Goal: Task Accomplishment & Management: Complete application form

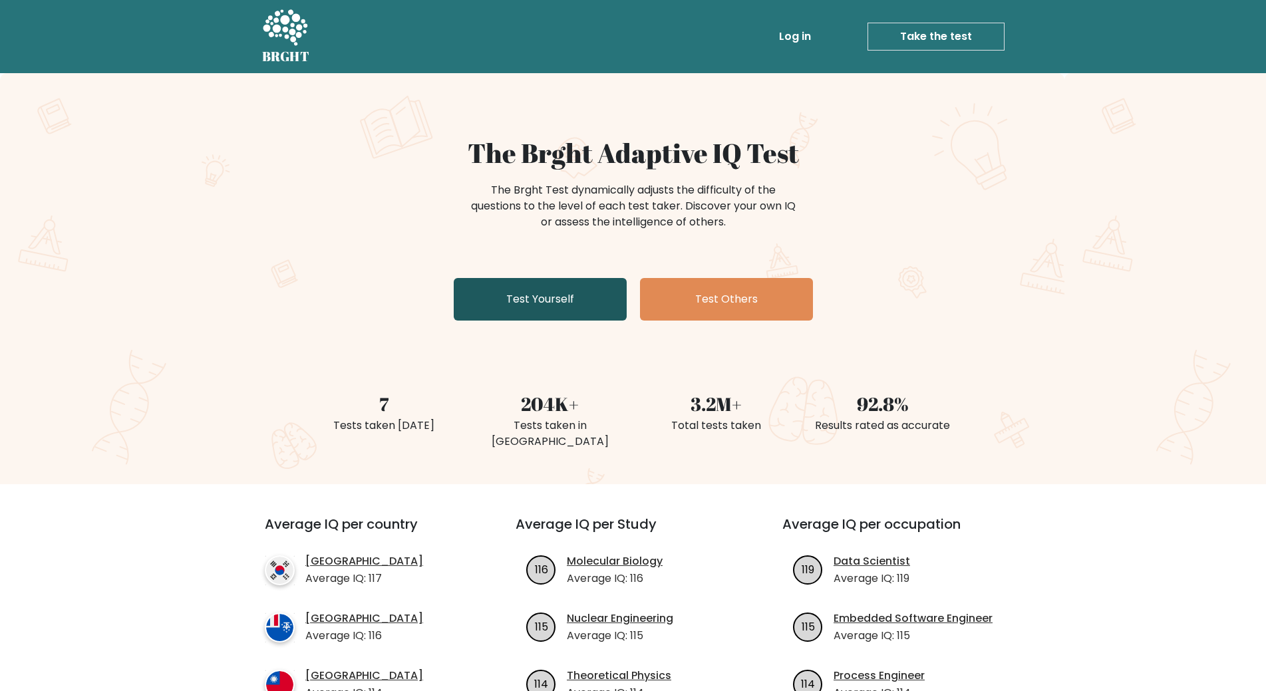
click at [559, 312] on link "Test Yourself" at bounding box center [540, 299] width 173 height 43
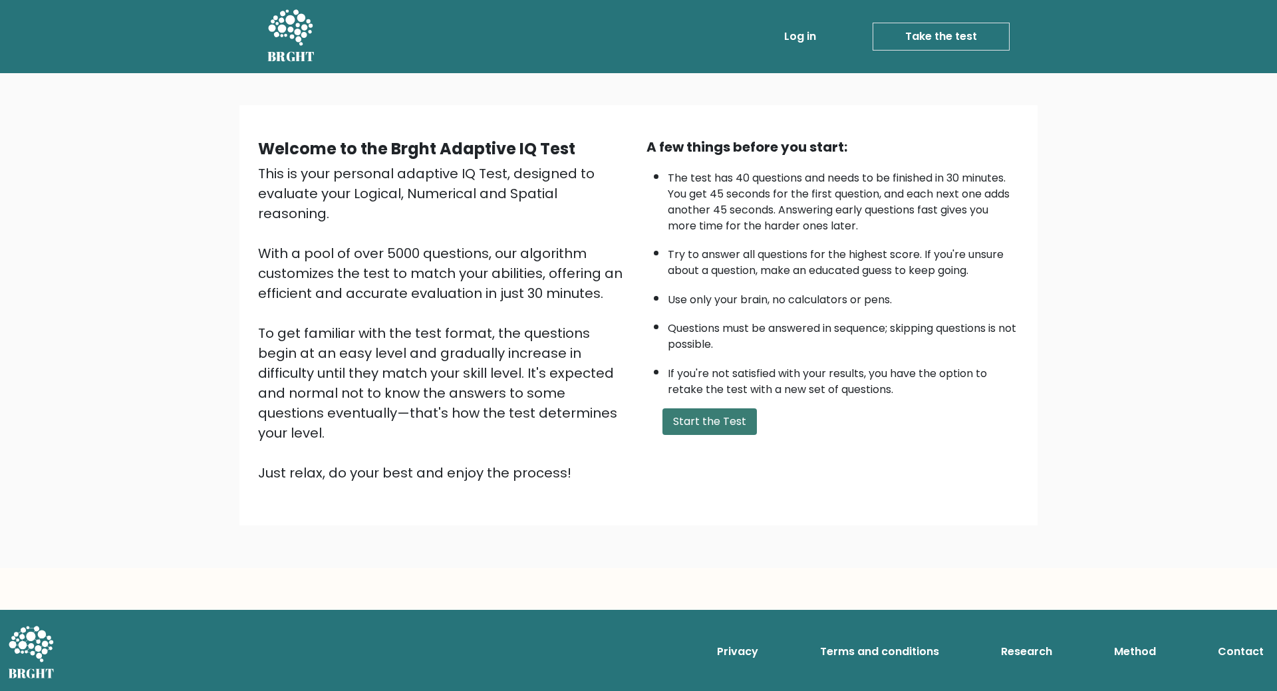
click at [709, 428] on button "Start the Test" at bounding box center [709, 421] width 94 height 27
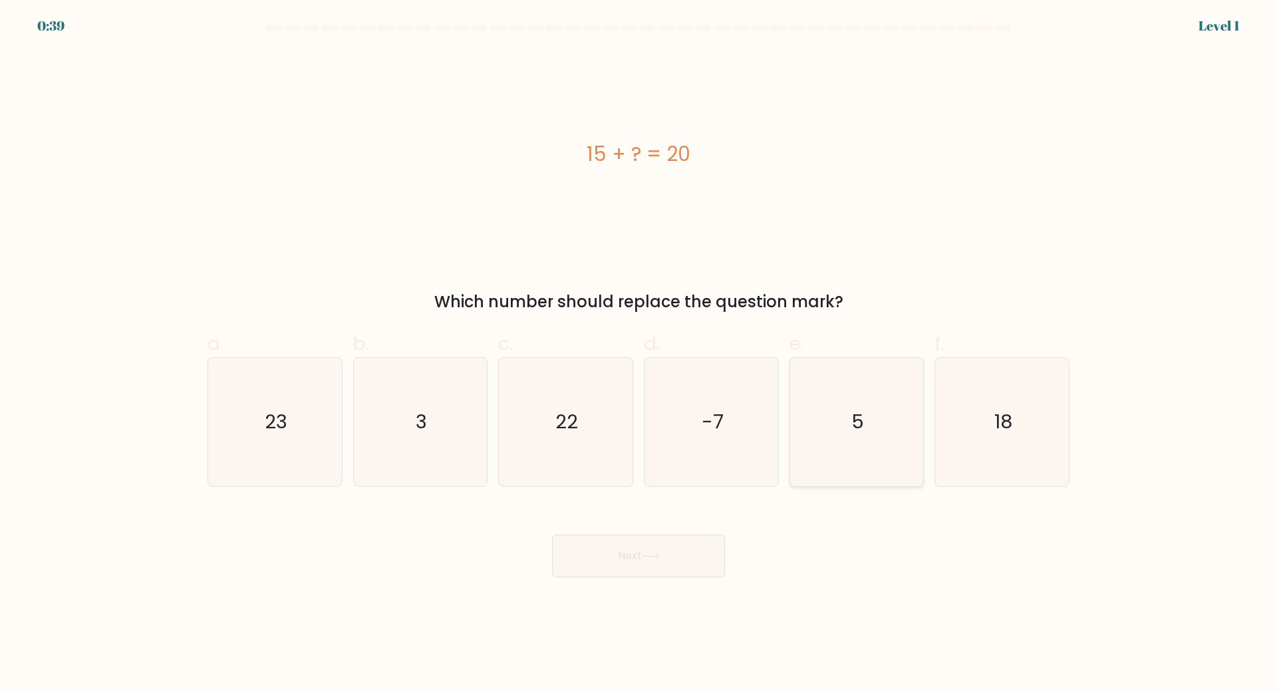
click at [883, 450] on icon "5" at bounding box center [856, 422] width 128 height 128
click at [639, 354] on input "e. 5" at bounding box center [638, 350] width 1 height 9
radio input "true"
click at [676, 547] on button "Next" at bounding box center [638, 556] width 173 height 43
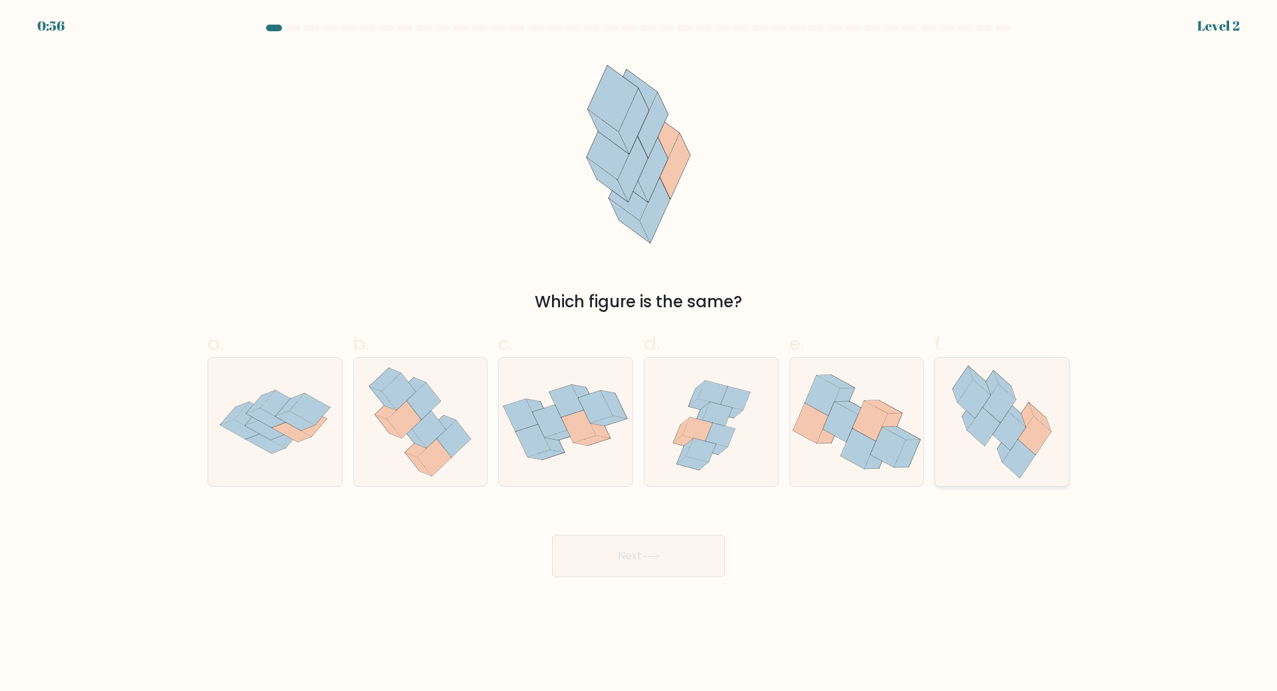
click at [988, 429] on icon at bounding box center [984, 427] width 33 height 39
click at [639, 354] on input "f." at bounding box center [638, 350] width 1 height 9
radio input "true"
click at [651, 562] on button "Next" at bounding box center [638, 556] width 173 height 43
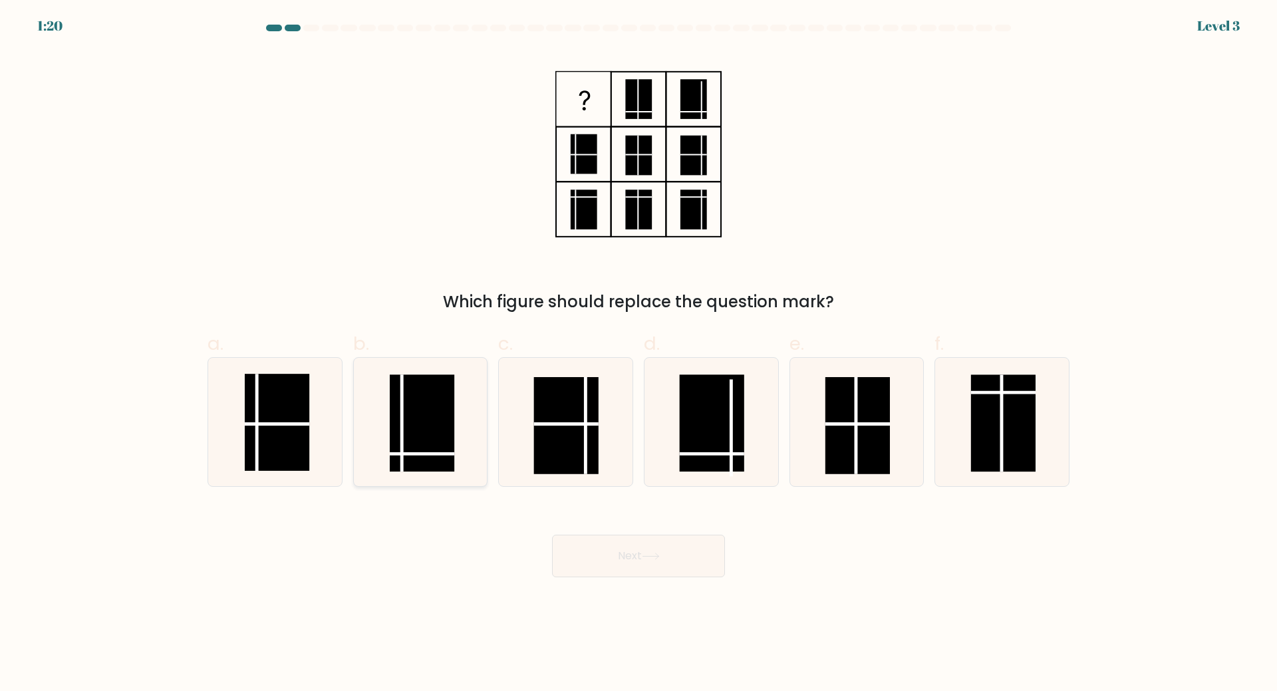
click at [418, 428] on rect at bounding box center [422, 422] width 65 height 97
click at [638, 354] on input "b." at bounding box center [638, 350] width 1 height 9
radio input "true"
click at [609, 567] on button "Next" at bounding box center [638, 556] width 173 height 43
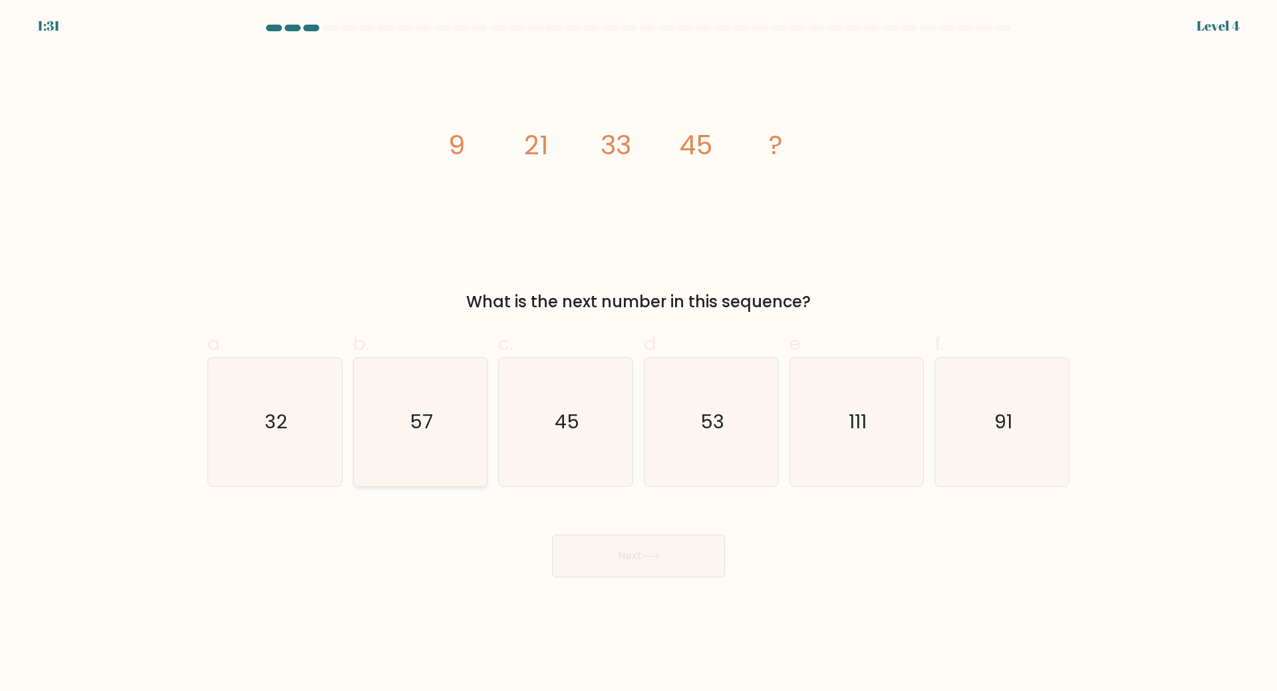
click at [426, 417] on text "57" at bounding box center [421, 421] width 23 height 27
click at [638, 354] on input "b. 57" at bounding box center [638, 350] width 1 height 9
radio input "true"
click at [627, 555] on button "Next" at bounding box center [638, 556] width 173 height 43
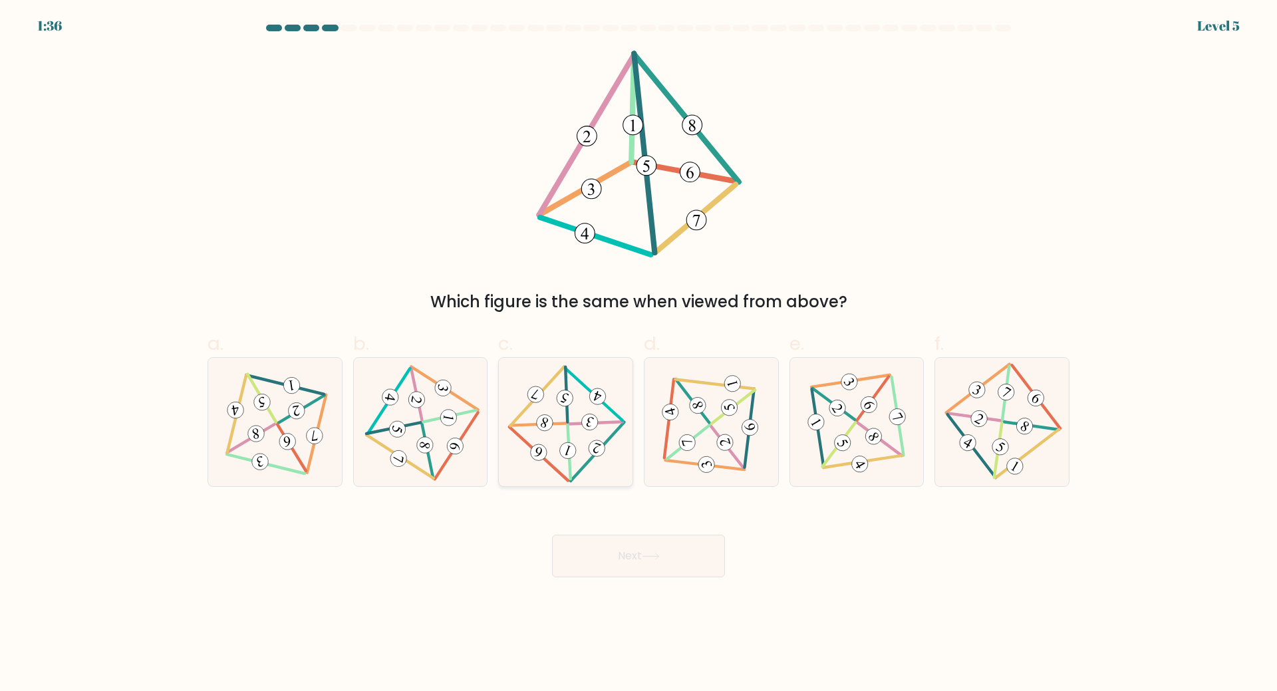
click at [576, 408] on icon at bounding box center [565, 421] width 103 height 102
click at [638, 354] on input "c." at bounding box center [638, 350] width 1 height 9
radio input "true"
click at [647, 554] on icon at bounding box center [651, 556] width 18 height 7
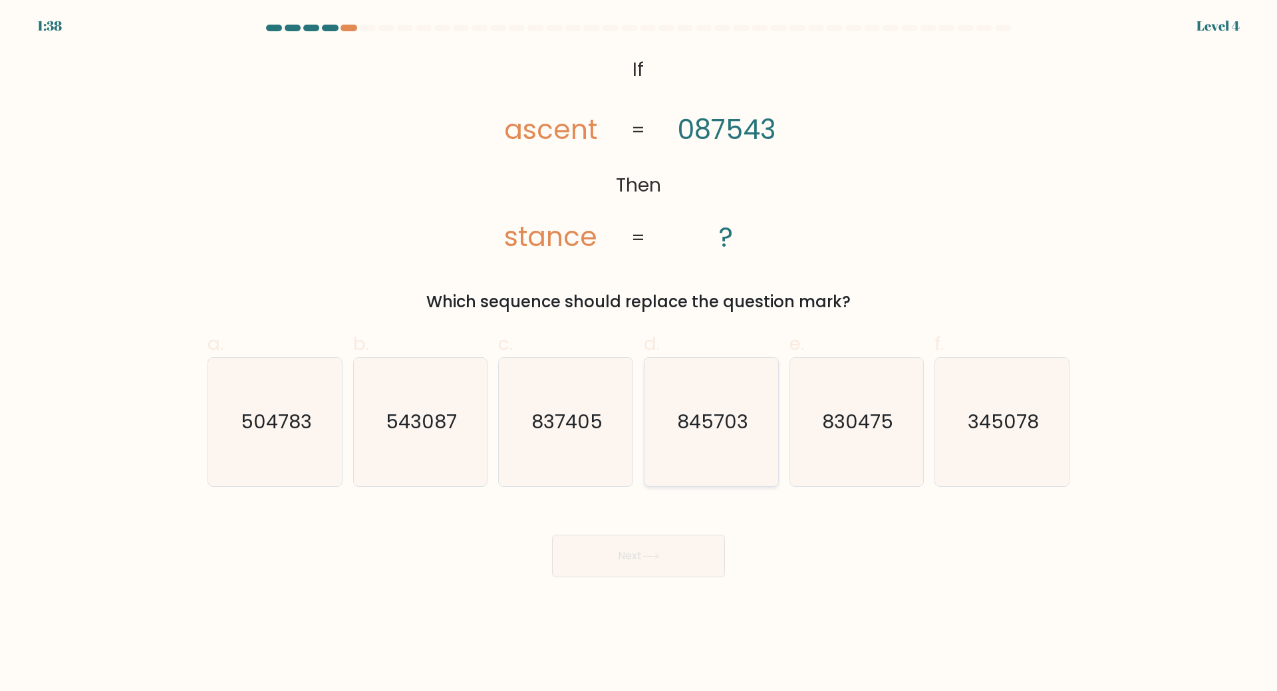
click at [708, 437] on icon "845703" at bounding box center [711, 422] width 128 height 128
click at [639, 354] on input "d. 845703" at bounding box center [638, 350] width 1 height 9
radio input "true"
click at [648, 563] on button "Next" at bounding box center [638, 556] width 173 height 43
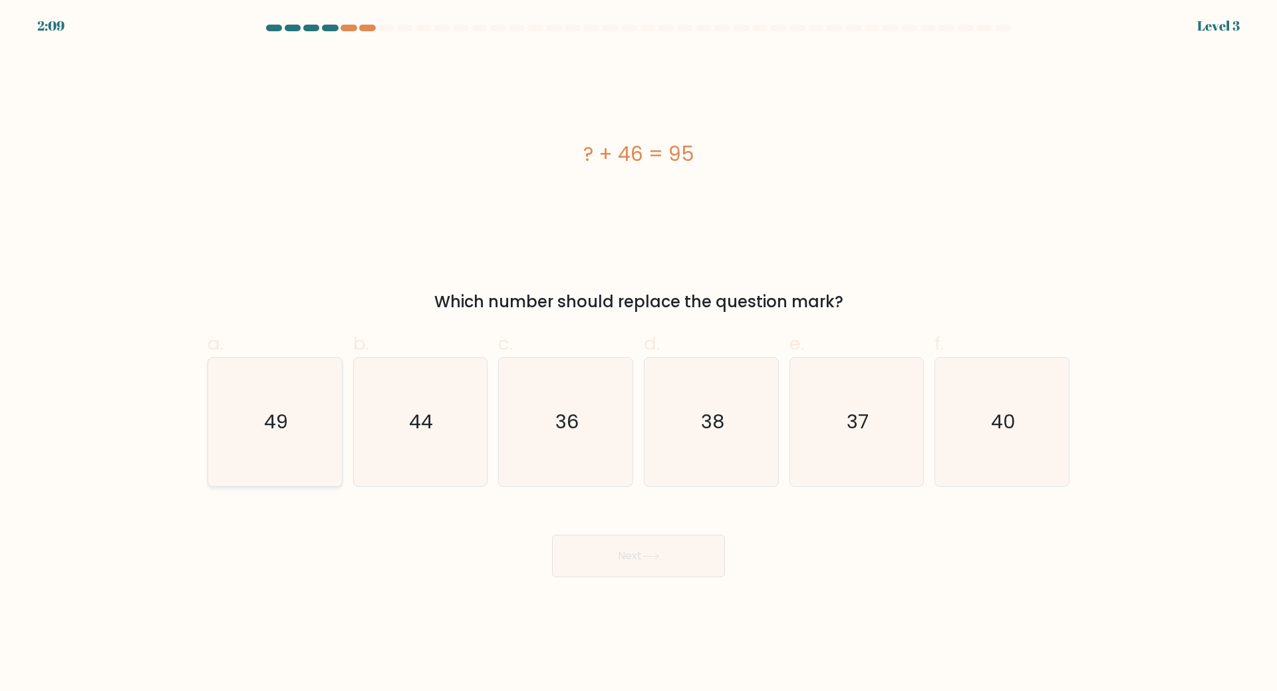
click at [277, 430] on text "49" at bounding box center [276, 421] width 24 height 27
click at [638, 354] on input "a. 49" at bounding box center [638, 350] width 1 height 9
radio input "true"
click at [617, 567] on button "Next" at bounding box center [638, 556] width 173 height 43
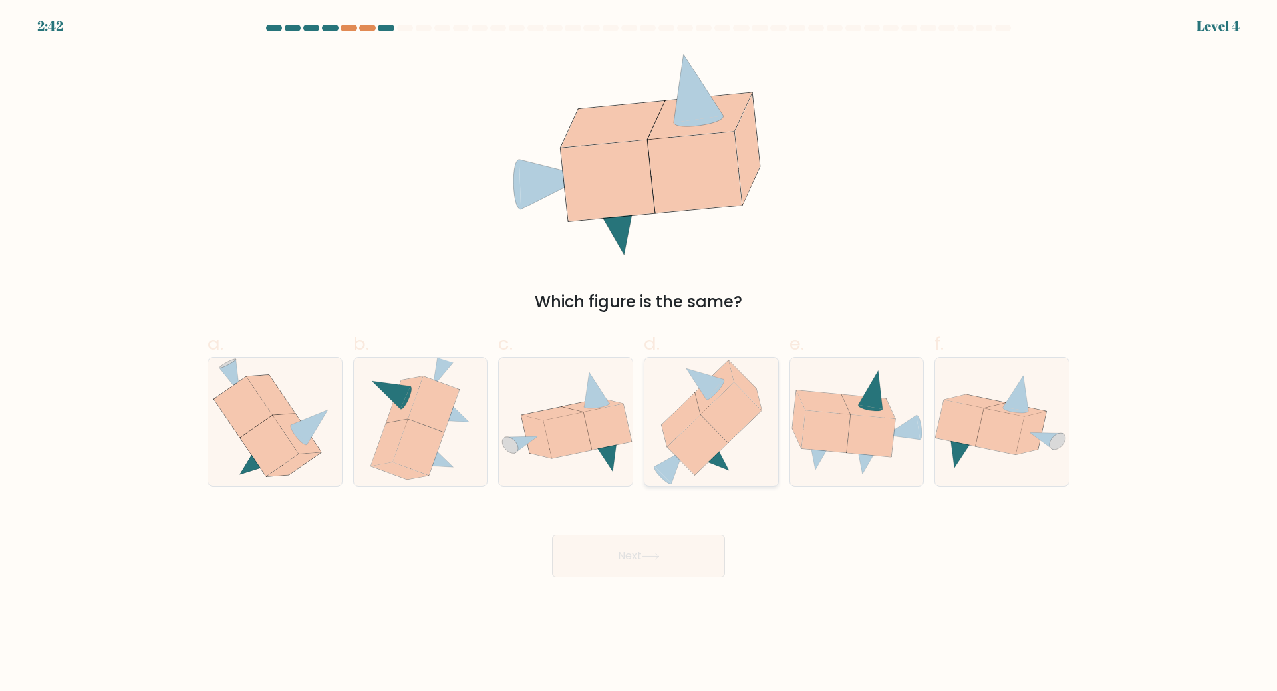
click at [709, 434] on icon at bounding box center [697, 445] width 61 height 60
click at [639, 354] on input "d." at bounding box center [638, 350] width 1 height 9
radio input "true"
click at [672, 540] on button "Next" at bounding box center [638, 556] width 173 height 43
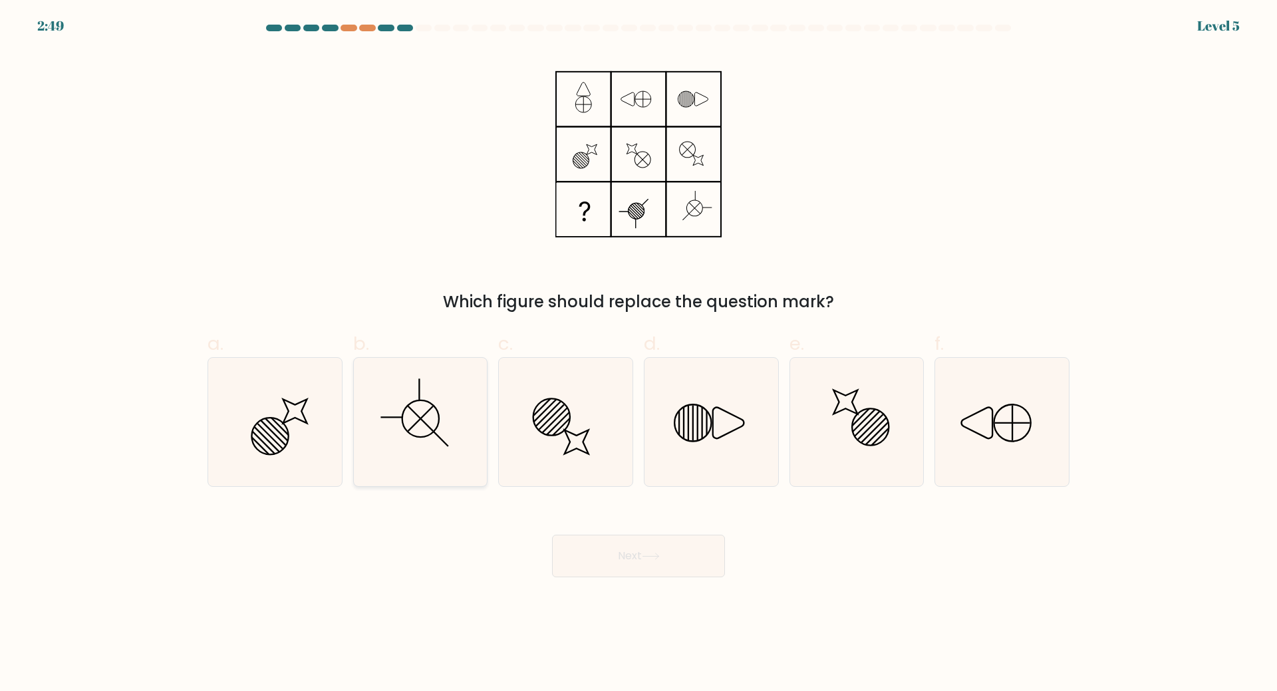
click at [424, 424] on icon at bounding box center [420, 422] width 128 height 128
click at [638, 354] on input "b." at bounding box center [638, 350] width 1 height 9
radio input "true"
click at [617, 559] on button "Next" at bounding box center [638, 556] width 173 height 43
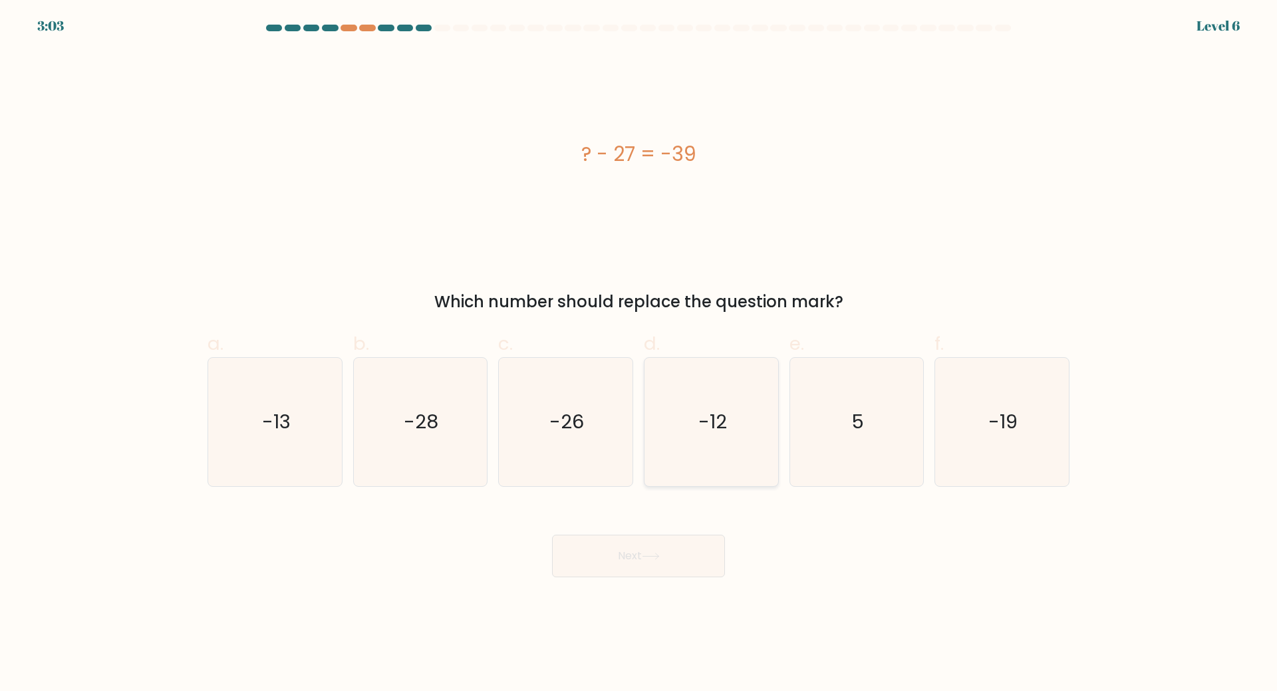
click at [683, 446] on icon "-12" at bounding box center [711, 422] width 128 height 128
click at [639, 354] on input "d. -12" at bounding box center [638, 350] width 1 height 9
radio input "true"
click at [661, 547] on button "Next" at bounding box center [638, 556] width 173 height 43
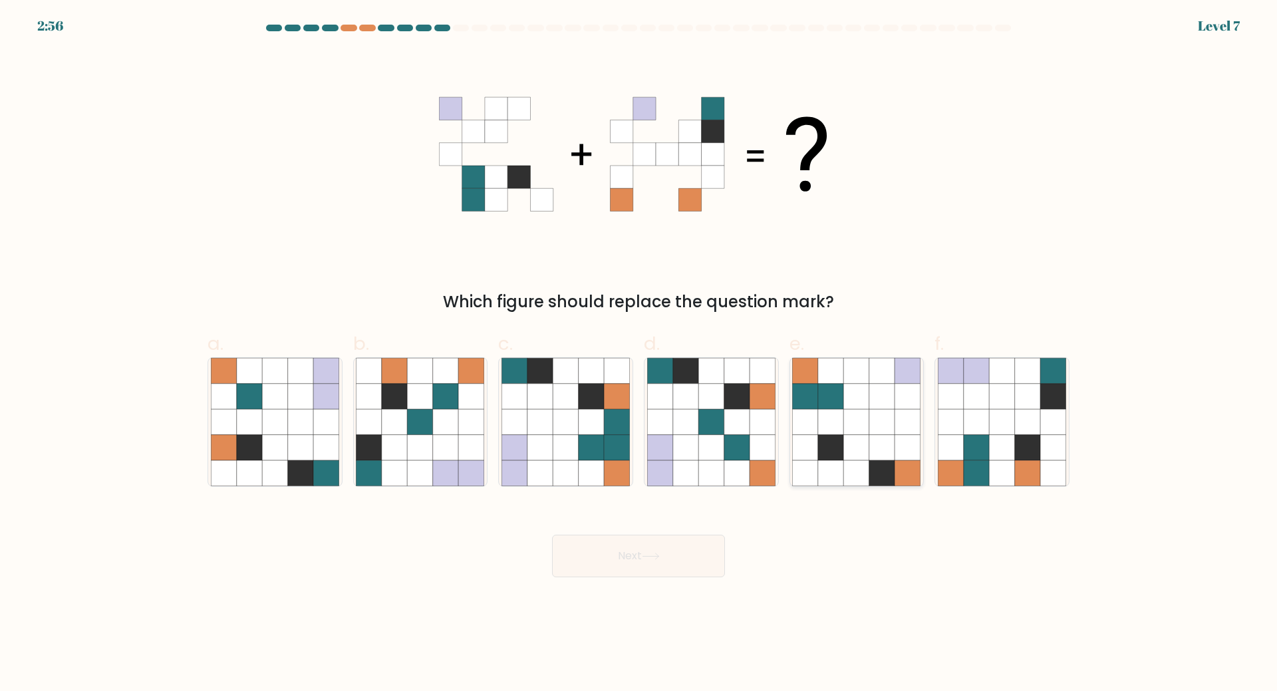
click at [853, 419] on icon at bounding box center [856, 421] width 25 height 25
click at [639, 354] on input "e." at bounding box center [638, 350] width 1 height 9
radio input "true"
click at [627, 566] on button "Next" at bounding box center [638, 556] width 173 height 43
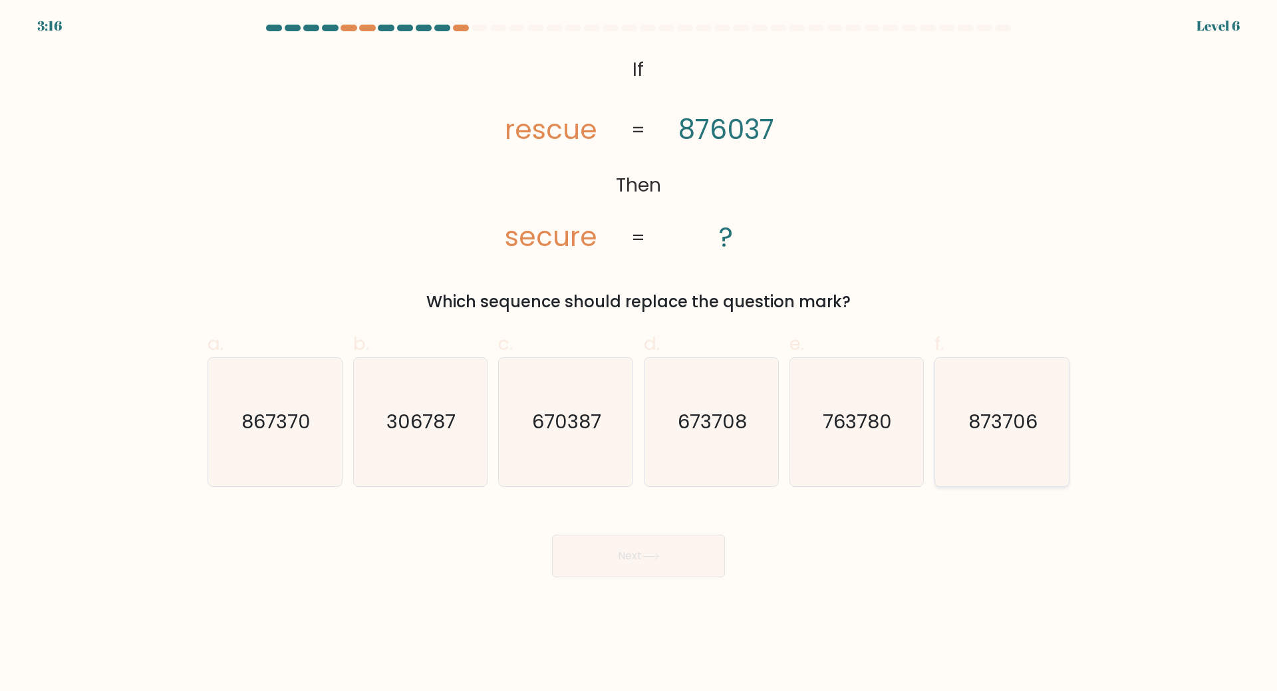
click at [999, 417] on text "873706" at bounding box center [1003, 421] width 69 height 27
click at [639, 354] on input "f. 873706" at bounding box center [638, 350] width 1 height 9
radio input "true"
click at [648, 556] on icon at bounding box center [651, 556] width 18 height 7
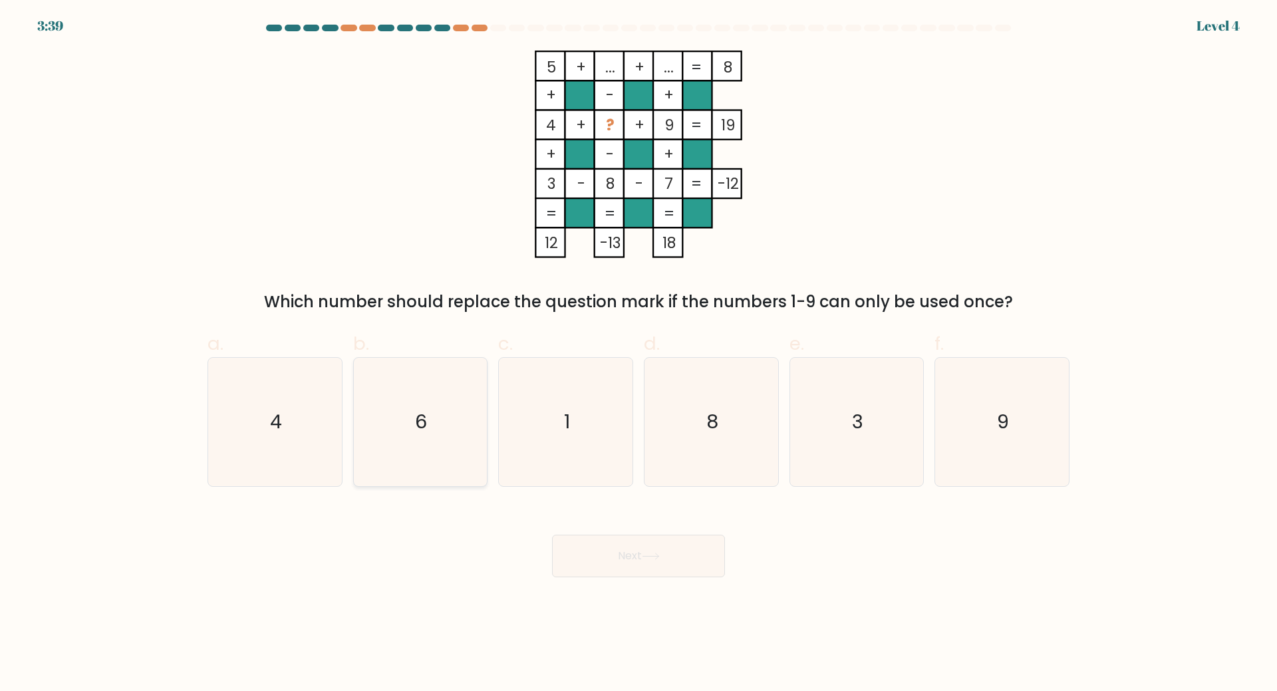
click at [444, 432] on icon "6" at bounding box center [420, 422] width 128 height 128
click at [638, 354] on input "b. 6" at bounding box center [638, 350] width 1 height 9
radio input "true"
click at [609, 541] on button "Next" at bounding box center [638, 556] width 173 height 43
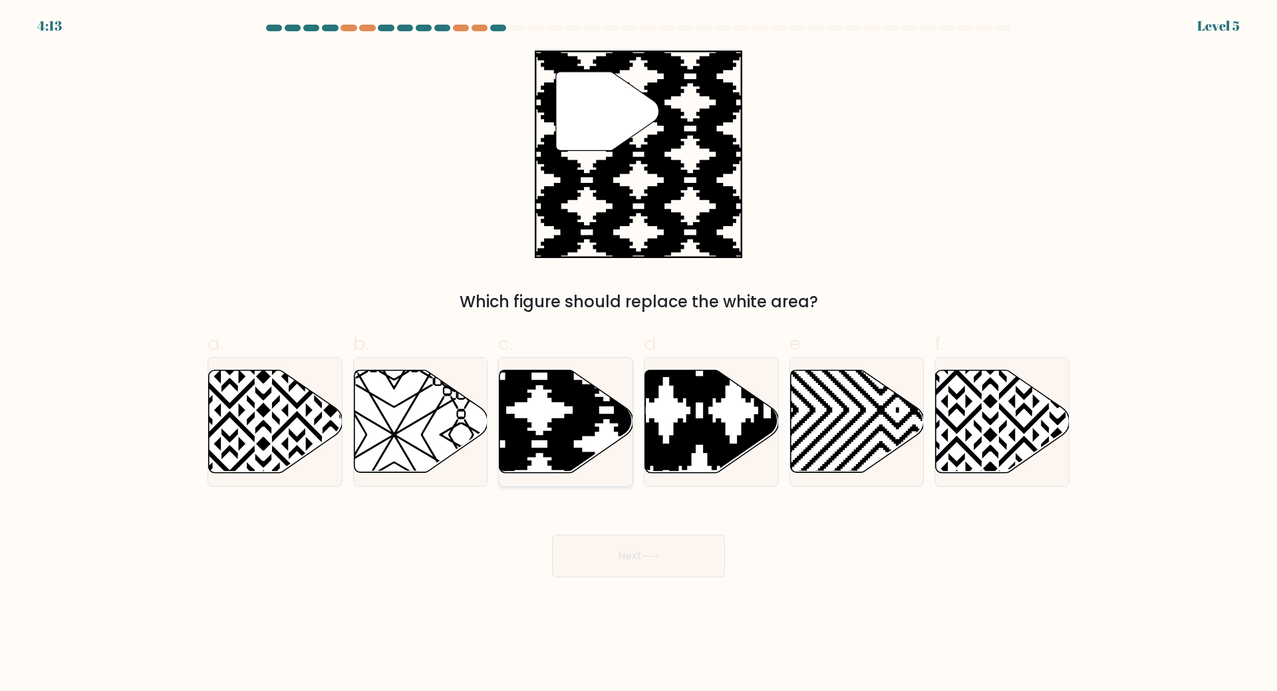
click at [542, 388] on icon at bounding box center [566, 421] width 134 height 102
click at [638, 354] on input "c." at bounding box center [638, 350] width 1 height 9
radio input "true"
click at [610, 555] on button "Next" at bounding box center [638, 556] width 173 height 43
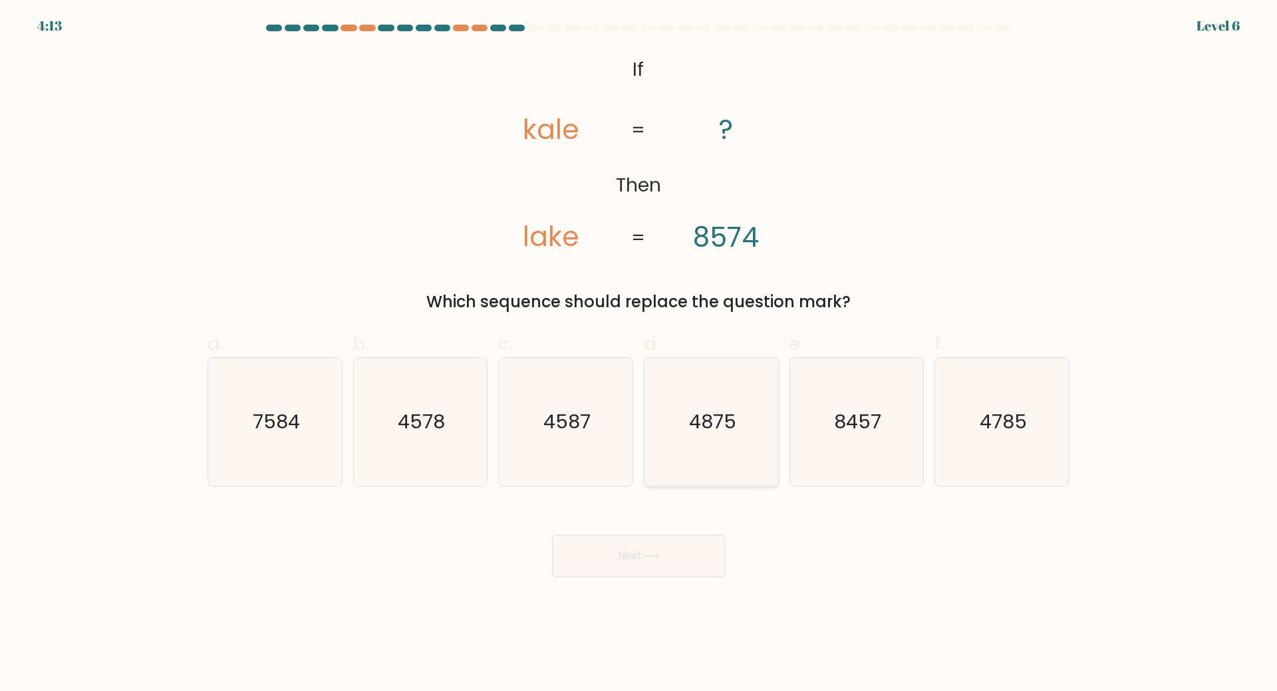
click at [741, 434] on icon "4875" at bounding box center [711, 422] width 128 height 128
click at [639, 354] on input "d. 4875" at bounding box center [638, 350] width 1 height 9
radio input "true"
click at [666, 579] on body "4:13 Level 6 If" at bounding box center [638, 345] width 1277 height 691
click at [664, 549] on button "Next" at bounding box center [638, 556] width 173 height 43
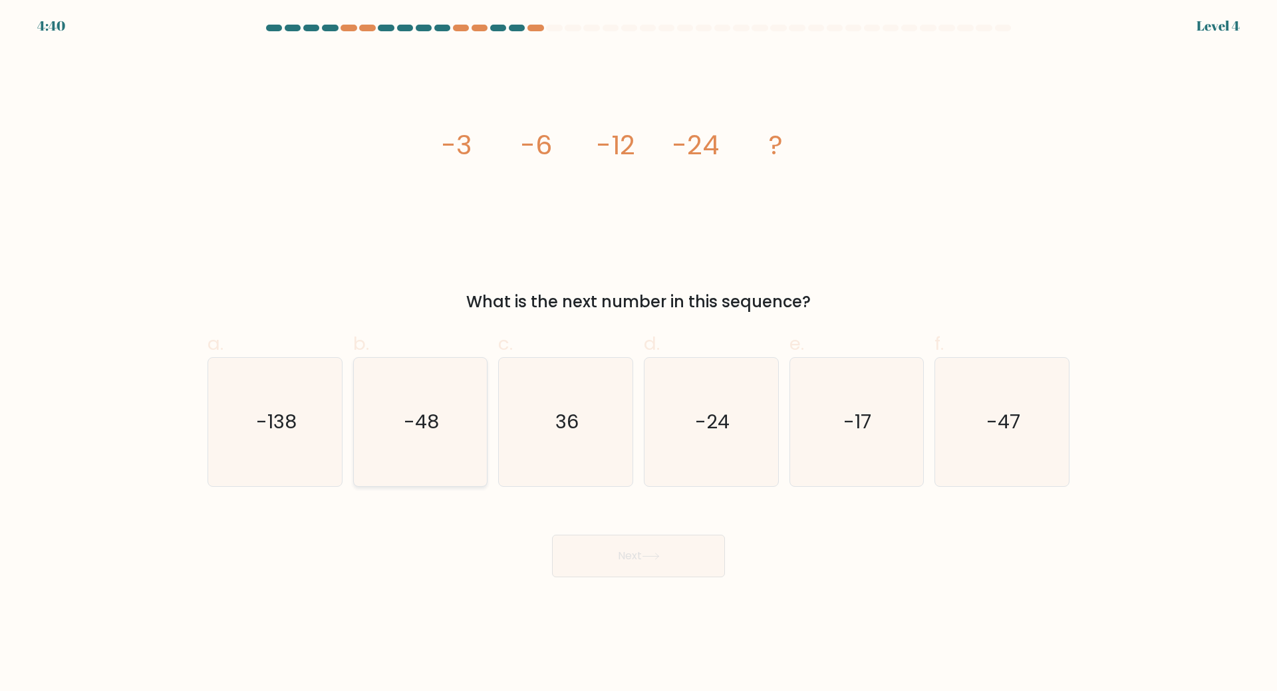
click at [438, 438] on icon "-48" at bounding box center [420, 422] width 128 height 128
click at [638, 354] on input "b. -48" at bounding box center [638, 350] width 1 height 9
radio input "true"
click at [654, 579] on body "4:39 Level 4" at bounding box center [638, 345] width 1277 height 691
click at [655, 559] on icon at bounding box center [651, 556] width 18 height 7
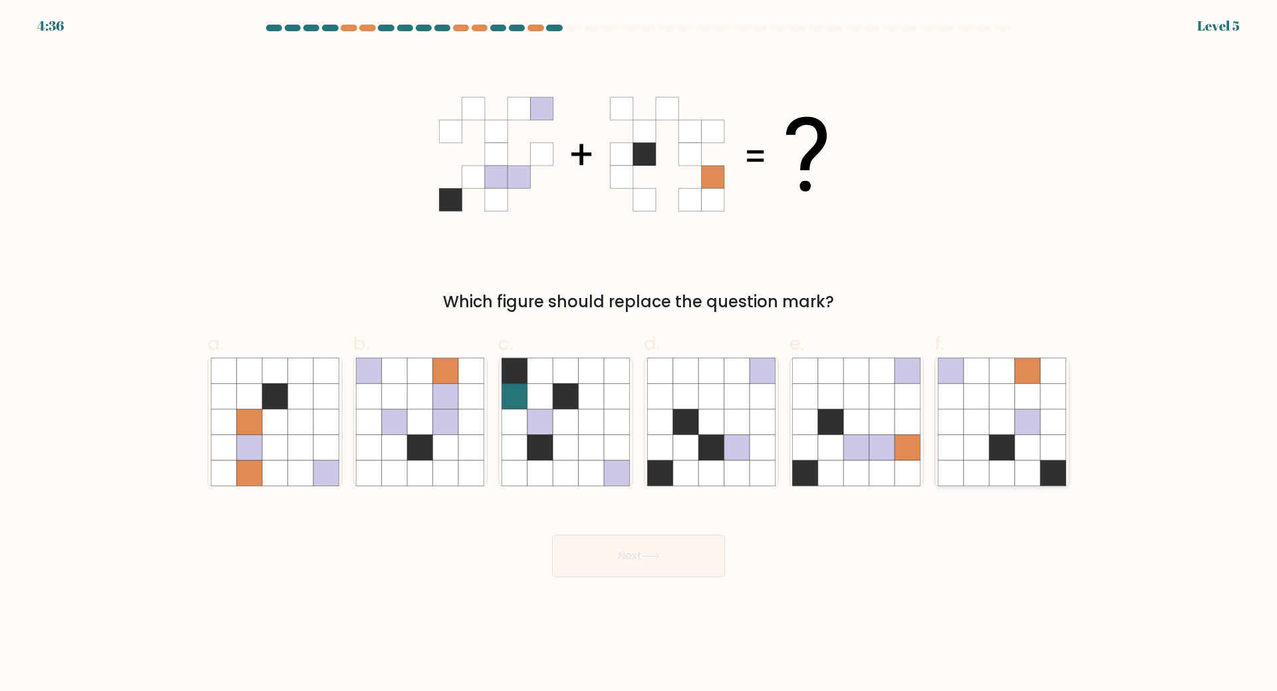
click at [1014, 440] on icon at bounding box center [1001, 447] width 25 height 25
click at [639, 354] on input "f." at bounding box center [638, 350] width 1 height 9
radio input "true"
click at [626, 566] on button "Next" at bounding box center [638, 556] width 173 height 43
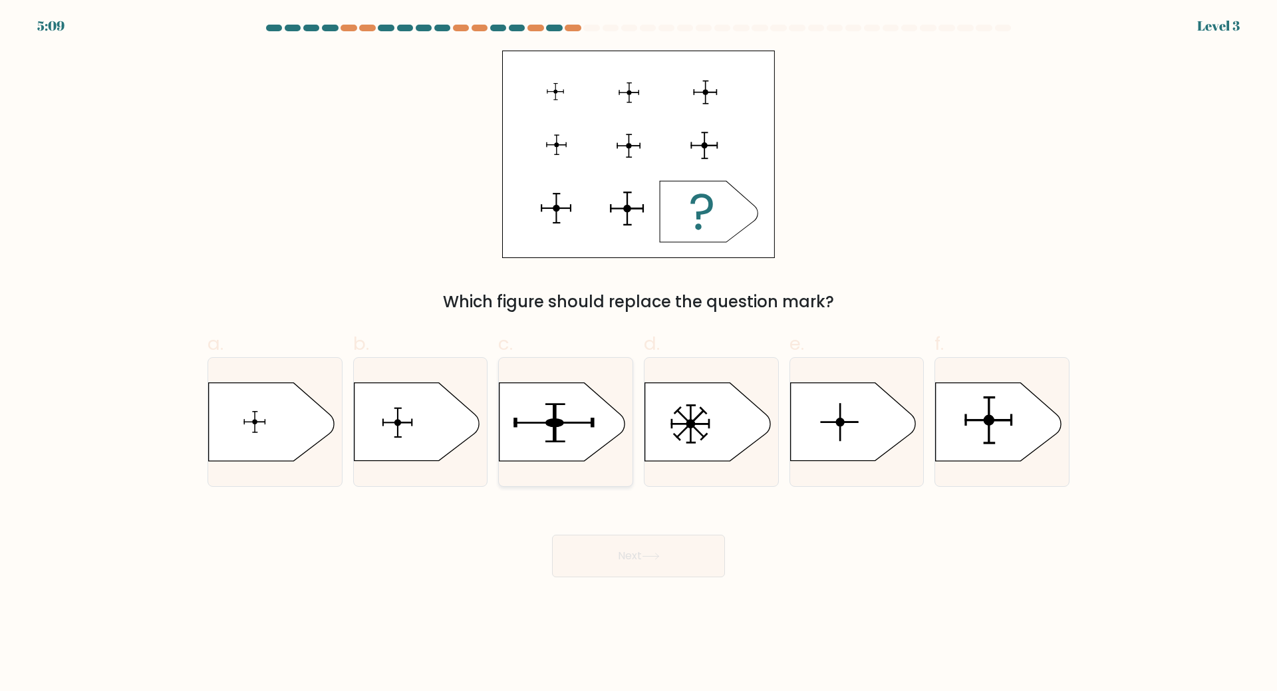
click at [575, 425] on icon at bounding box center [561, 422] width 125 height 78
click at [638, 354] on input "c." at bounding box center [638, 350] width 1 height 9
radio input "true"
click at [938, 414] on icon at bounding box center [998, 422] width 125 height 78
click at [639, 354] on input "f." at bounding box center [638, 350] width 1 height 9
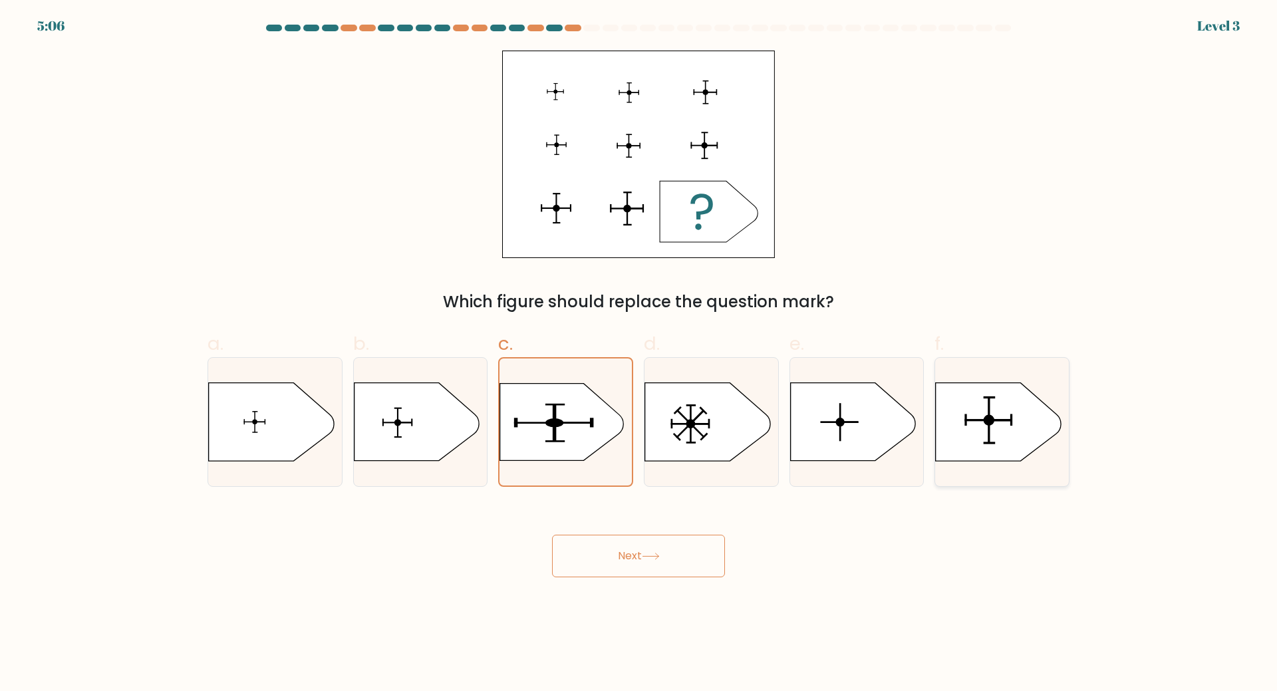
radio input "true"
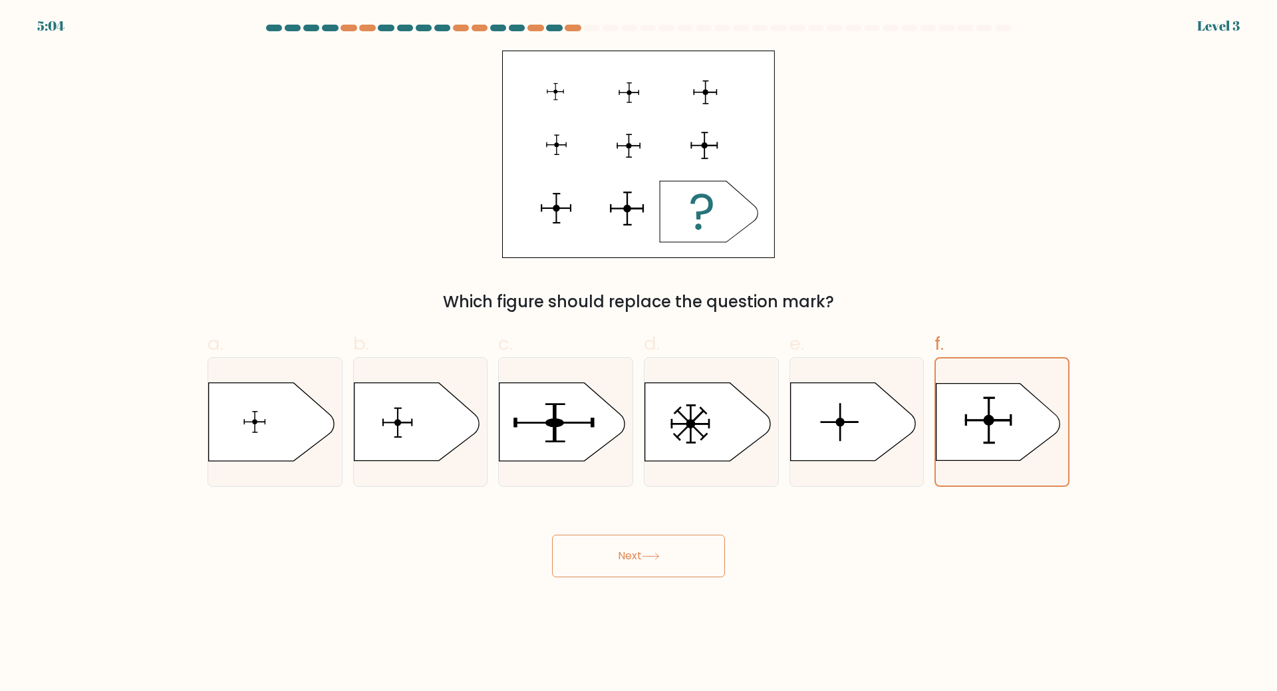
click at [632, 565] on button "Next" at bounding box center [638, 556] width 173 height 43
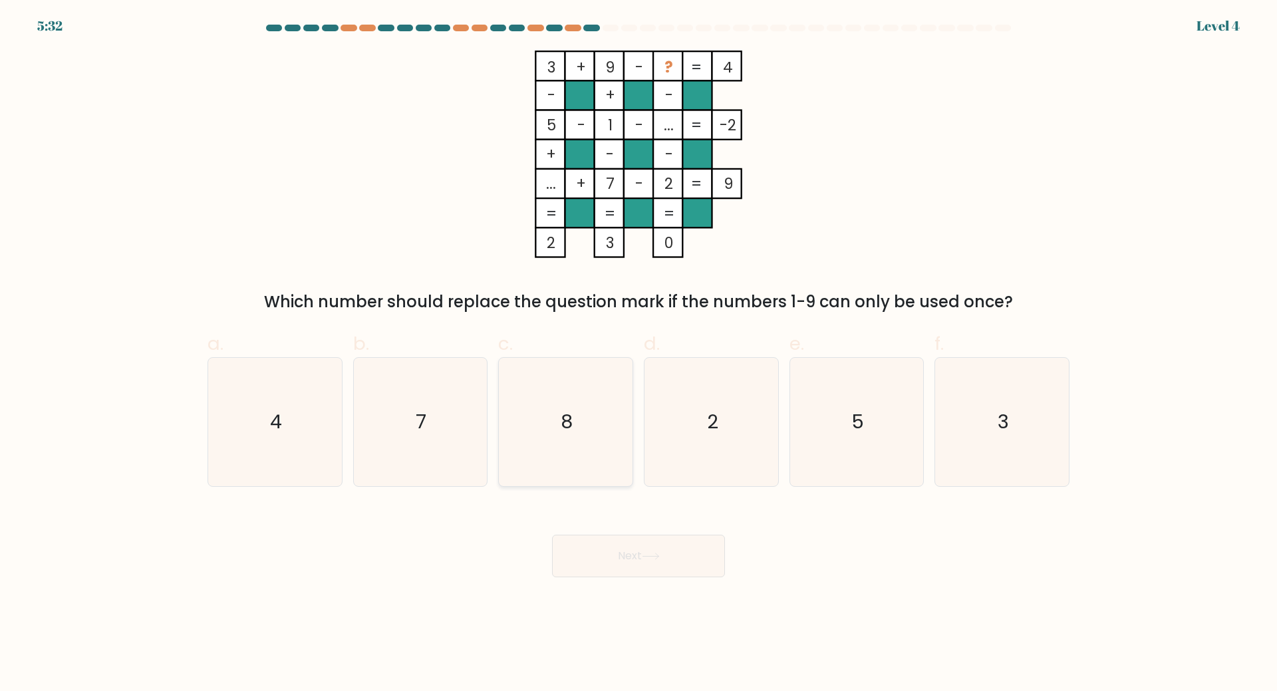
click at [551, 425] on icon "8" at bounding box center [565, 422] width 128 height 128
click at [638, 354] on input "c. 8" at bounding box center [638, 350] width 1 height 9
radio input "true"
click at [650, 558] on icon at bounding box center [651, 556] width 18 height 7
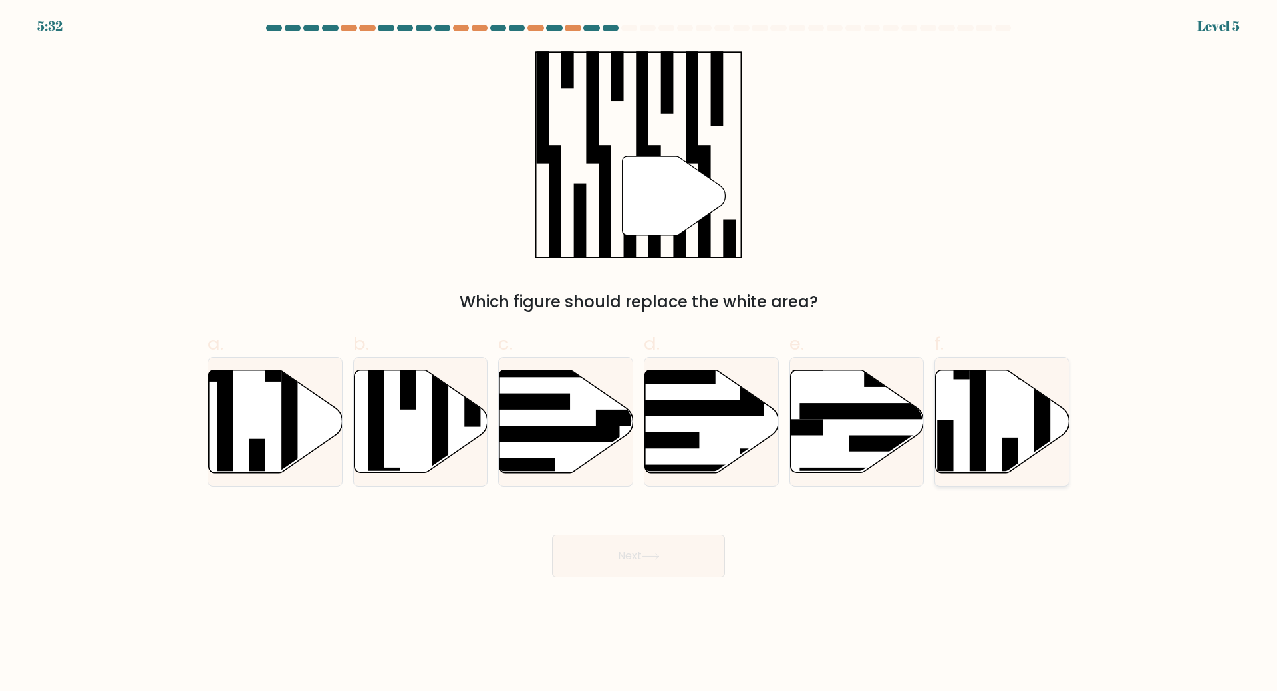
click at [1037, 408] on rect at bounding box center [1042, 428] width 16 height 145
click at [639, 354] on input "f." at bounding box center [638, 350] width 1 height 9
radio input "true"
click at [673, 561] on button "Next" at bounding box center [638, 556] width 173 height 43
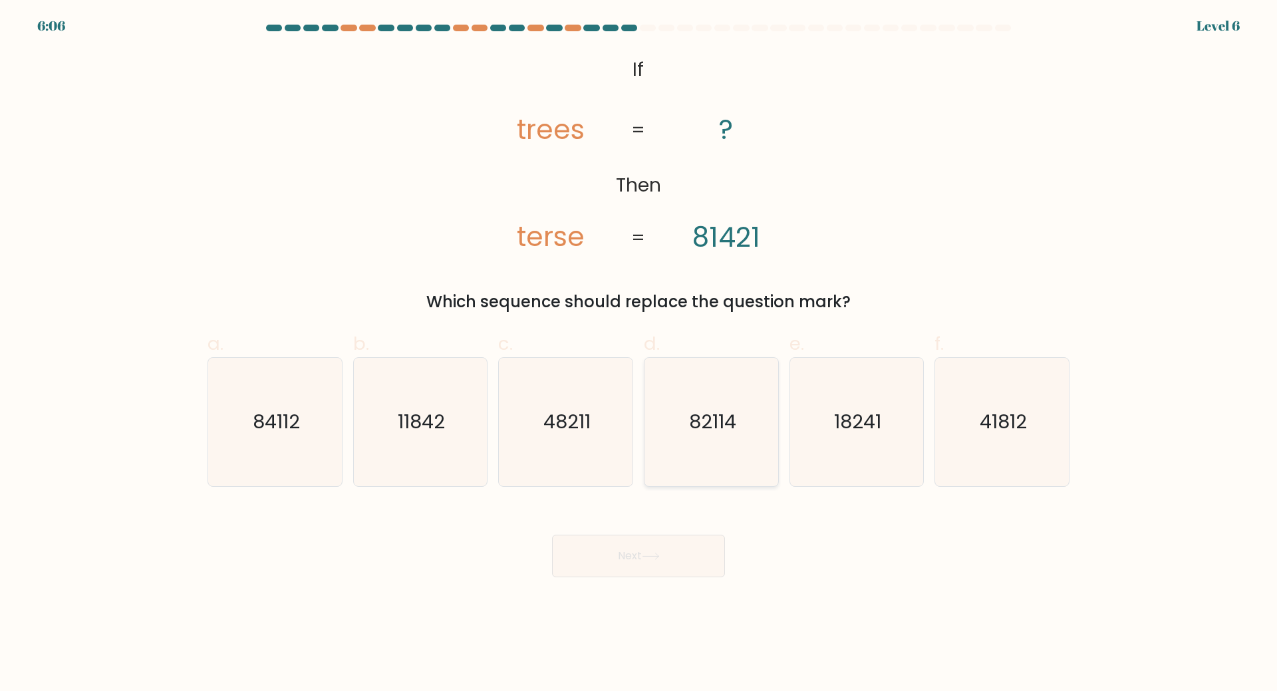
click at [744, 436] on icon "82114" at bounding box center [711, 422] width 128 height 128
click at [639, 354] on input "d. 82114" at bounding box center [638, 350] width 1 height 9
radio input "true"
click at [313, 414] on icon "84112" at bounding box center [275, 422] width 128 height 128
click at [638, 354] on input "a. 84112" at bounding box center [638, 350] width 1 height 9
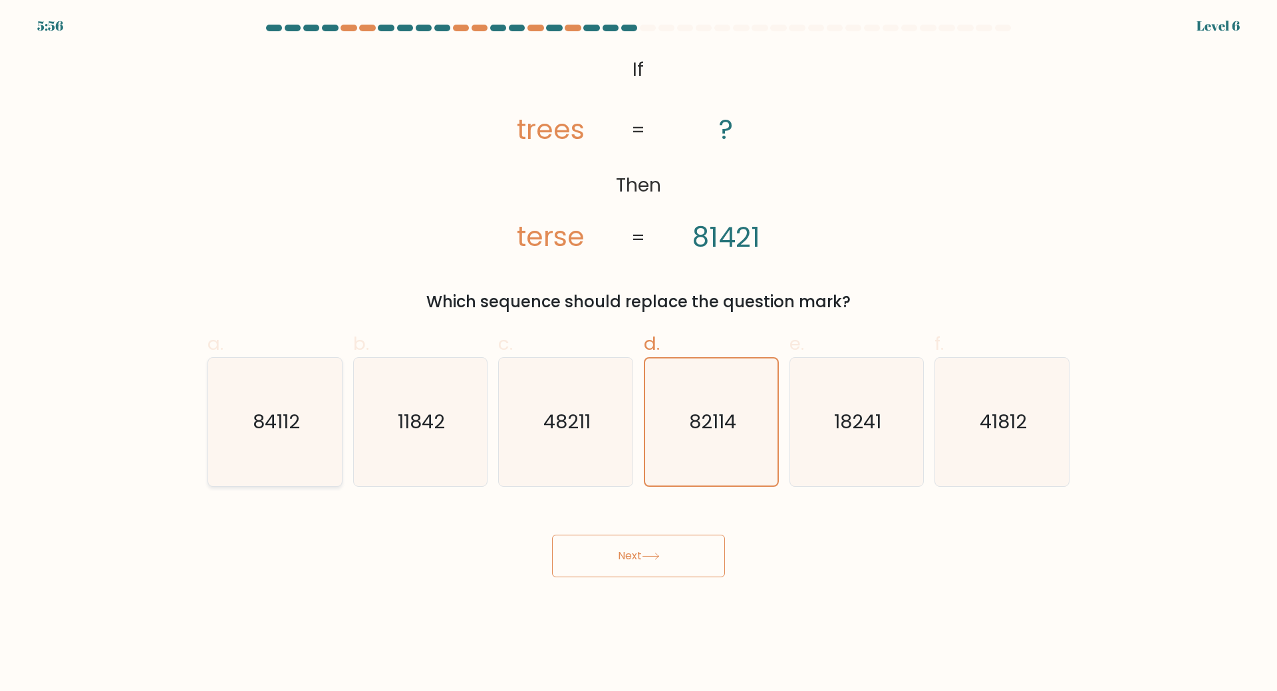
radio input "true"
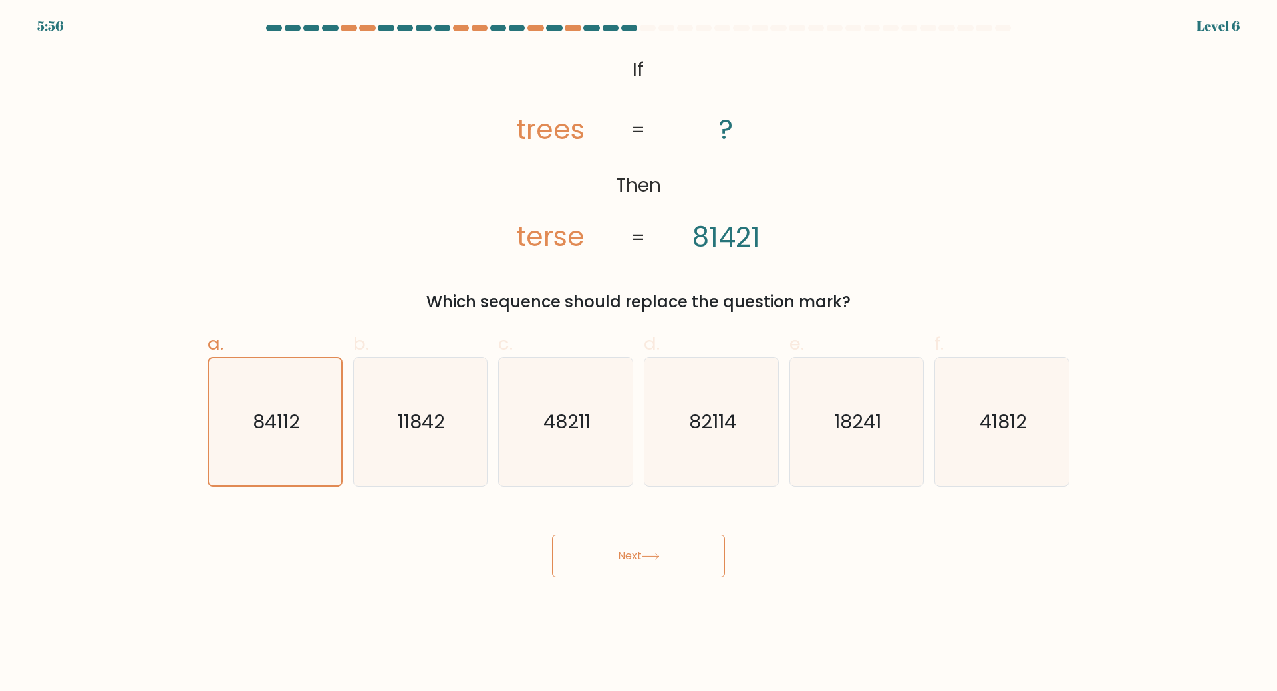
click at [590, 557] on button "Next" at bounding box center [638, 556] width 173 height 43
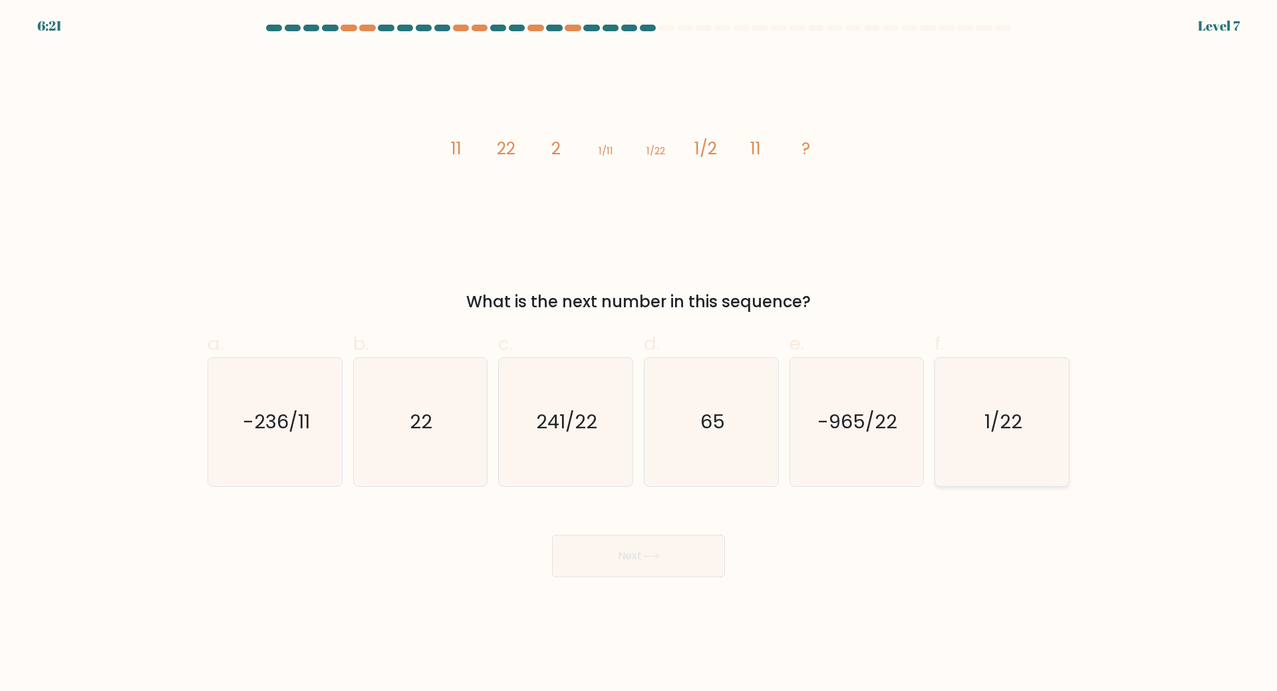
click at [998, 429] on text "1/22" at bounding box center [1003, 421] width 38 height 27
click at [639, 354] on input "f. 1/22" at bounding box center [638, 350] width 1 height 9
radio input "true"
click at [617, 564] on button "Next" at bounding box center [638, 556] width 173 height 43
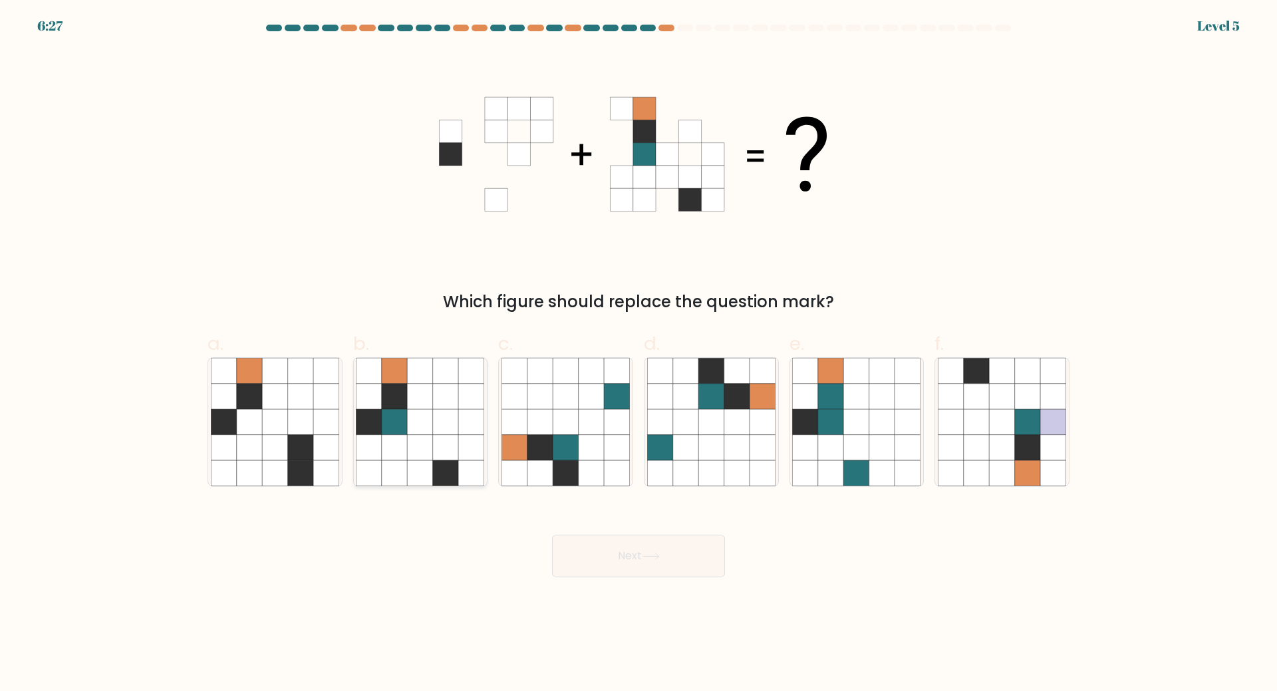
click at [400, 424] on icon at bounding box center [394, 421] width 25 height 25
click at [638, 354] on input "b." at bounding box center [638, 350] width 1 height 9
radio input "true"
click at [656, 562] on button "Next" at bounding box center [638, 556] width 173 height 43
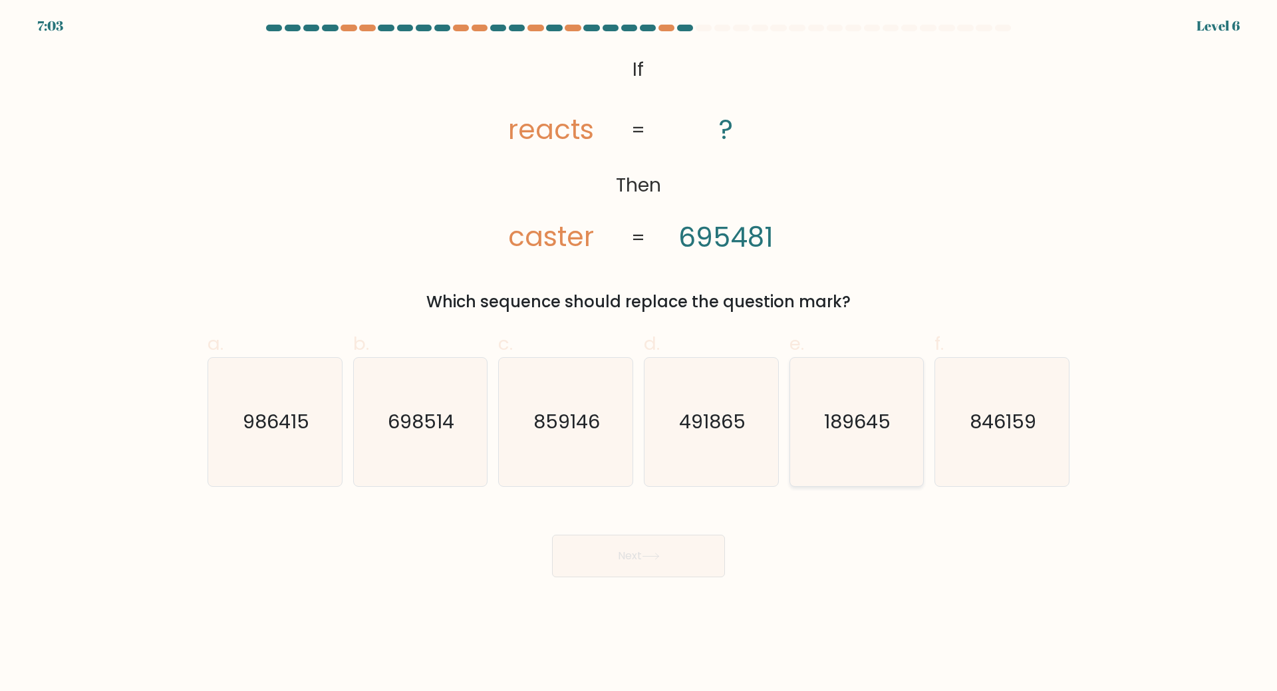
click at [865, 441] on icon "189645" at bounding box center [856, 422] width 128 height 128
click at [639, 354] on input "e. 189645" at bounding box center [638, 350] width 1 height 9
radio input "true"
click at [651, 564] on button "Next" at bounding box center [638, 556] width 173 height 43
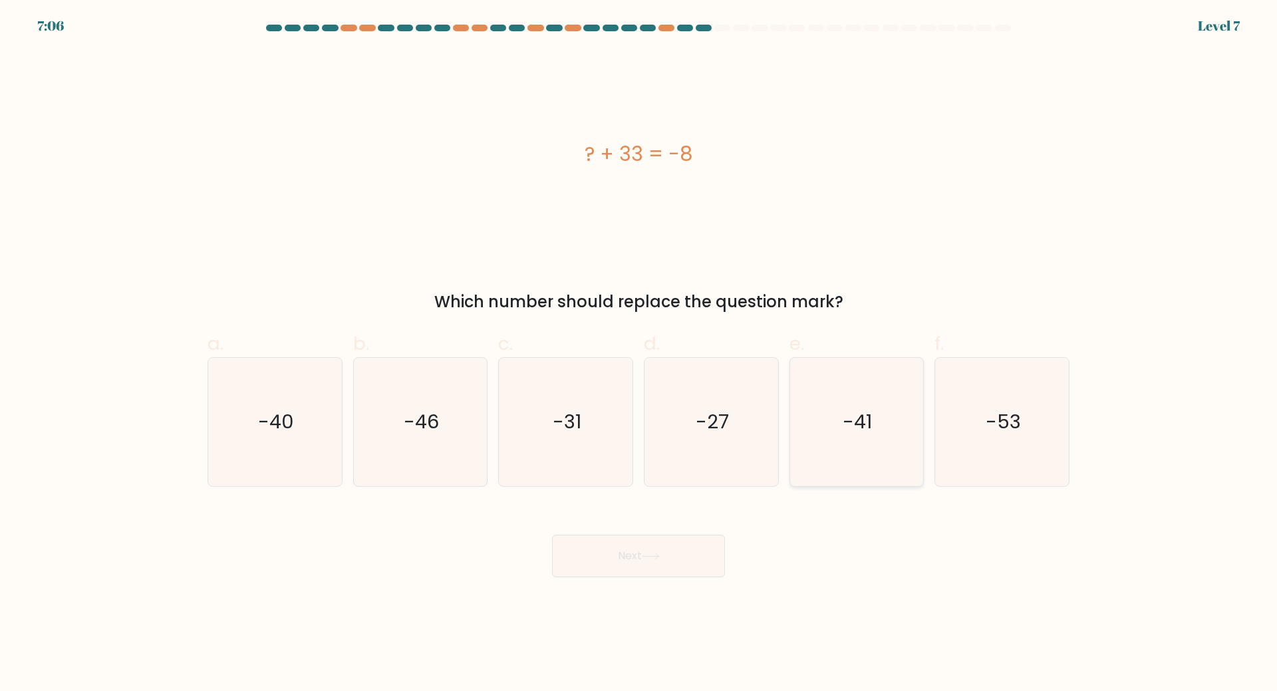
click at [838, 413] on icon "-41" at bounding box center [856, 422] width 128 height 128
click at [639, 354] on input "e. -41" at bounding box center [638, 350] width 1 height 9
radio input "true"
click at [630, 554] on button "Next" at bounding box center [638, 556] width 173 height 43
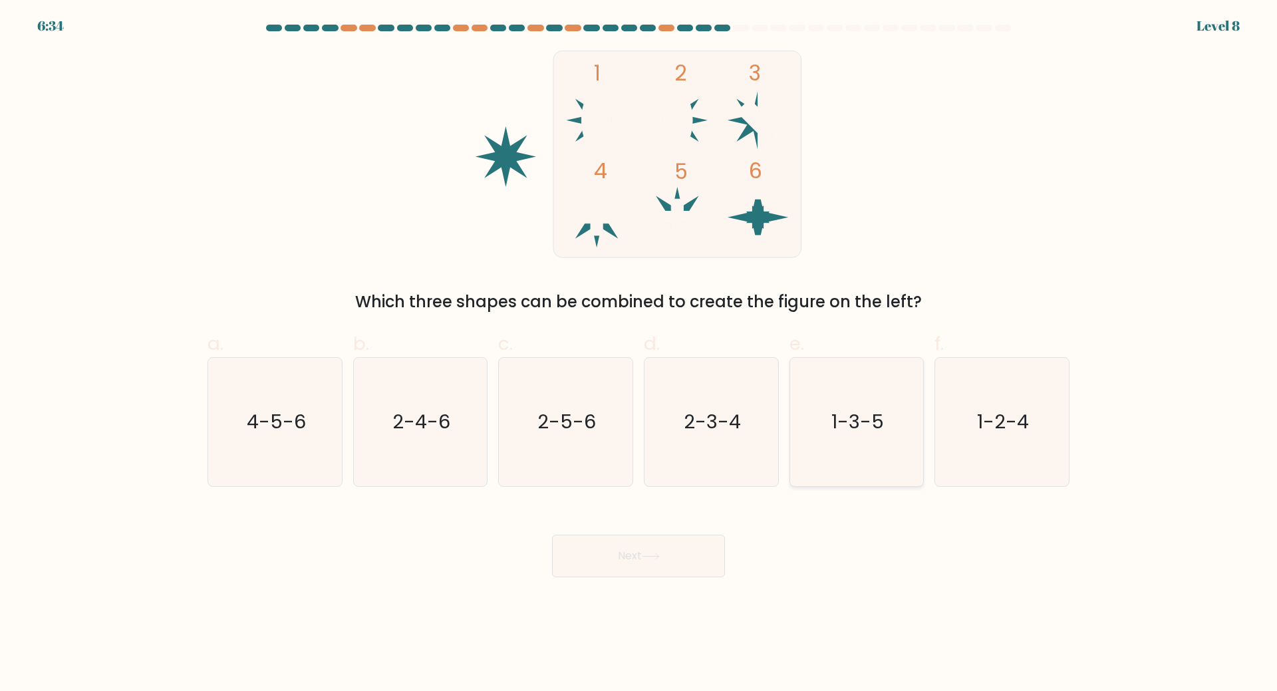
click at [859, 434] on text "1-3-5" at bounding box center [857, 421] width 53 height 27
click at [639, 354] on input "e. 1-3-5" at bounding box center [638, 350] width 1 height 9
radio input "true"
click at [632, 557] on button "Next" at bounding box center [638, 556] width 173 height 43
click at [629, 561] on button "Next" at bounding box center [638, 556] width 173 height 43
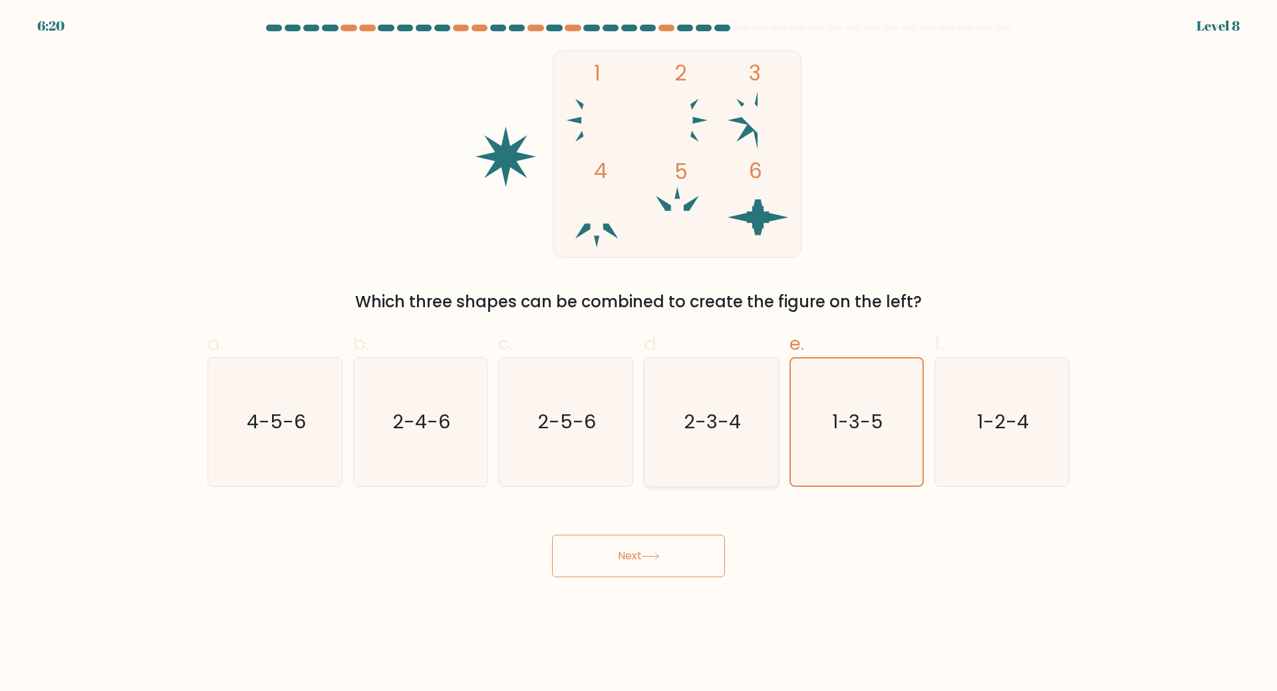
click at [739, 448] on icon "2-3-4" at bounding box center [711, 422] width 128 height 128
click at [639, 354] on input "d. 2-3-4" at bounding box center [638, 350] width 1 height 9
radio input "true"
click at [835, 446] on icon "1-3-5" at bounding box center [856, 422] width 128 height 128
click at [639, 354] on input "e. 1-3-5" at bounding box center [638, 350] width 1 height 9
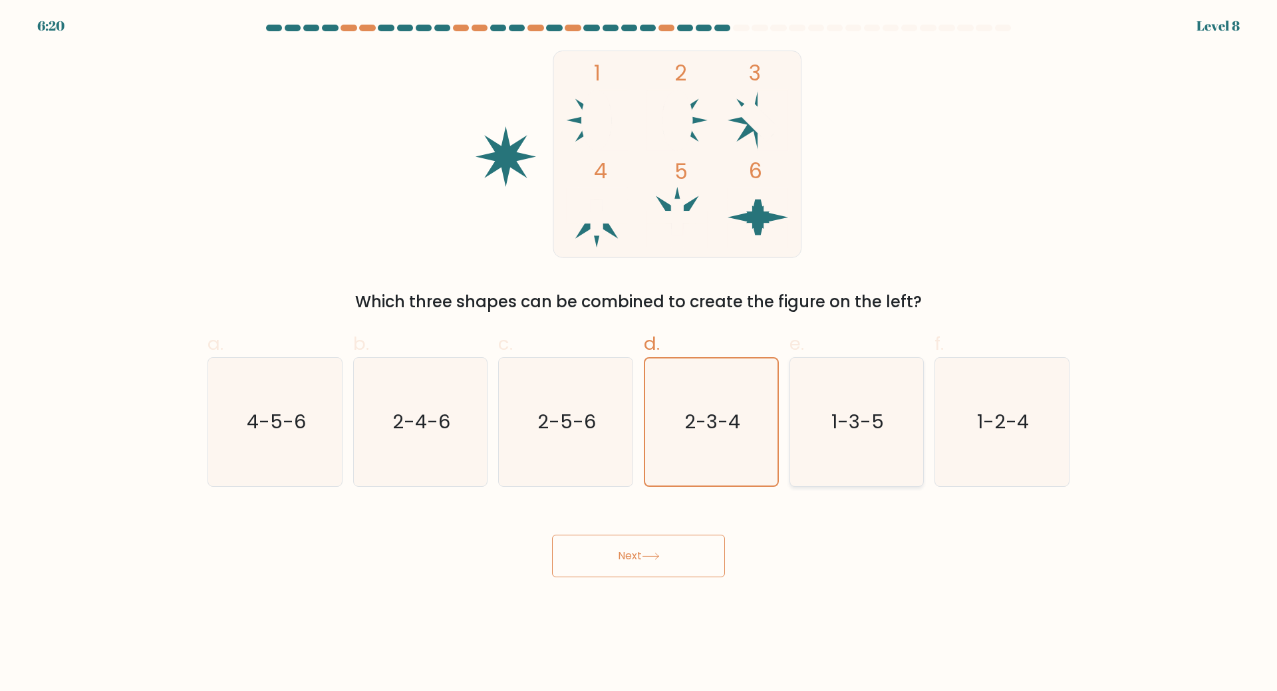
radio input "true"
click at [658, 556] on icon at bounding box center [650, 556] width 16 height 6
click at [825, 434] on icon "1-3-5" at bounding box center [856, 421] width 127 height 127
click at [639, 354] on input "e. 1-3-5" at bounding box center [638, 350] width 1 height 9
drag, startPoint x: 650, startPoint y: 430, endPoint x: 672, endPoint y: 427, distance: 22.1
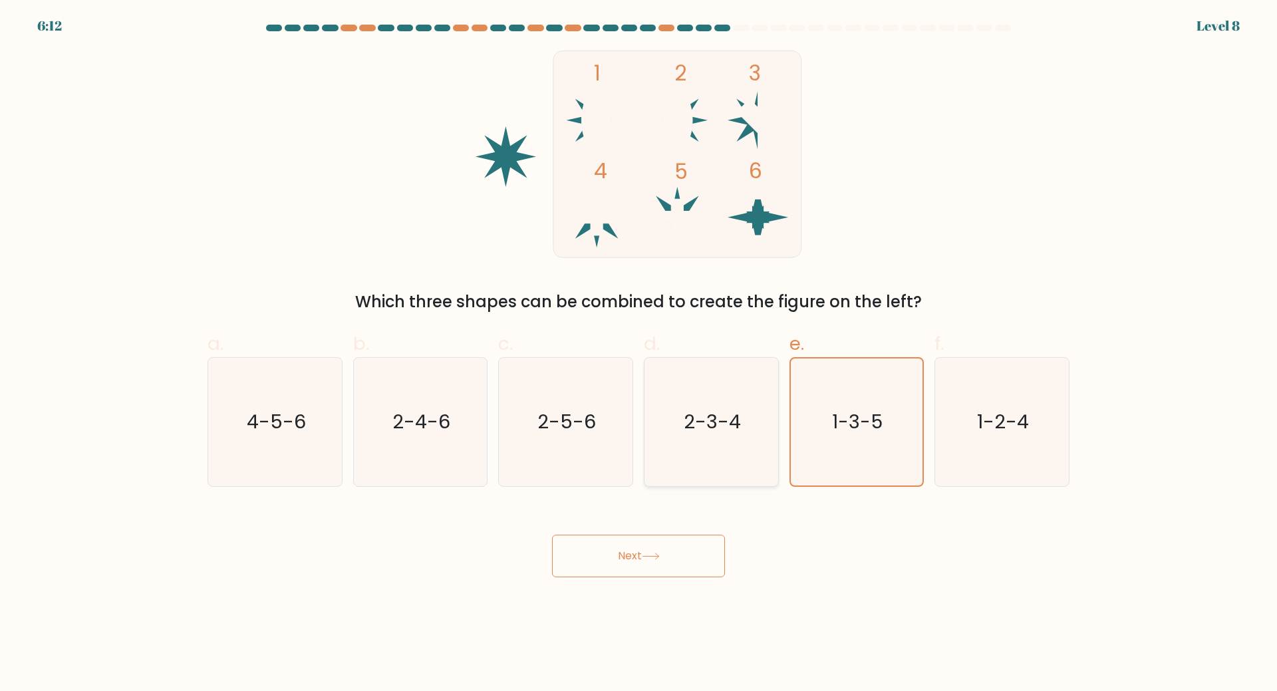
click at [657, 429] on icon "2-3-4" at bounding box center [711, 422] width 128 height 128
click at [639, 354] on input "d. 2-3-4" at bounding box center [638, 350] width 1 height 9
radio input "true"
click at [848, 452] on icon "1-3-5" at bounding box center [856, 422] width 128 height 128
click at [639, 354] on input "e. 1-3-5" at bounding box center [638, 350] width 1 height 9
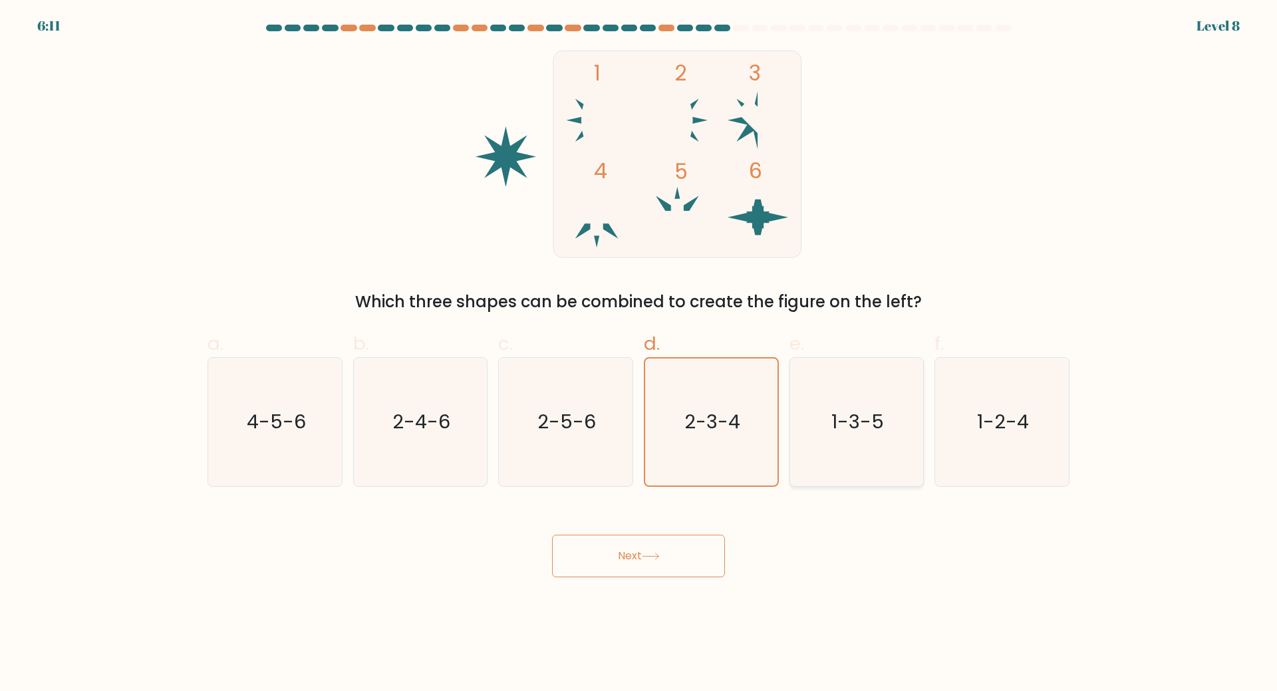
radio input "true"
drag, startPoint x: 759, startPoint y: 451, endPoint x: 882, endPoint y: 446, distance: 122.5
click at [761, 450] on icon "2-3-4" at bounding box center [711, 422] width 128 height 128
click at [639, 354] on input "d. 2-3-4" at bounding box center [638, 350] width 1 height 9
radio input "true"
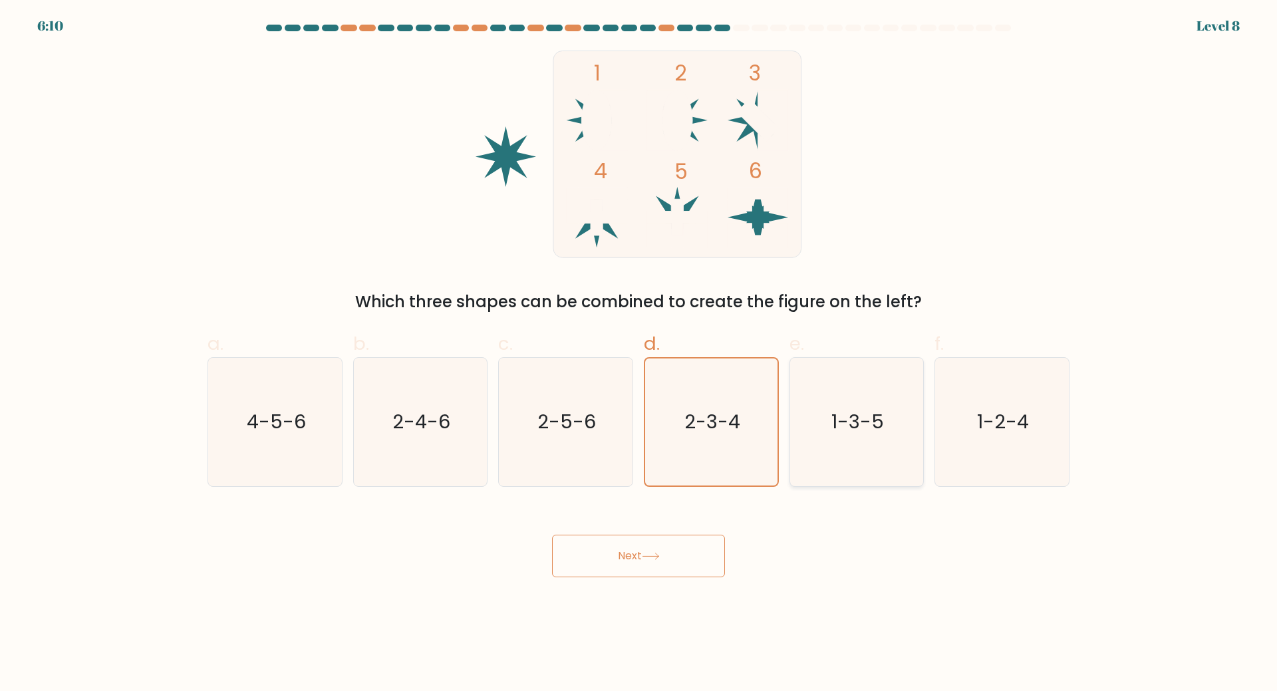
click at [883, 446] on icon "1-3-5" at bounding box center [856, 422] width 128 height 128
click at [639, 354] on input "e. 1-3-5" at bounding box center [638, 350] width 1 height 9
radio input "true"
drag, startPoint x: 689, startPoint y: 578, endPoint x: 686, endPoint y: 564, distance: 14.2
click at [688, 577] on body "6:10 Level 8" at bounding box center [638, 345] width 1277 height 691
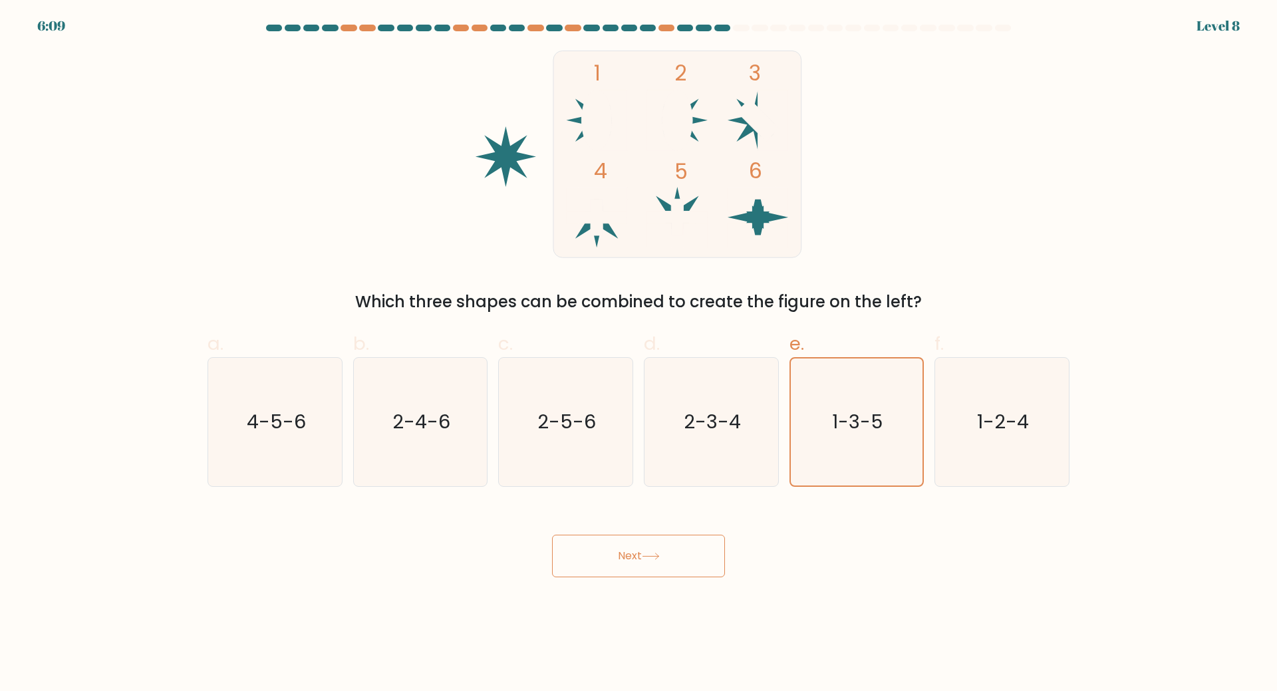
click at [686, 563] on button "Next" at bounding box center [638, 556] width 173 height 43
click at [684, 456] on icon "2-3-4" at bounding box center [711, 422] width 128 height 128
click at [639, 354] on input "d. 2-3-4" at bounding box center [638, 350] width 1 height 9
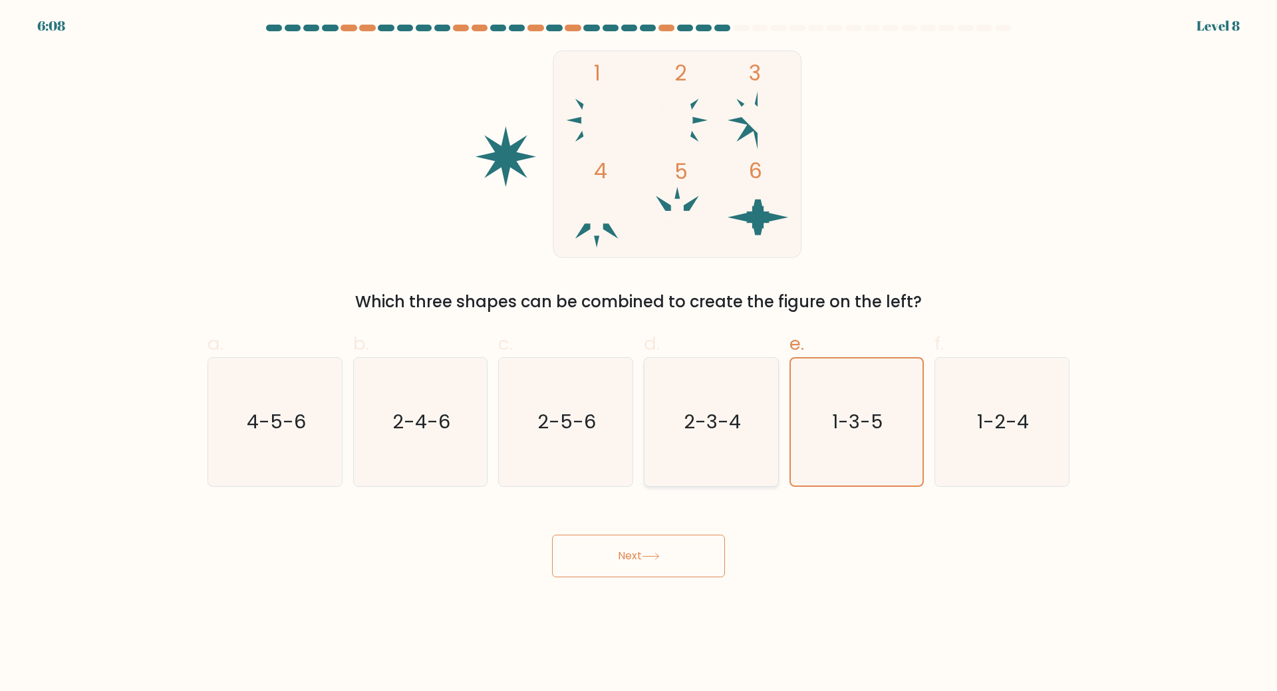
radio input "true"
click at [659, 555] on icon at bounding box center [651, 556] width 18 height 7
click at [831, 442] on icon "1-3-5" at bounding box center [856, 422] width 128 height 128
click at [639, 354] on input "e. 1-3-5" at bounding box center [638, 350] width 1 height 9
radio input "true"
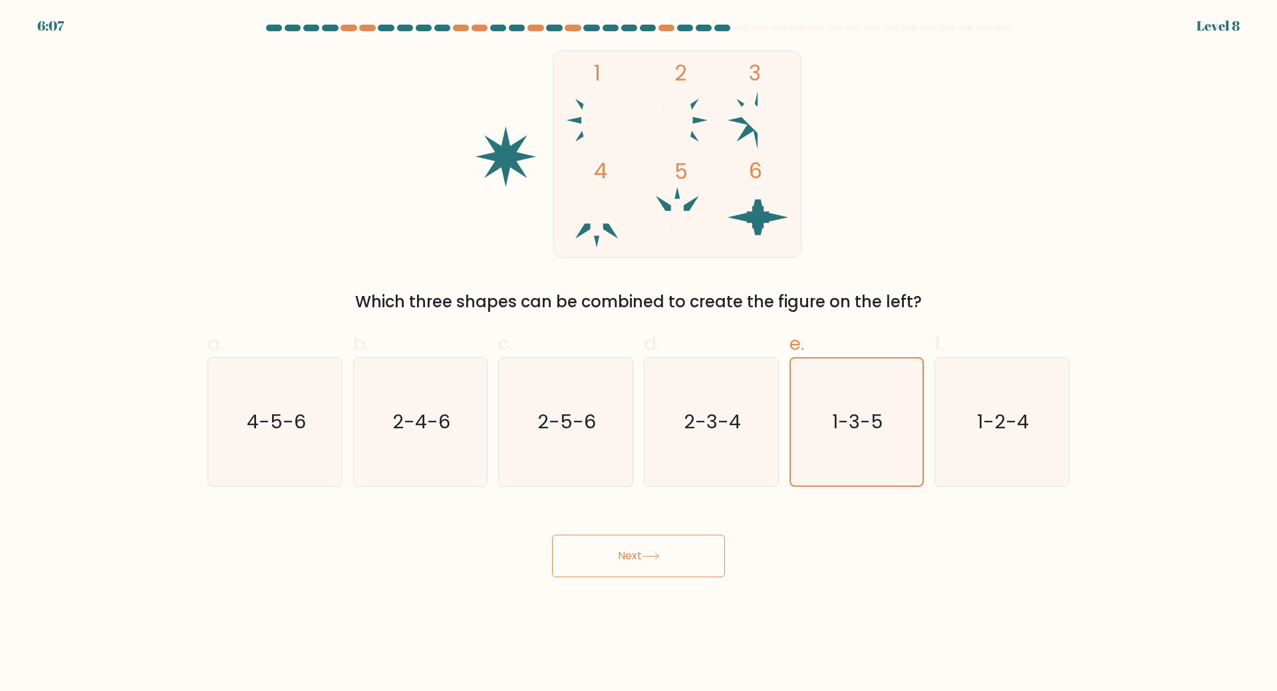
click at [686, 553] on button "Next" at bounding box center [638, 556] width 173 height 43
drag, startPoint x: 853, startPoint y: 438, endPoint x: 721, endPoint y: 542, distance: 168.1
click at [849, 443] on icon "1-3-5" at bounding box center [856, 421] width 127 height 127
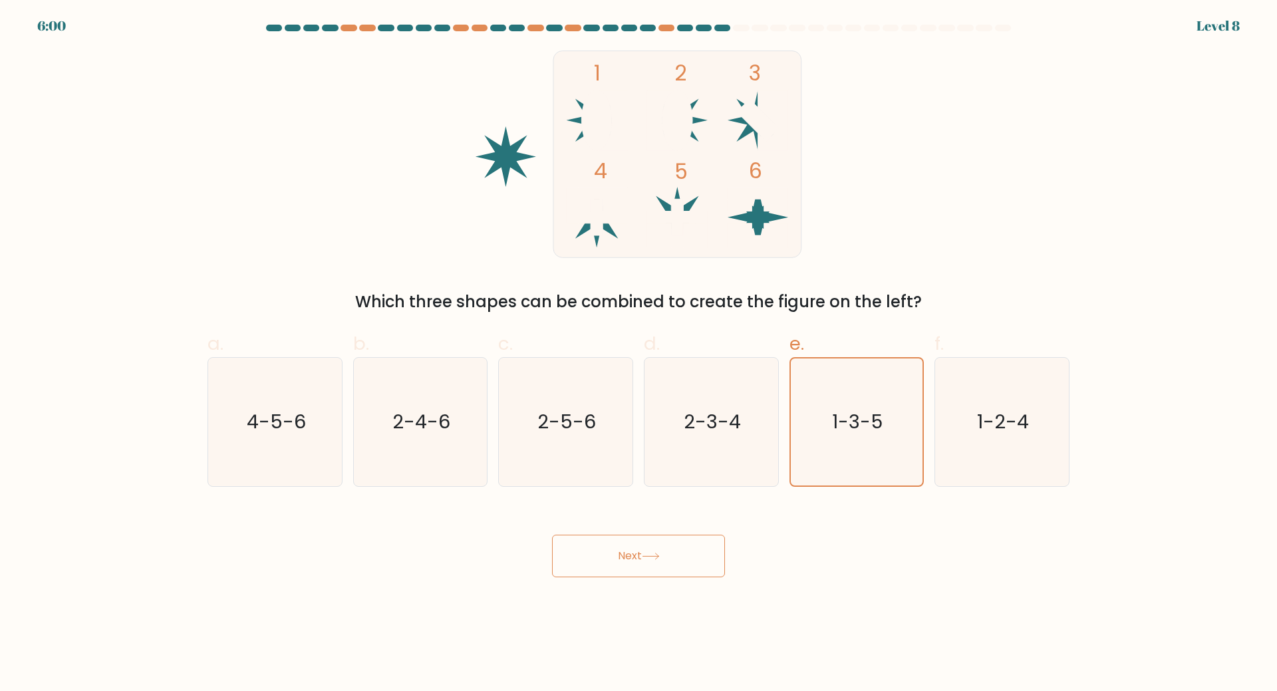
click at [639, 354] on input "e. 1-3-5" at bounding box center [638, 350] width 1 height 9
click at [658, 565] on button "Next" at bounding box center [638, 556] width 173 height 43
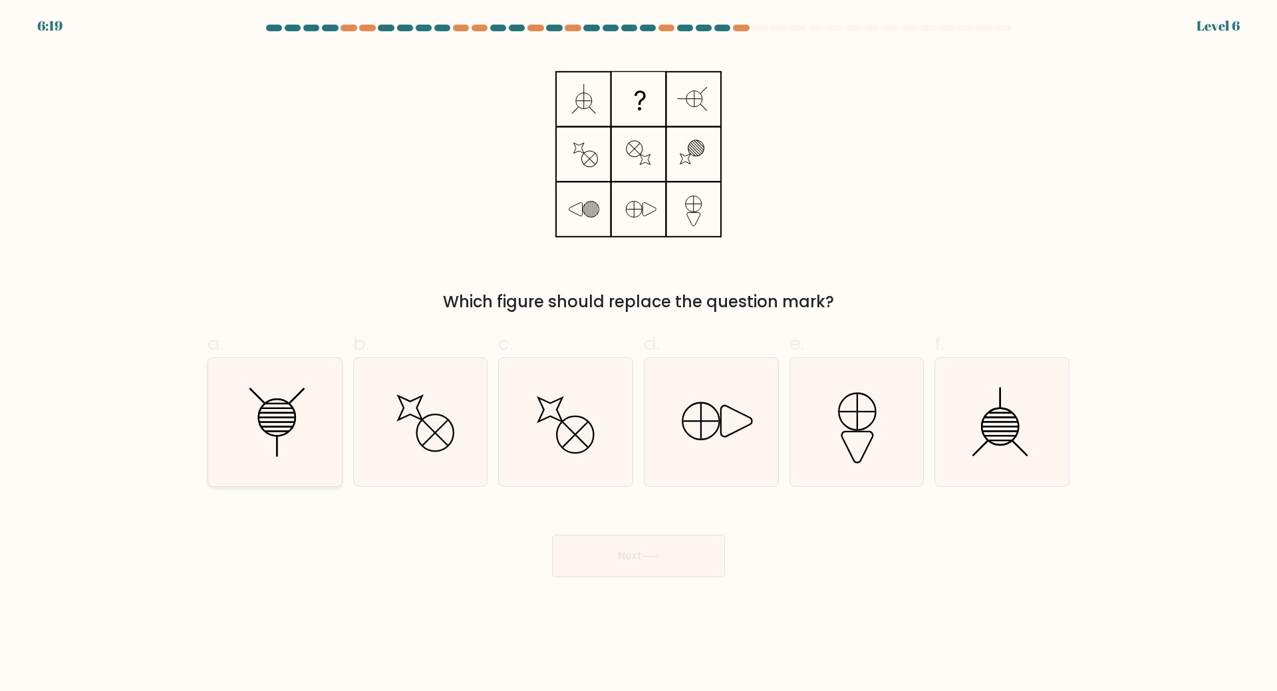
click at [313, 439] on icon at bounding box center [275, 422] width 128 height 128
click at [638, 354] on input "a." at bounding box center [638, 350] width 1 height 9
radio input "true"
click at [677, 557] on button "Next" at bounding box center [638, 556] width 173 height 43
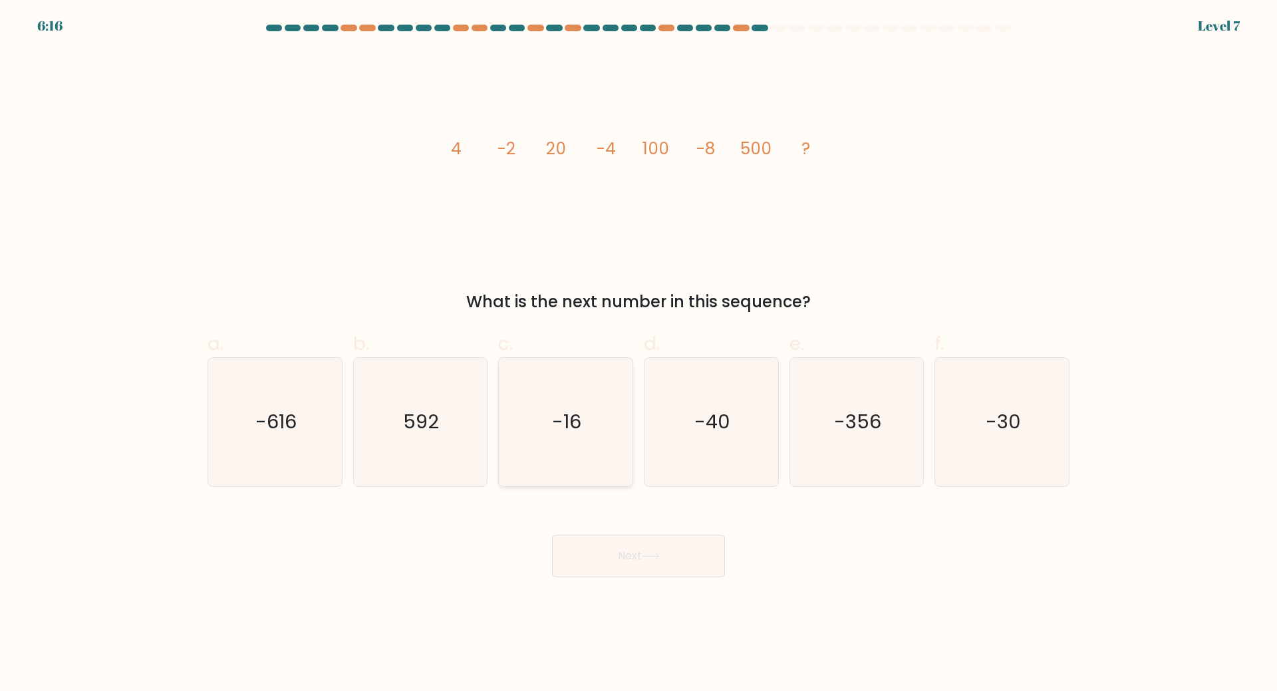
click at [569, 427] on text "-16" at bounding box center [567, 421] width 29 height 27
click at [638, 354] on input "c. -16" at bounding box center [638, 350] width 1 height 9
radio input "true"
click at [616, 547] on button "Next" at bounding box center [638, 556] width 173 height 43
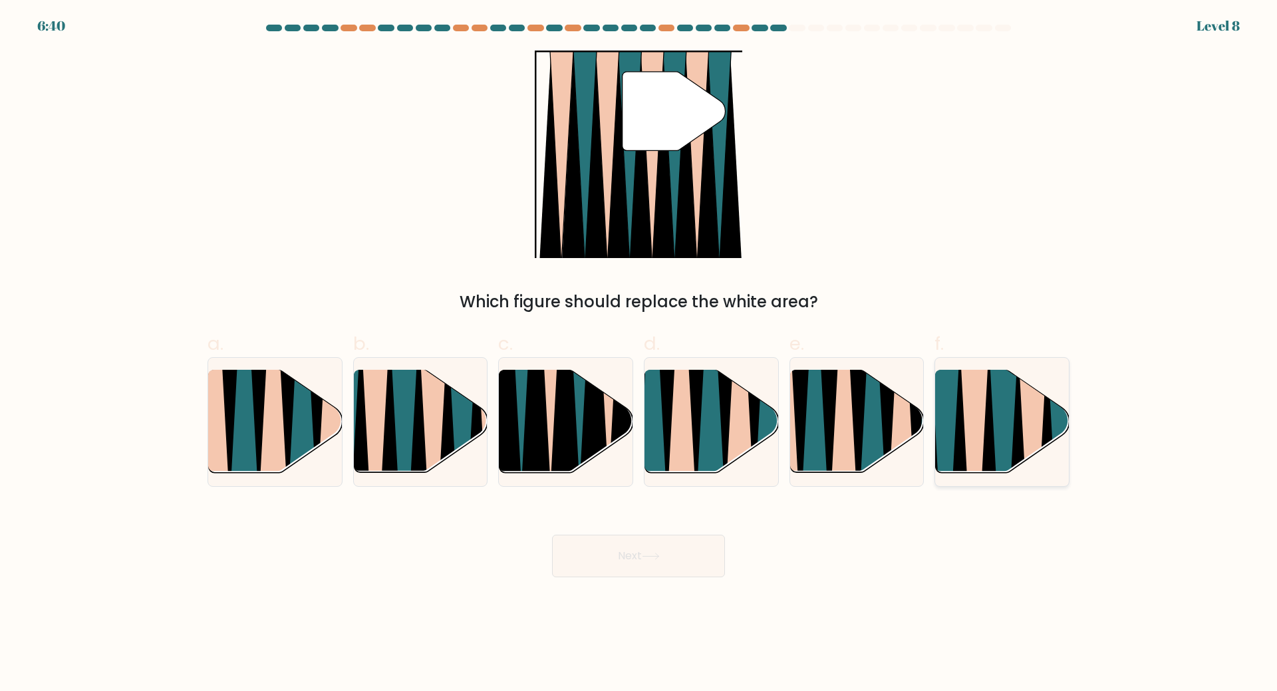
click at [982, 464] on icon at bounding box center [975, 477] width 30 height 267
click at [639, 354] on input "f." at bounding box center [638, 350] width 1 height 9
radio input "true"
click at [642, 563] on button "Next" at bounding box center [638, 556] width 173 height 43
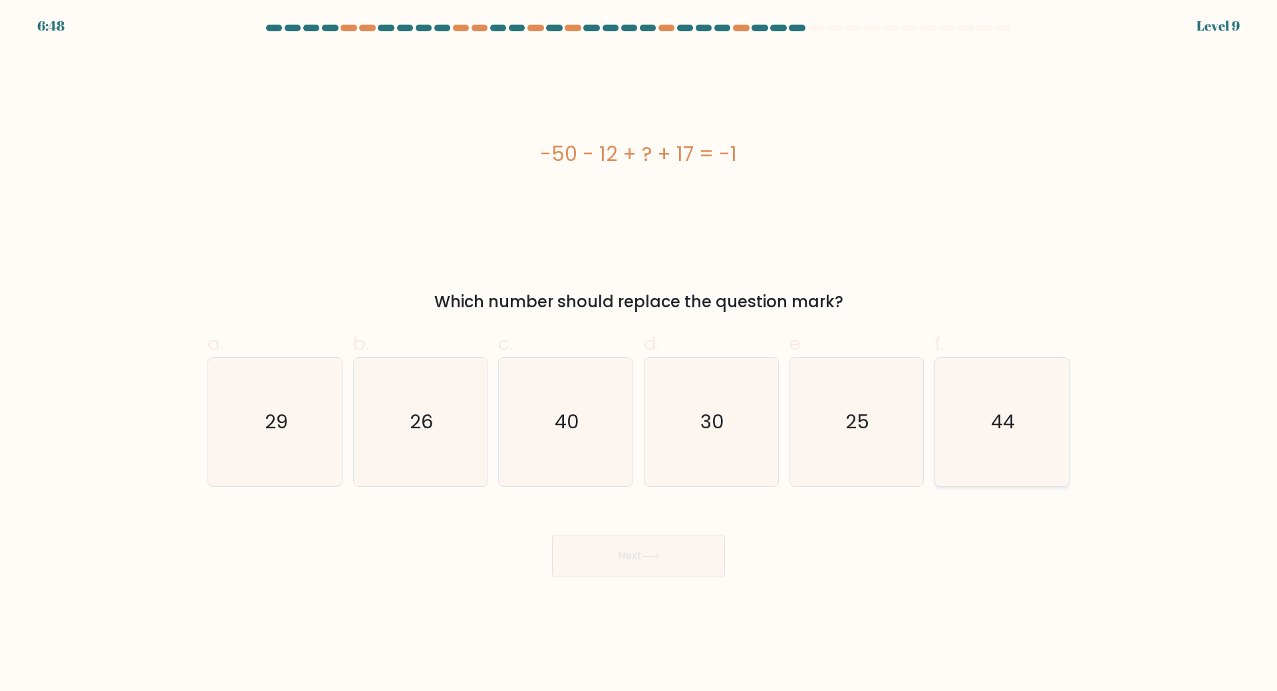
click at [975, 410] on icon "44" at bounding box center [1002, 422] width 128 height 128
click at [639, 354] on input "f. 44" at bounding box center [638, 350] width 1 height 9
radio input "true"
click at [660, 550] on button "Next" at bounding box center [638, 556] width 173 height 43
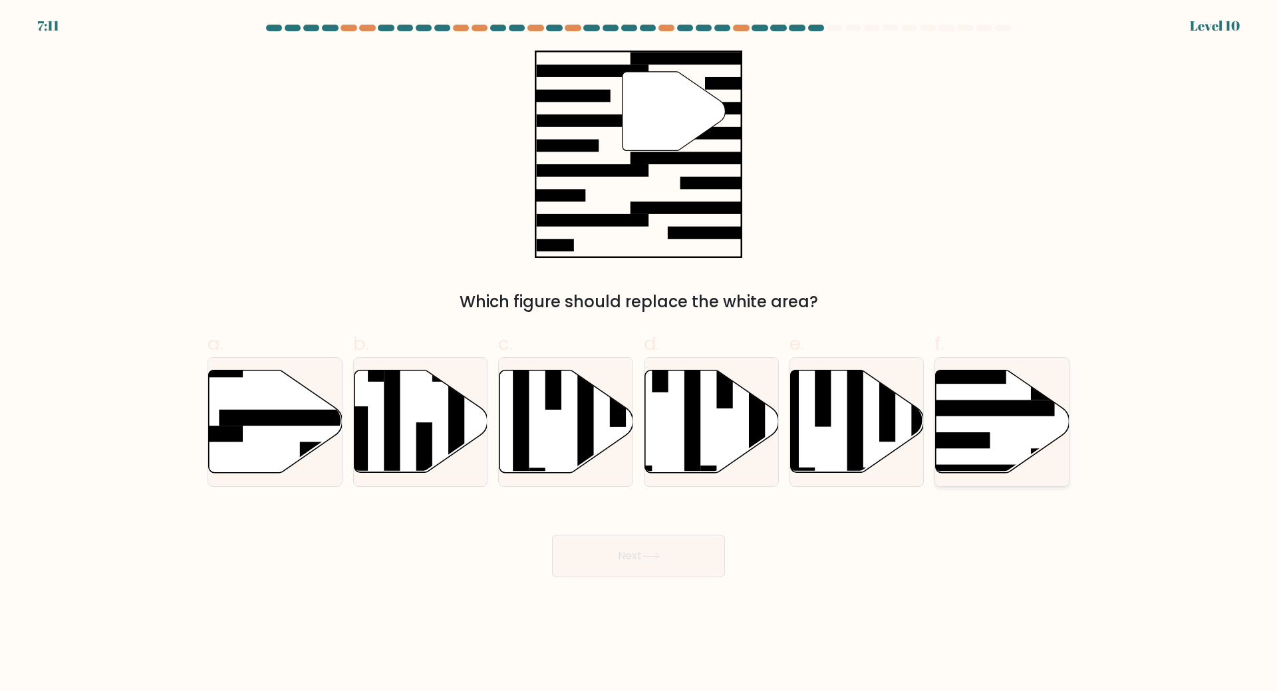
click at [980, 425] on icon at bounding box center [1003, 421] width 134 height 102
click at [639, 354] on input "f." at bounding box center [638, 350] width 1 height 9
radio input "true"
click at [672, 543] on button "Next" at bounding box center [638, 556] width 173 height 43
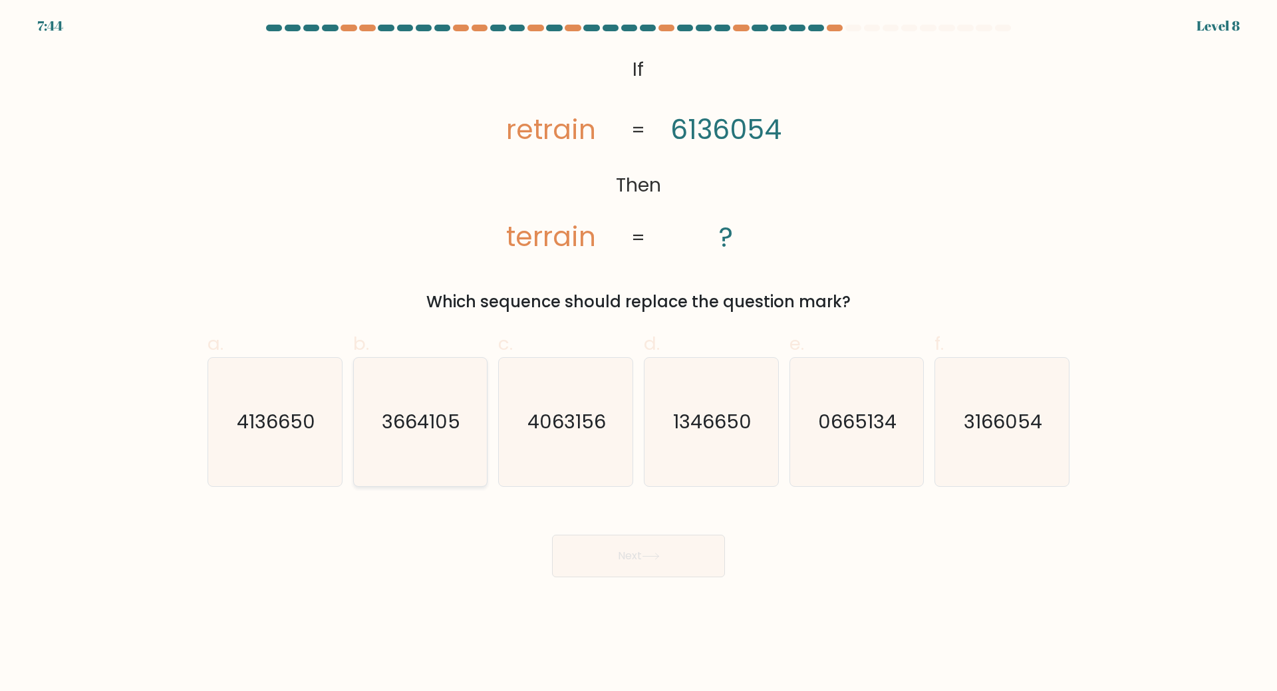
click at [447, 429] on text "3664105" at bounding box center [421, 421] width 78 height 27
click at [638, 354] on input "b. 3664105" at bounding box center [638, 350] width 1 height 9
radio input "true"
click at [998, 430] on text "3166054" at bounding box center [1003, 421] width 78 height 27
click at [639, 354] on input "f. 3166054" at bounding box center [638, 350] width 1 height 9
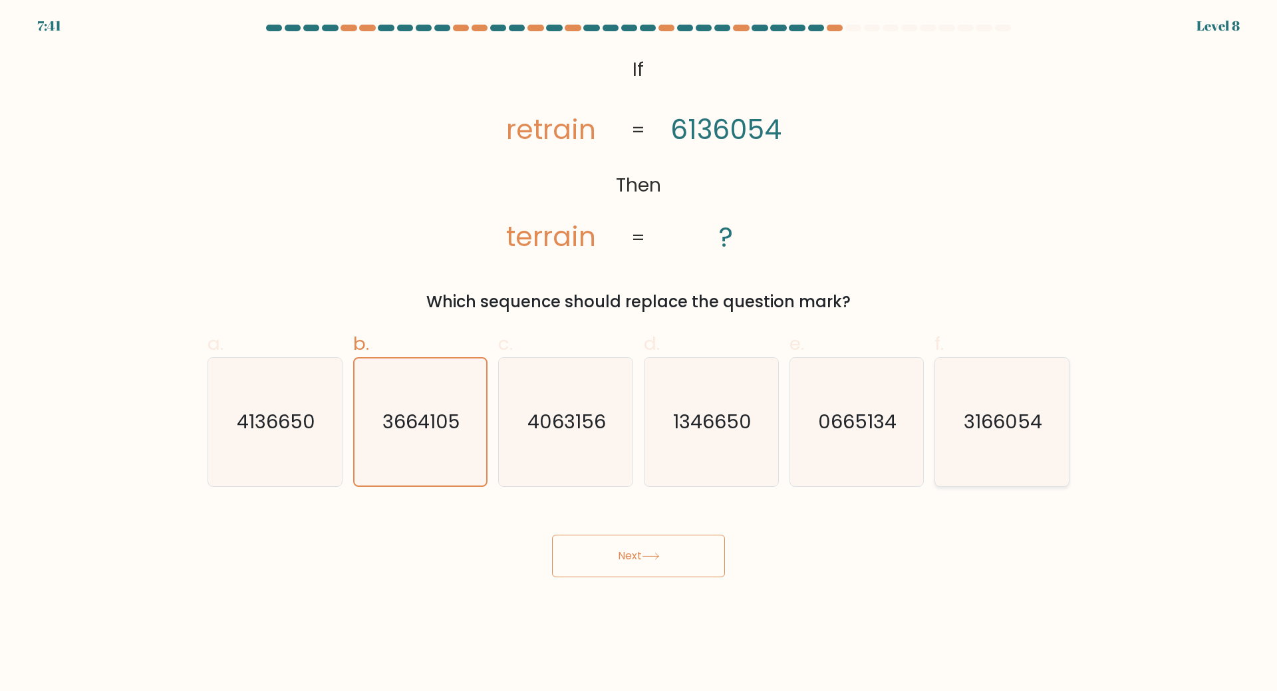
radio input "true"
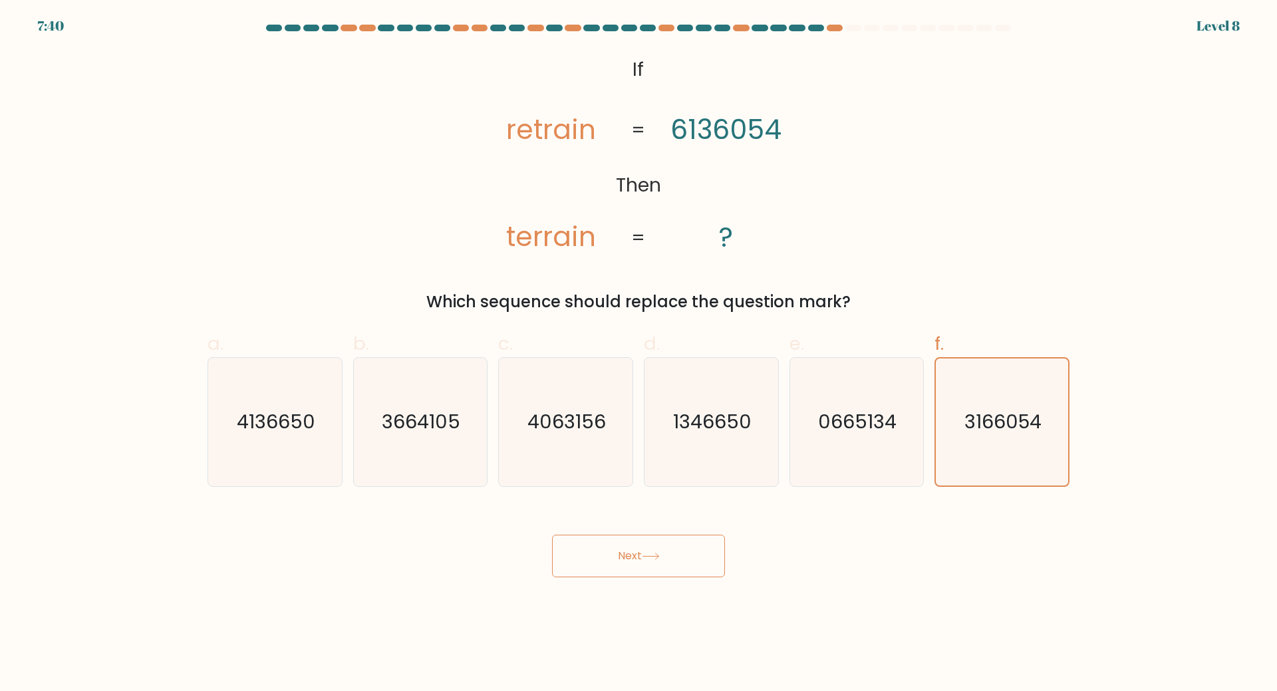
click at [630, 571] on button "Next" at bounding box center [638, 556] width 173 height 43
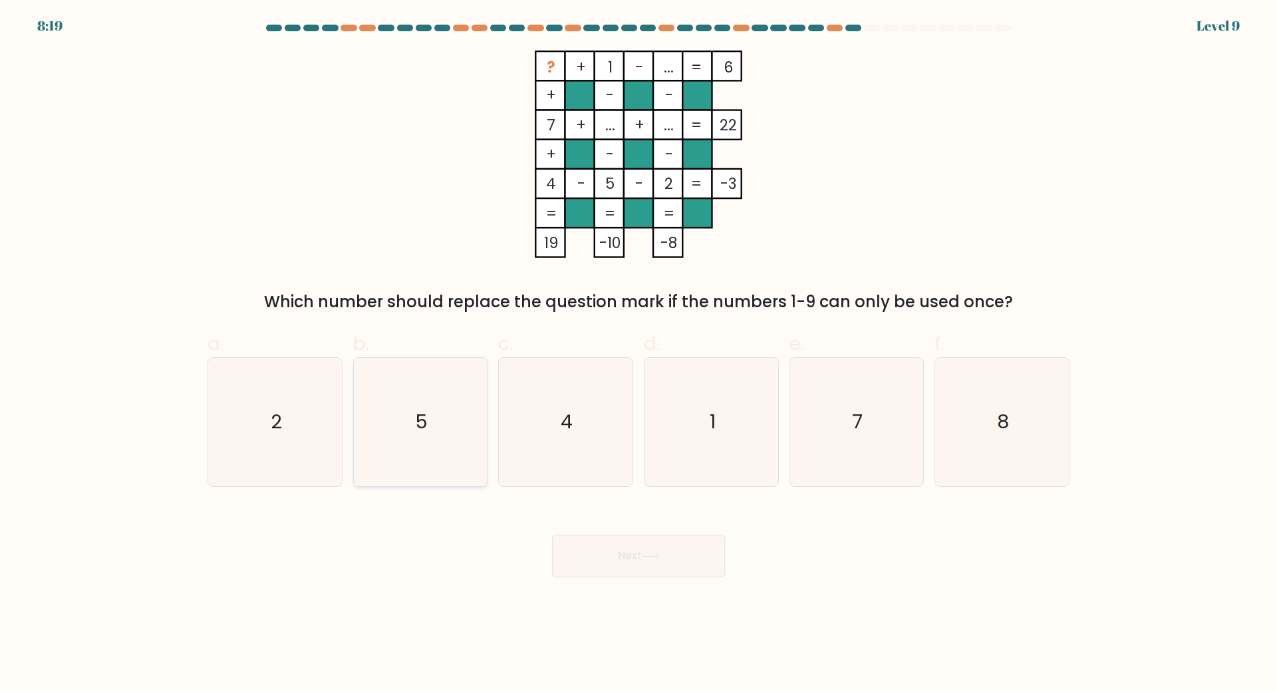
click at [396, 426] on icon "5" at bounding box center [420, 422] width 128 height 128
click at [638, 354] on input "b. 5" at bounding box center [638, 350] width 1 height 9
radio input "true"
click at [589, 548] on button "Next" at bounding box center [638, 556] width 173 height 43
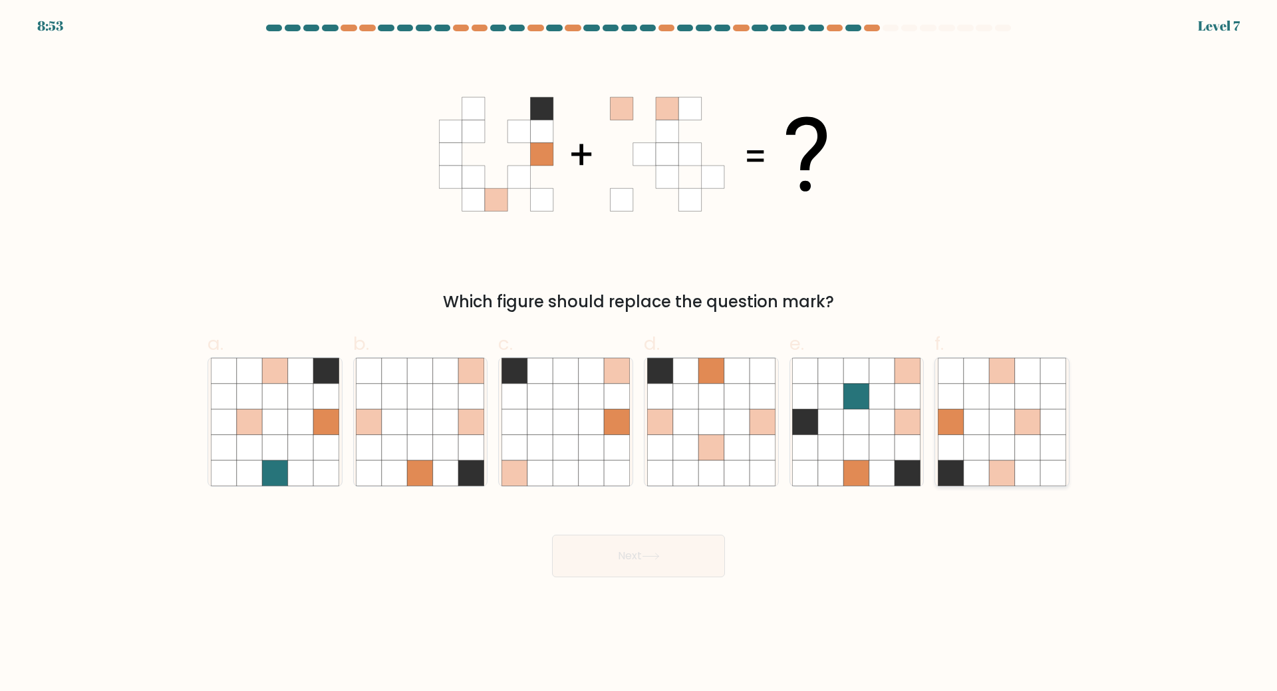
click at [1010, 431] on icon at bounding box center [1001, 421] width 25 height 25
click at [639, 354] on input "f." at bounding box center [638, 350] width 1 height 9
radio input "true"
drag, startPoint x: 393, startPoint y: 424, endPoint x: 515, endPoint y: 473, distance: 131.3
click at [393, 423] on icon at bounding box center [394, 421] width 25 height 25
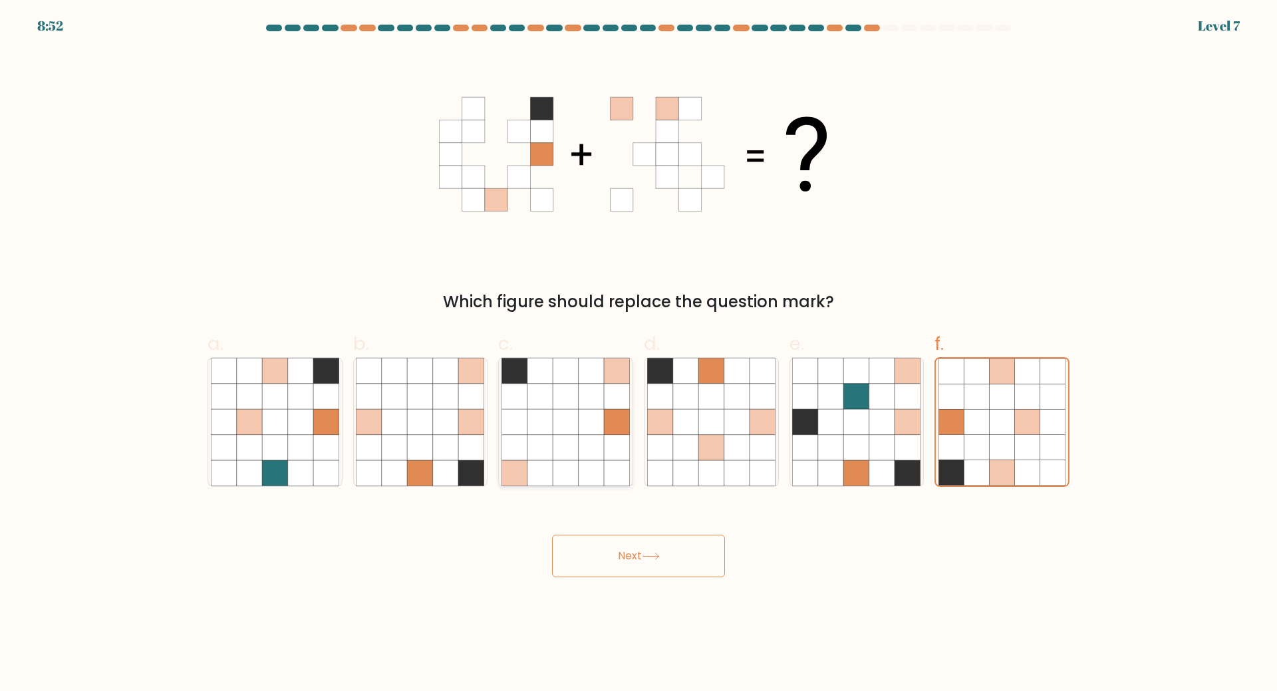
click at [638, 354] on input "b." at bounding box center [638, 350] width 1 height 9
radio input "true"
click at [653, 558] on icon at bounding box center [651, 556] width 18 height 7
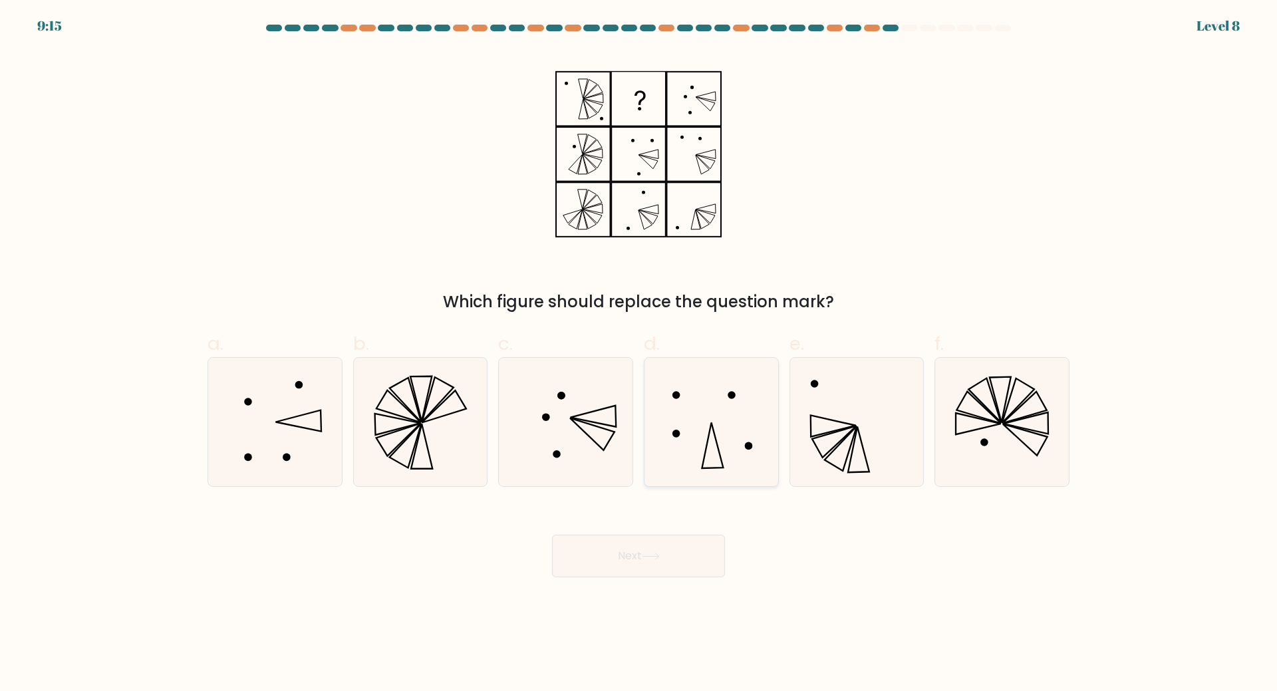
click at [728, 402] on icon at bounding box center [711, 422] width 128 height 128
click at [639, 354] on input "d." at bounding box center [638, 350] width 1 height 9
radio input "true"
drag, startPoint x: 273, startPoint y: 388, endPoint x: 285, endPoint y: 388, distance: 11.3
click at [275, 388] on icon at bounding box center [275, 422] width 128 height 128
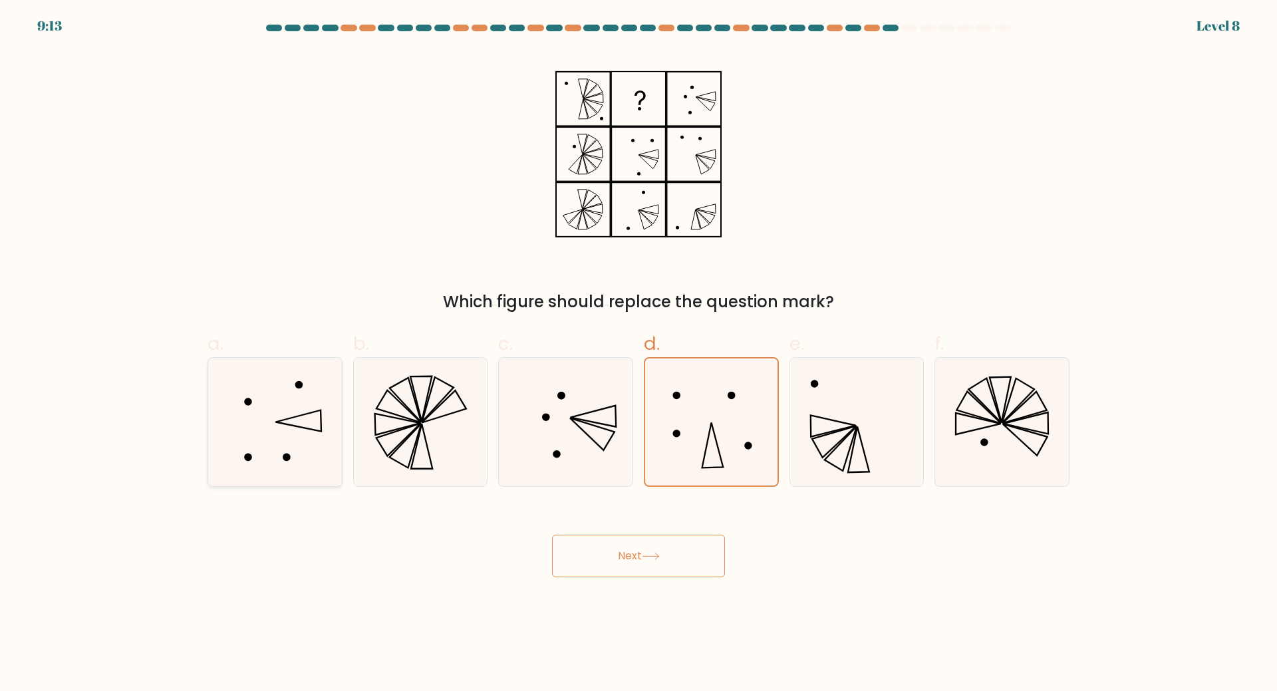
click at [638, 354] on input "a." at bounding box center [638, 350] width 1 height 9
radio input "true"
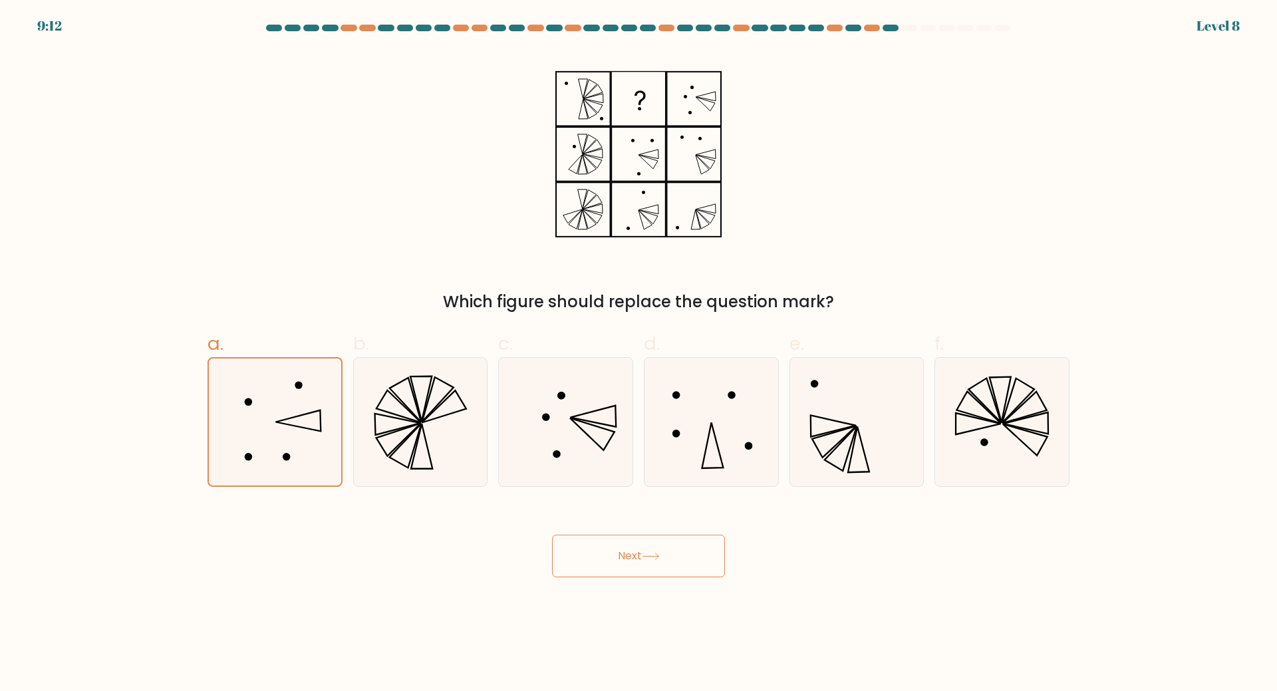
click at [620, 541] on button "Next" at bounding box center [638, 556] width 173 height 43
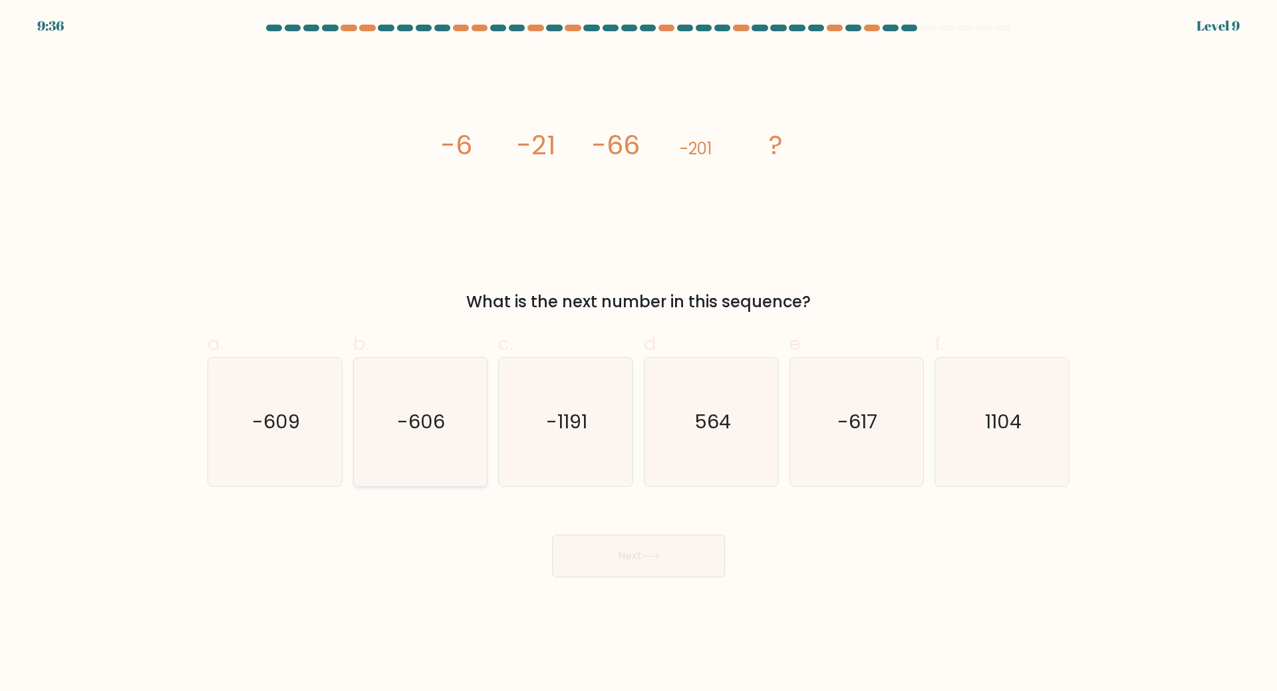
click at [422, 421] on text "-606" at bounding box center [422, 421] width 48 height 27
click at [638, 354] on input "b. -606" at bounding box center [638, 350] width 1 height 9
radio input "true"
click at [591, 549] on button "Next" at bounding box center [638, 556] width 173 height 43
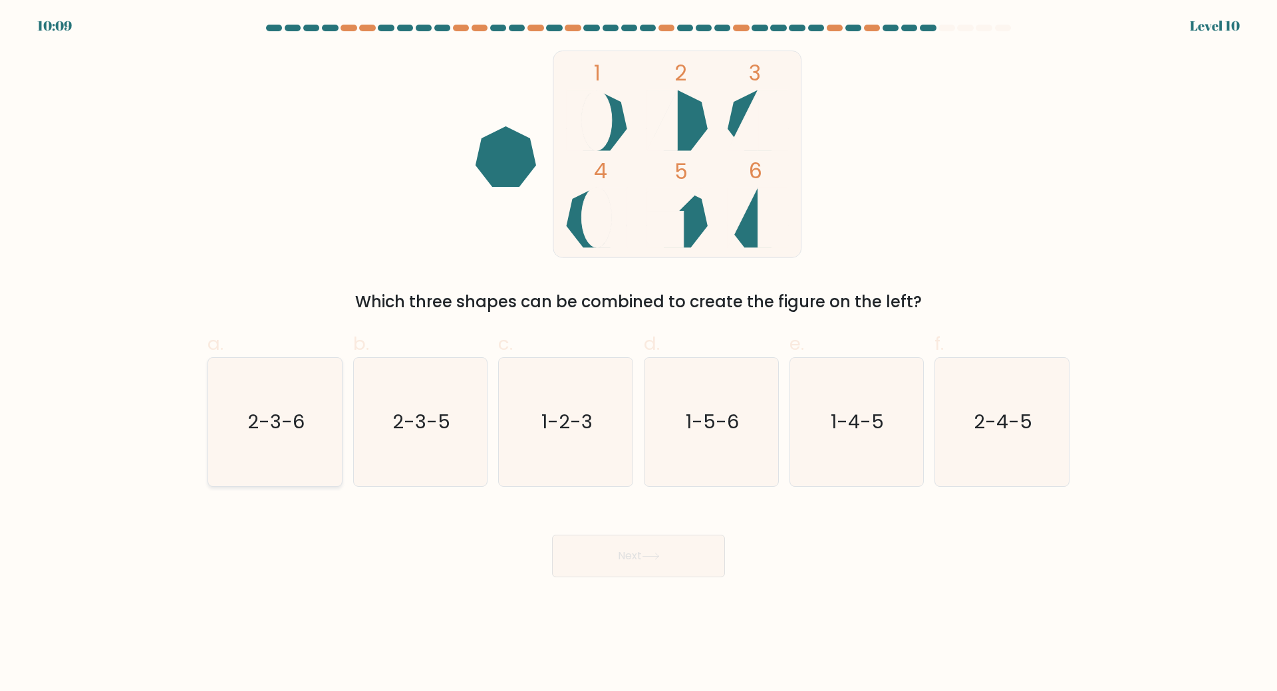
click at [296, 426] on text "2-3-6" at bounding box center [275, 421] width 57 height 27
click at [638, 354] on input "a. 2-3-6" at bounding box center [638, 350] width 1 height 9
radio input "true"
click at [641, 566] on button "Next" at bounding box center [638, 556] width 173 height 43
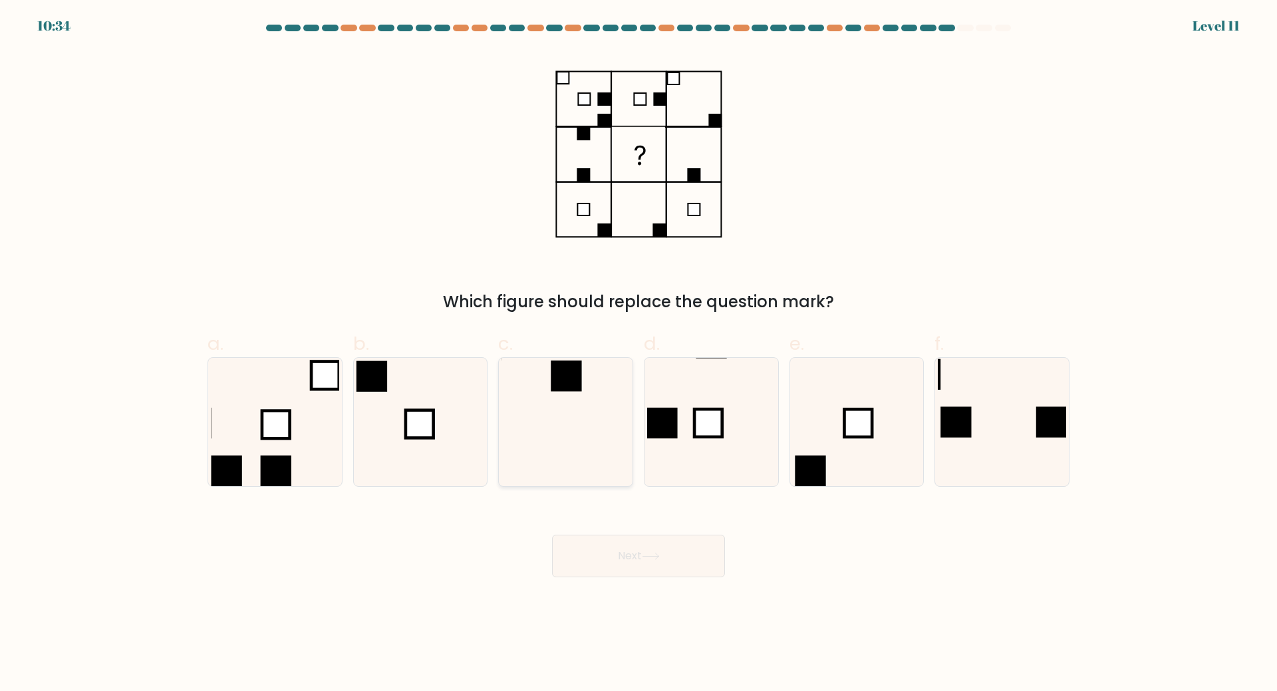
click at [583, 412] on icon at bounding box center [565, 422] width 128 height 128
click at [638, 354] on input "c." at bounding box center [638, 350] width 1 height 9
radio input "true"
click at [656, 564] on button "Next" at bounding box center [638, 556] width 173 height 43
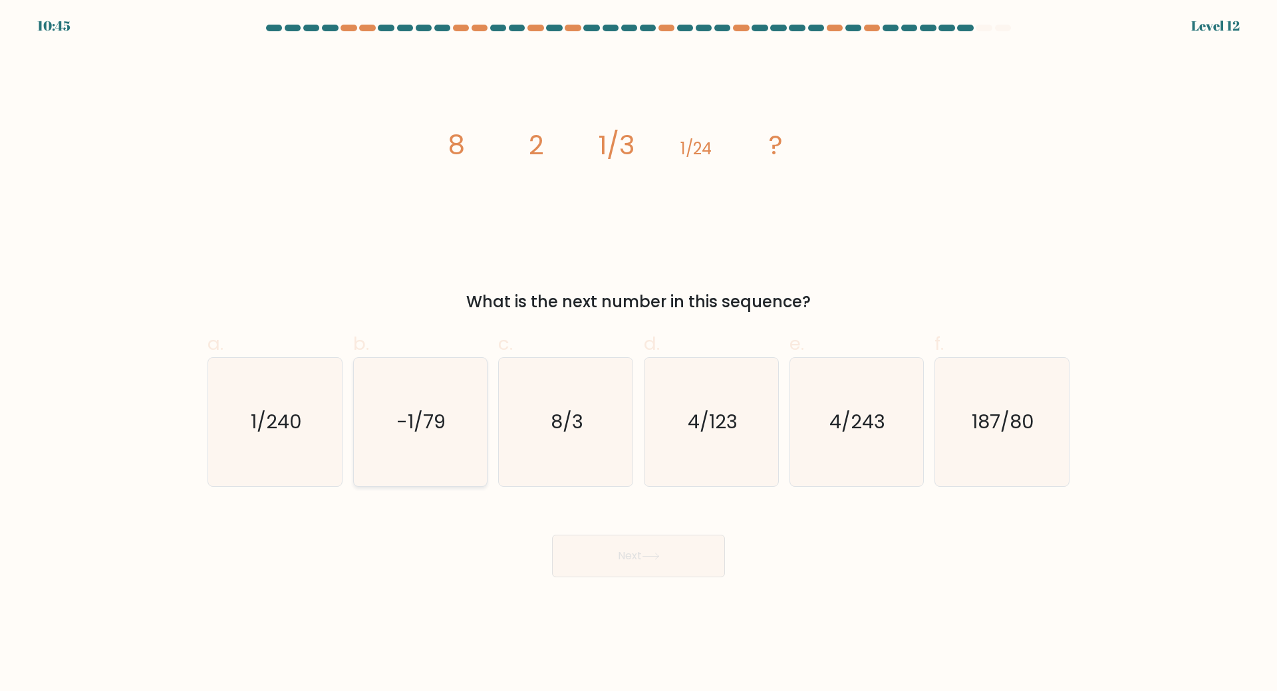
click at [403, 440] on icon "-1/79" at bounding box center [420, 422] width 128 height 128
click at [638, 354] on input "b. -1/79" at bounding box center [638, 350] width 1 height 9
radio input "true"
click at [585, 585] on body "10:44 Level 12" at bounding box center [638, 345] width 1277 height 691
click at [597, 567] on button "Next" at bounding box center [638, 556] width 173 height 43
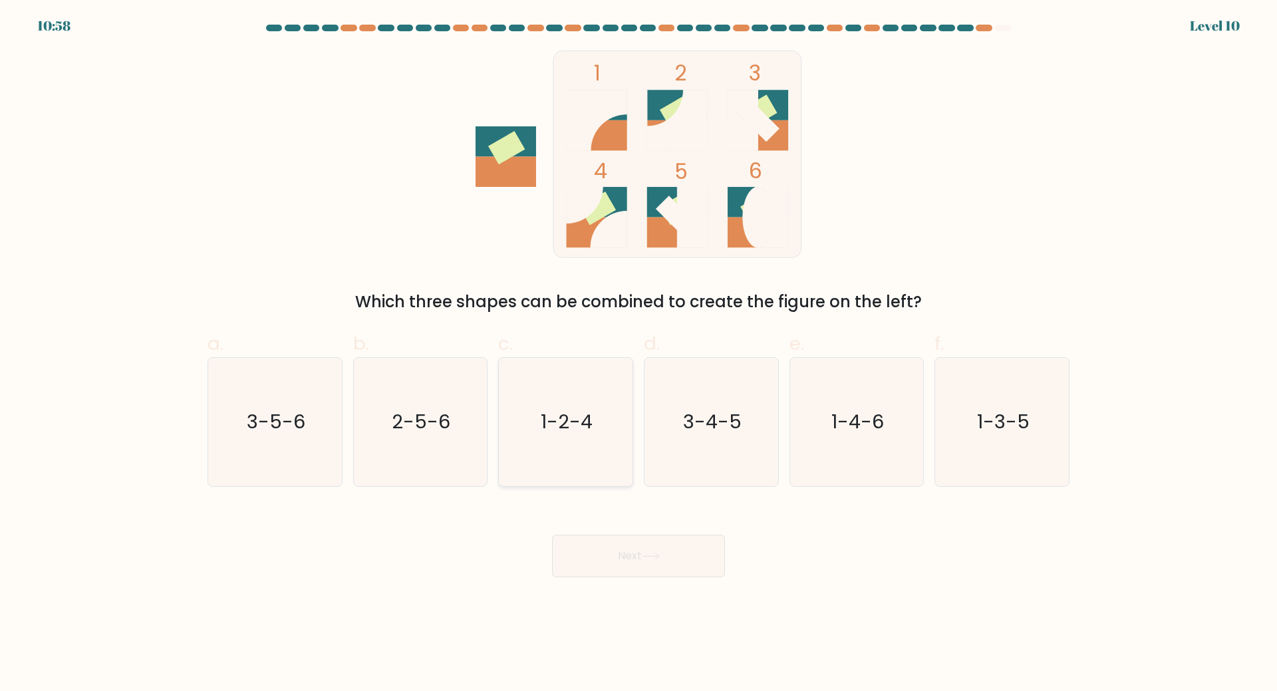
click at [569, 414] on text "1-2-4" at bounding box center [567, 421] width 52 height 27
click at [638, 354] on input "c. 1-2-4" at bounding box center [638, 350] width 1 height 9
radio input "true"
click at [636, 554] on button "Next" at bounding box center [638, 556] width 173 height 43
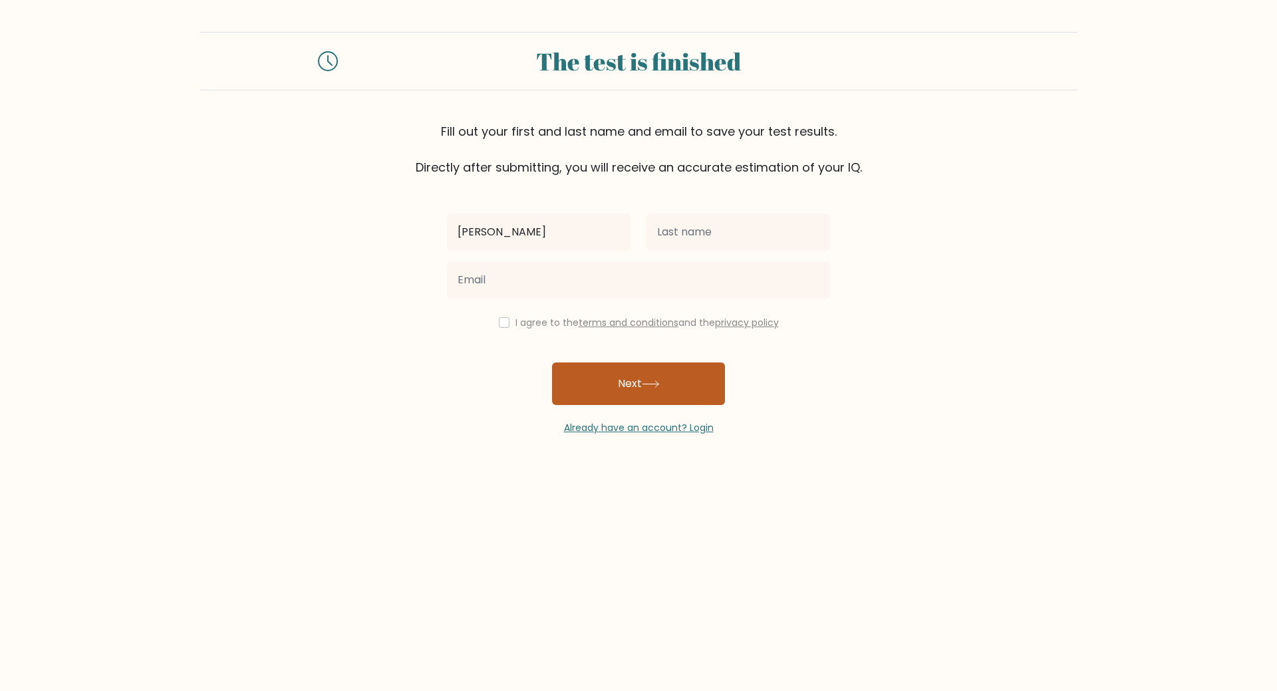
type input "[PERSON_NAME]"
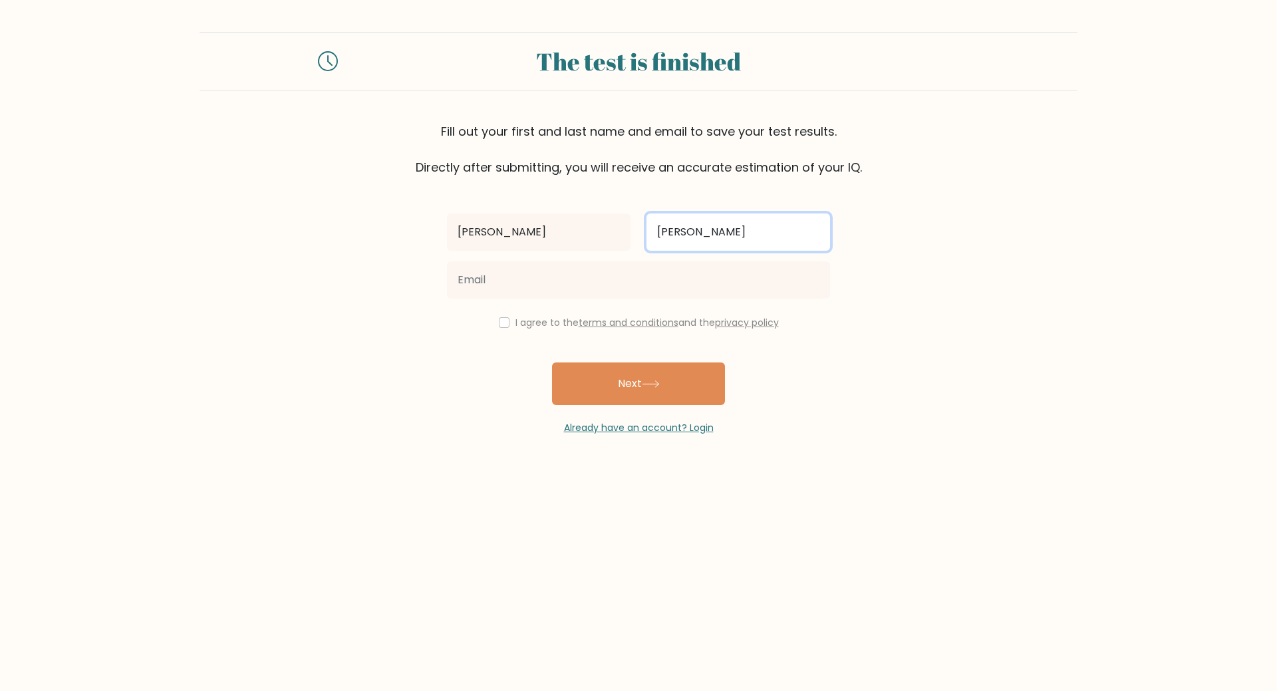
type input "[PERSON_NAME]"
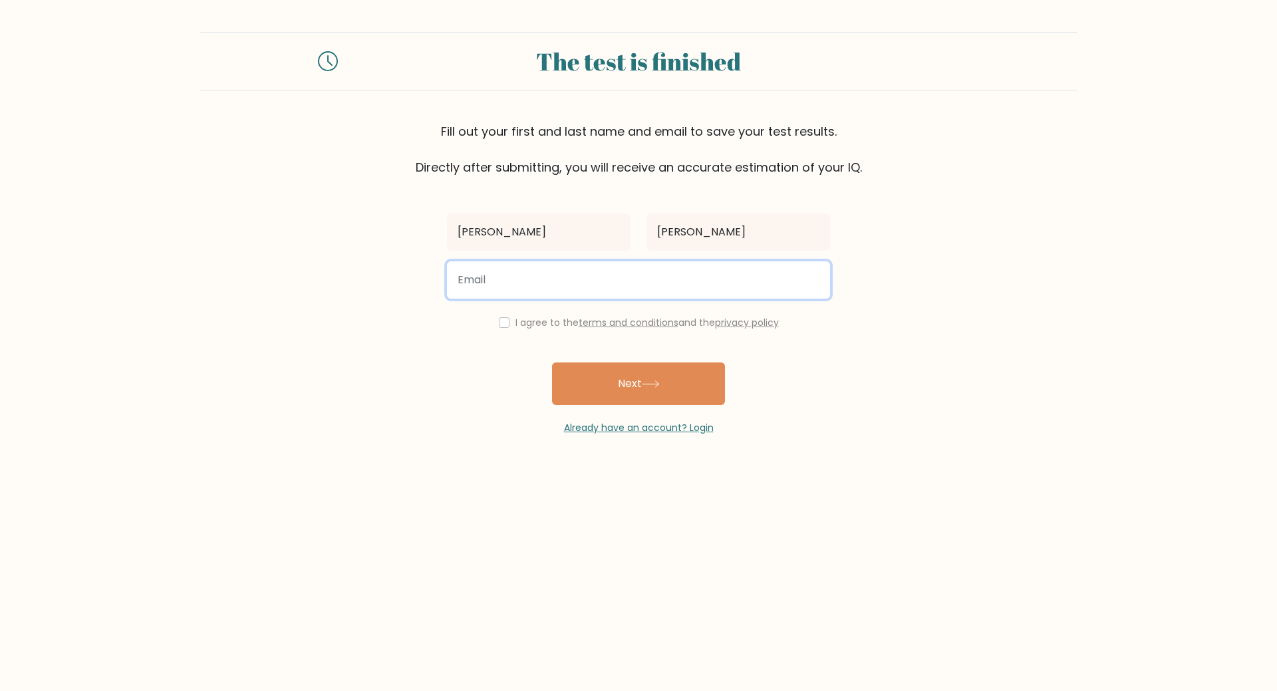
click at [539, 276] on input "email" at bounding box center [638, 279] width 383 height 37
type input "reyeljimenez555@gmail.com"
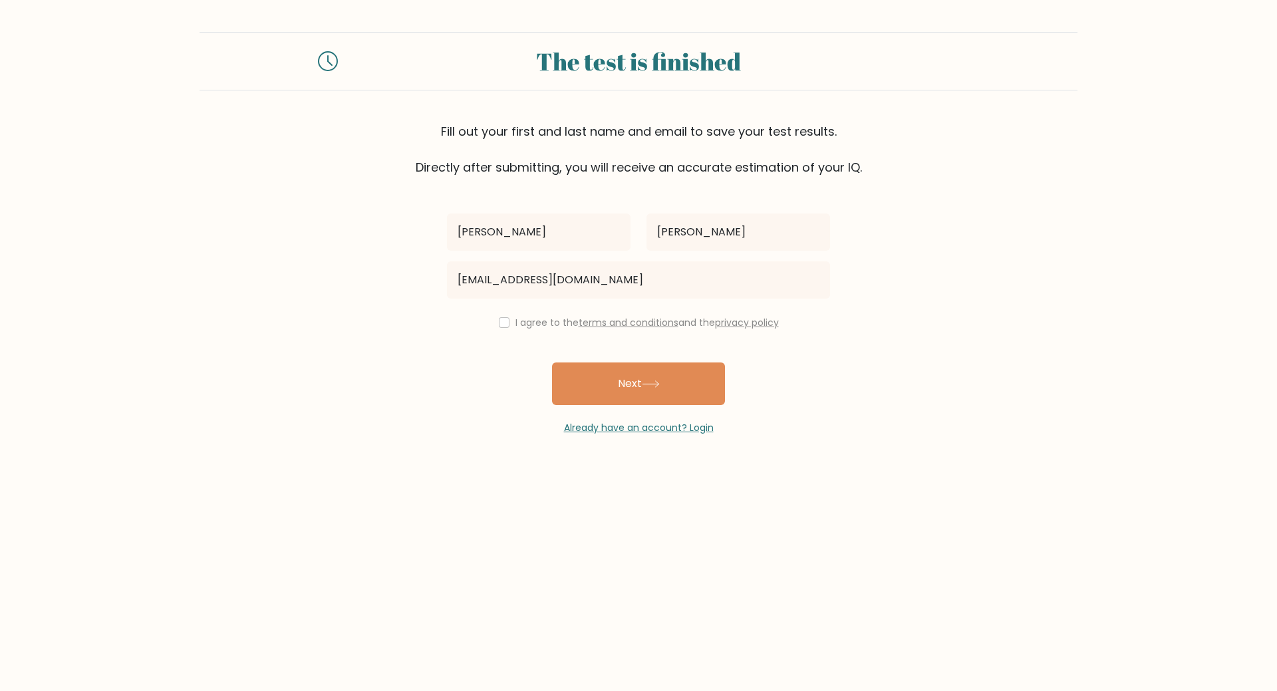
click at [503, 331] on div "Jhon Reyel Jimenez reyeljimenez555@gmail.com I agree to the terms and condition…" at bounding box center [638, 305] width 399 height 259
click at [501, 323] on input "checkbox" at bounding box center [504, 322] width 11 height 11
checkbox input "true"
click at [654, 385] on icon at bounding box center [651, 383] width 18 height 7
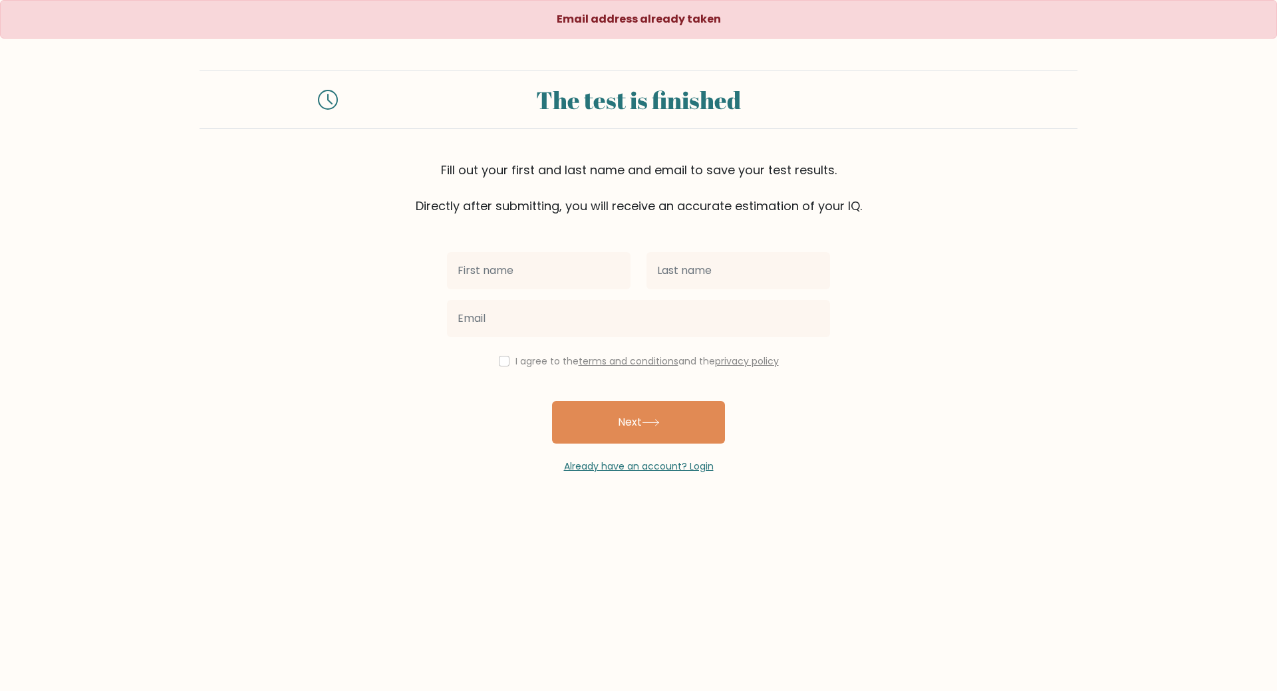
click at [541, 275] on input "text" at bounding box center [539, 270] width 184 height 37
type input "[PERSON_NAME]"
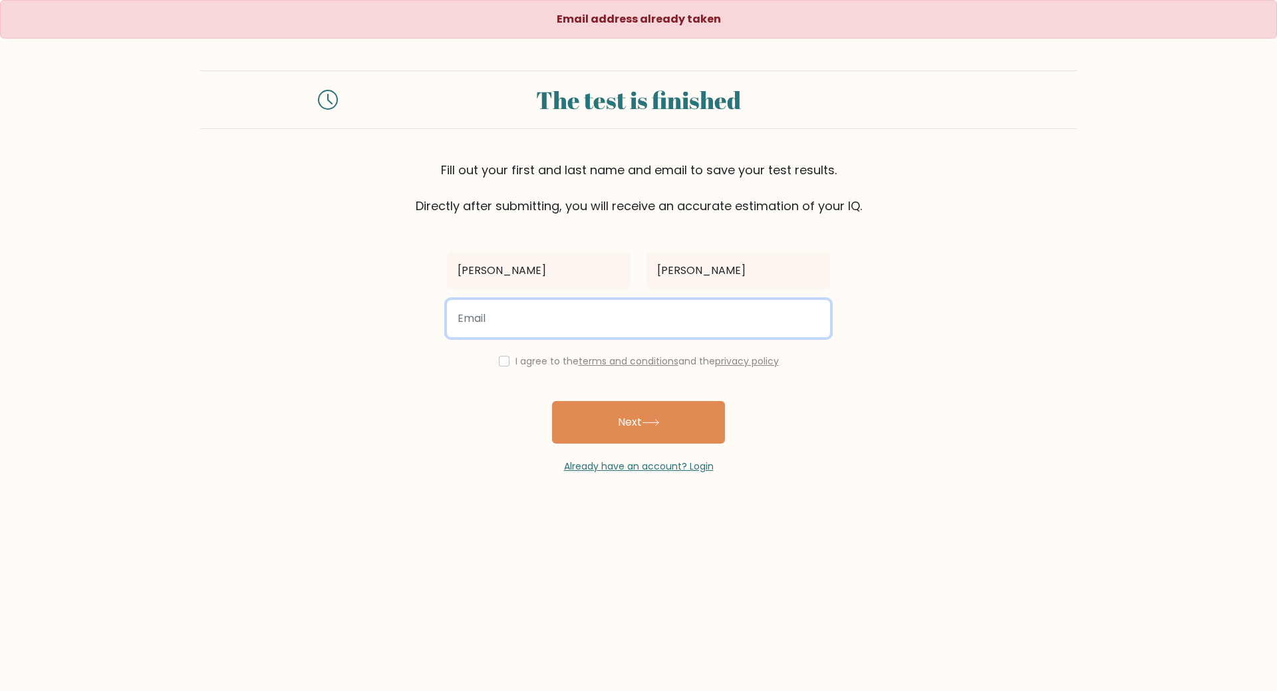
click at [542, 330] on input "email" at bounding box center [638, 318] width 383 height 37
type input "[EMAIL_ADDRESS][DOMAIN_NAME]"
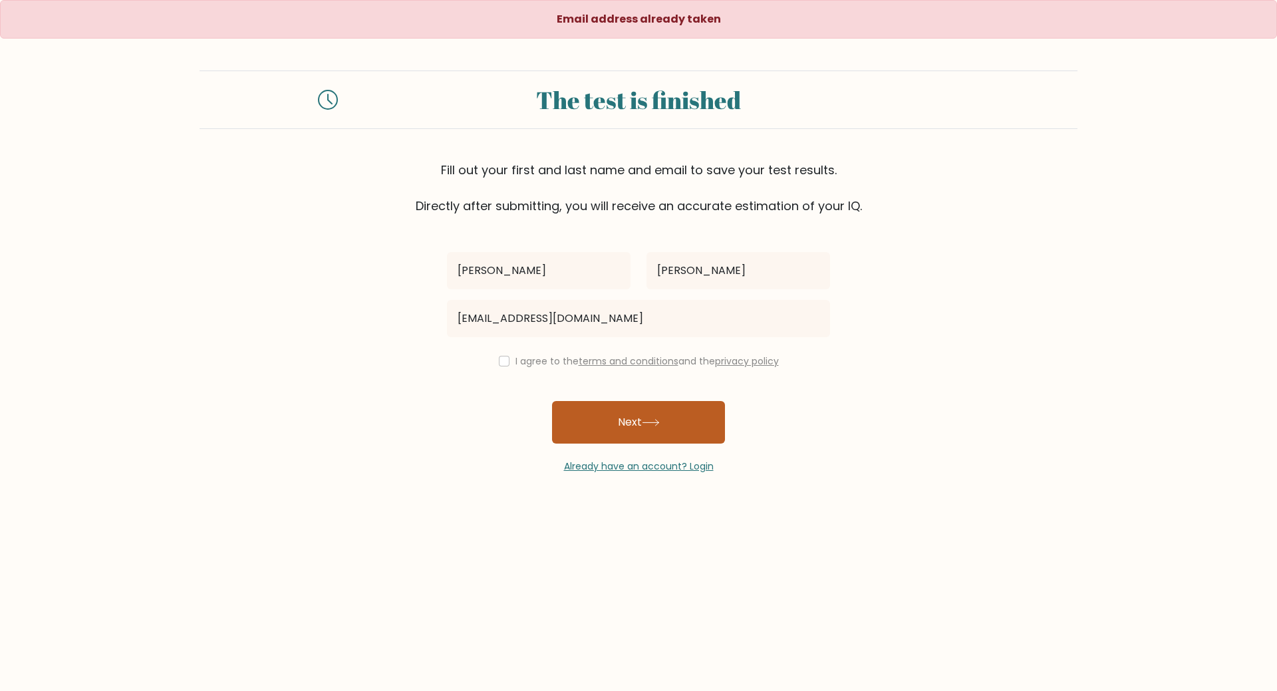
click at [597, 427] on button "Next" at bounding box center [638, 422] width 173 height 43
click at [508, 361] on div "I agree to the terms and conditions and the privacy policy" at bounding box center [638, 361] width 399 height 16
click at [503, 361] on input "checkbox" at bounding box center [504, 361] width 11 height 11
checkbox input "true"
click at [595, 412] on button "Next" at bounding box center [638, 422] width 173 height 43
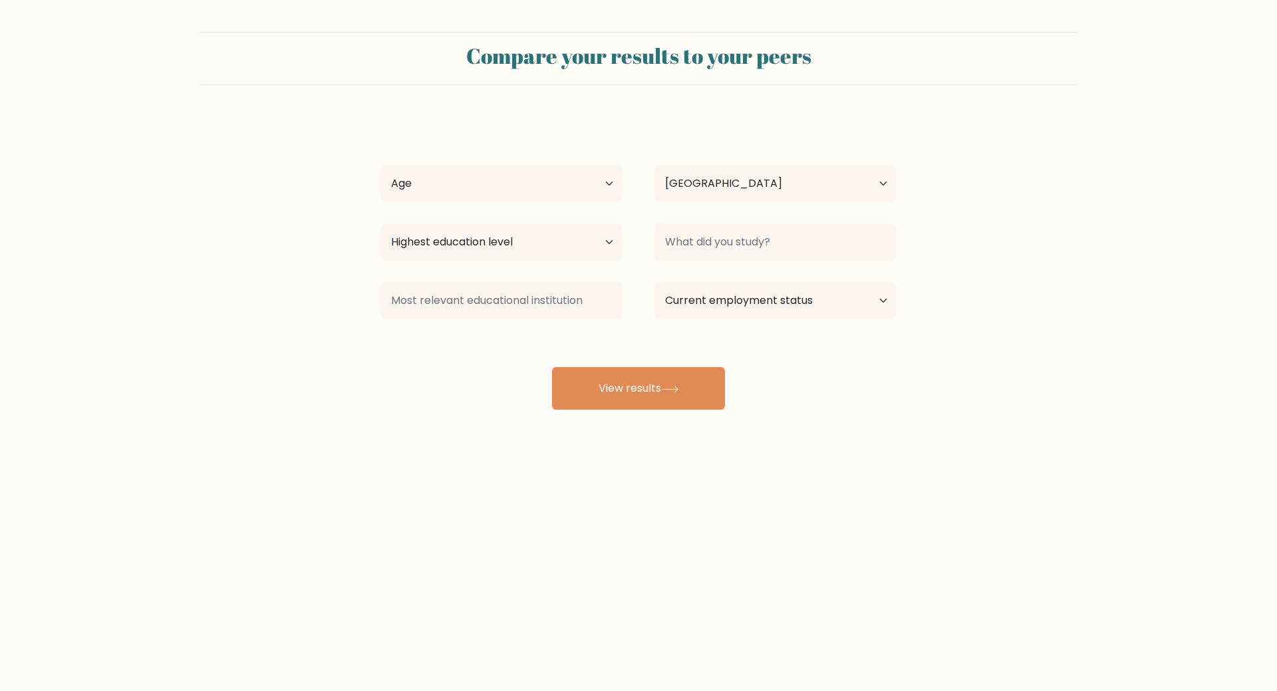
select select "PH"
click at [521, 188] on select "Age Under [DEMOGRAPHIC_DATA] [DEMOGRAPHIC_DATA] [DEMOGRAPHIC_DATA] [DEMOGRAPHIC…" at bounding box center [501, 183] width 242 height 37
select select "25_34"
click at [380, 165] on select "Age Under [DEMOGRAPHIC_DATA] [DEMOGRAPHIC_DATA] [DEMOGRAPHIC_DATA] [DEMOGRAPHIC…" at bounding box center [501, 183] width 242 height 37
click at [734, 193] on select "Country [GEOGRAPHIC_DATA] [GEOGRAPHIC_DATA] [GEOGRAPHIC_DATA] [US_STATE] [GEOGR…" at bounding box center [775, 183] width 242 height 37
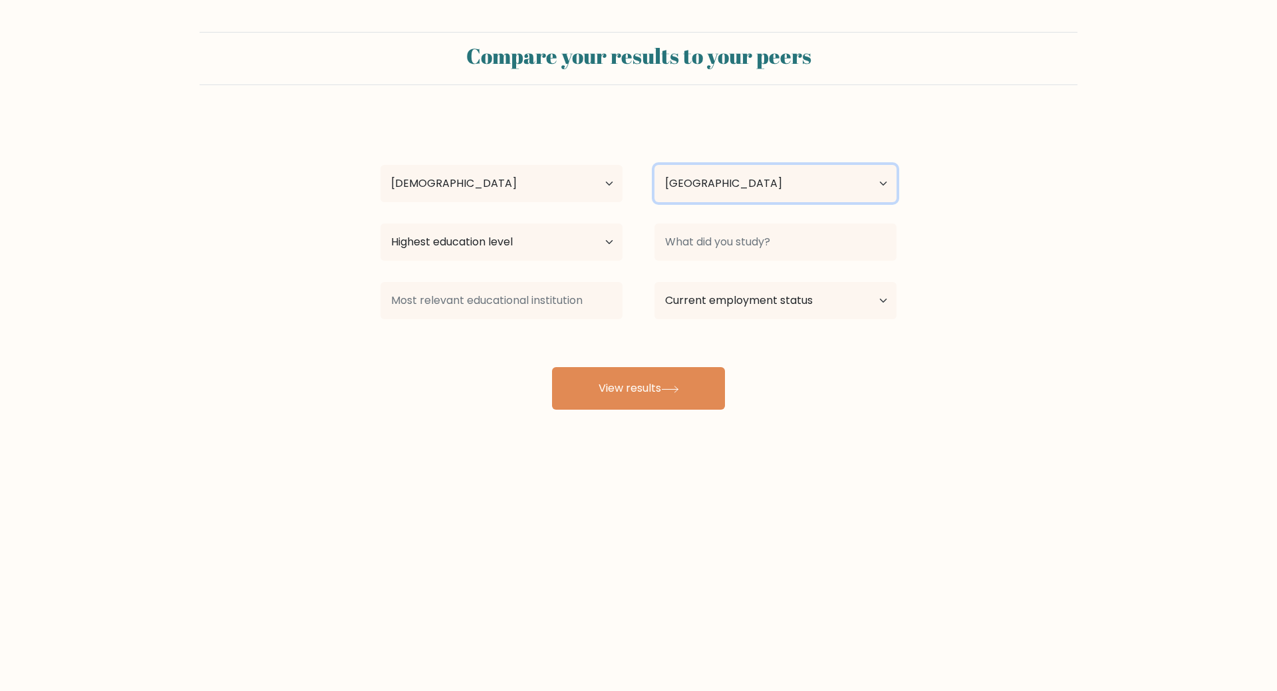
click at [734, 194] on select "Country [GEOGRAPHIC_DATA] [GEOGRAPHIC_DATA] [GEOGRAPHIC_DATA] [US_STATE] [GEOGR…" at bounding box center [775, 183] width 242 height 37
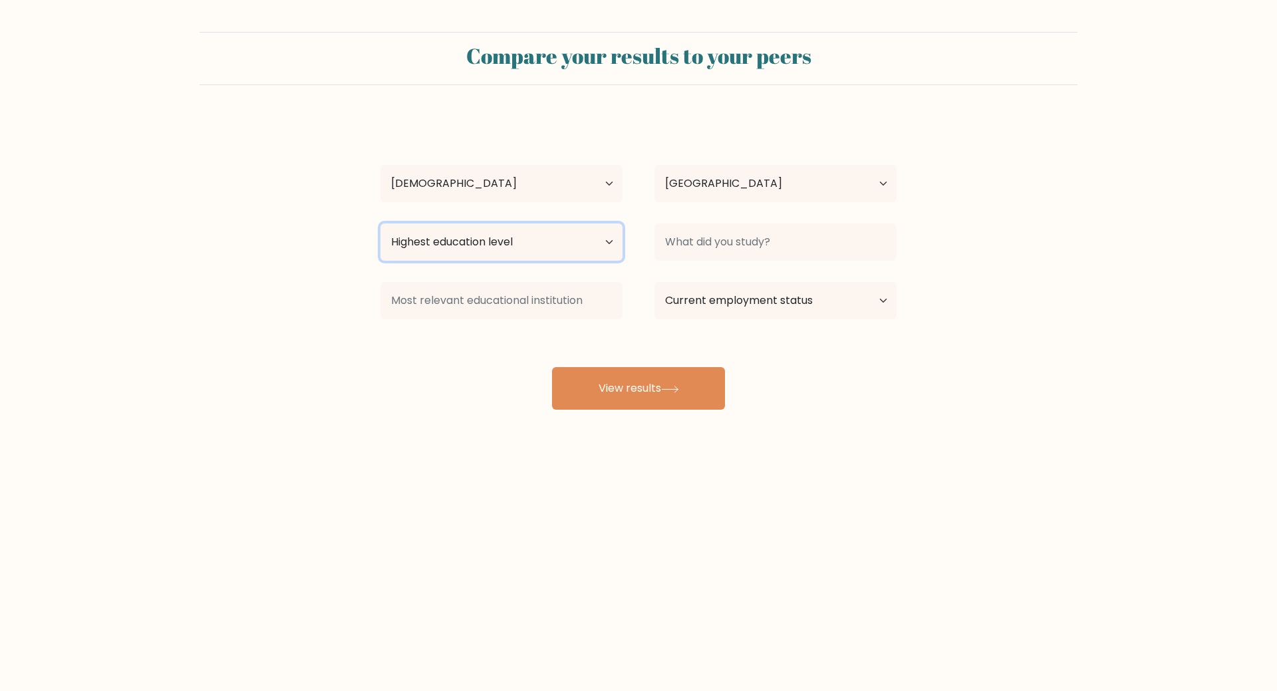
click at [480, 251] on select "Highest education level No schooling Primary Lower Secondary Upper Secondary Oc…" at bounding box center [501, 241] width 242 height 37
select select "masters_degree"
click at [380, 223] on select "Highest education level No schooling Primary Lower Secondary Upper Secondary Oc…" at bounding box center [501, 241] width 242 height 37
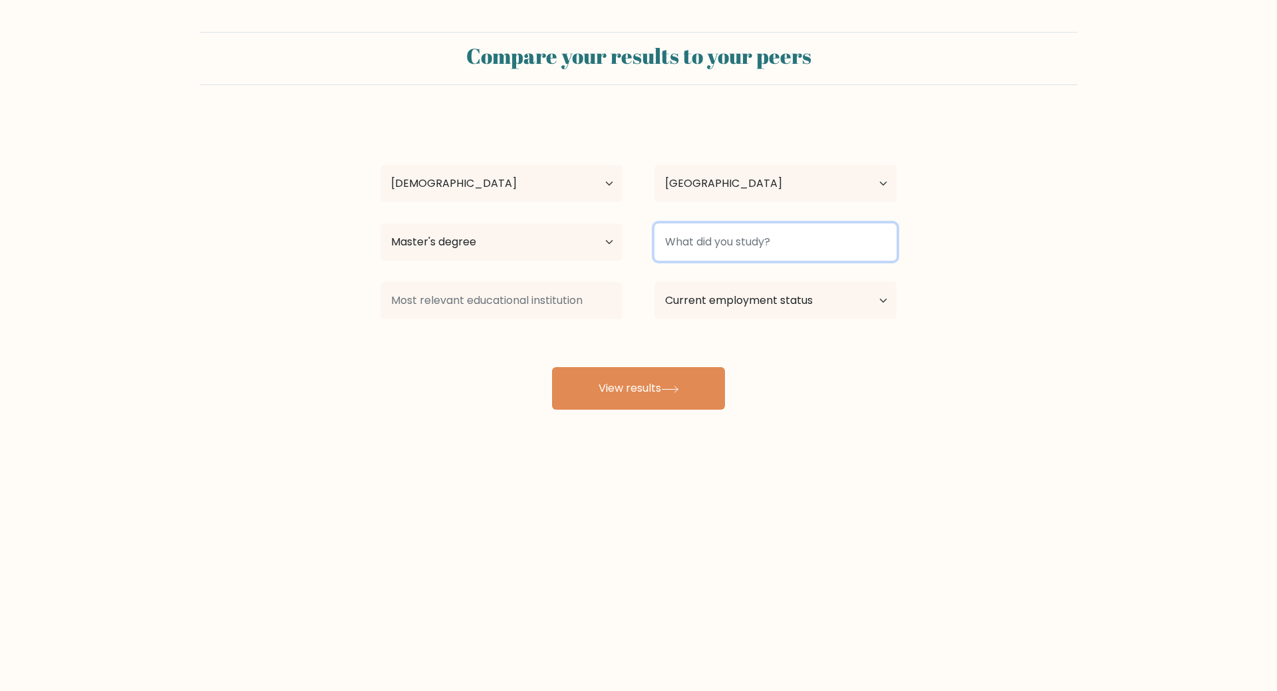
click at [718, 242] on input at bounding box center [775, 241] width 242 height 37
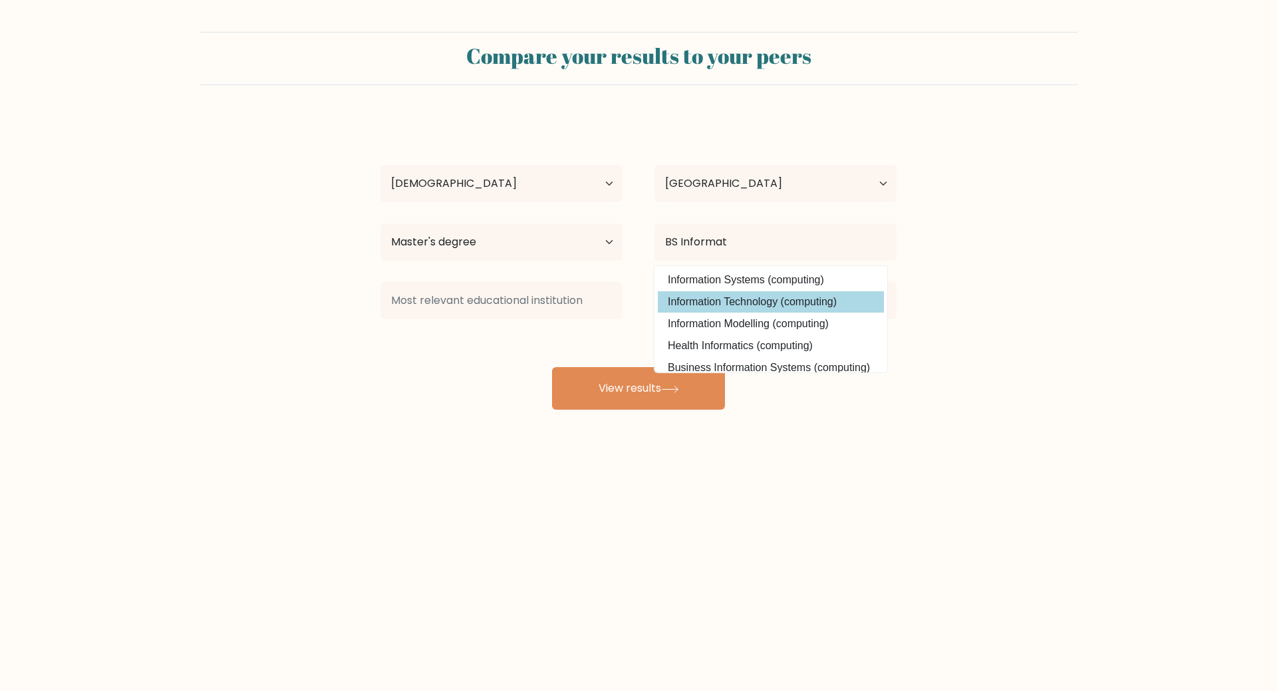
click at [805, 310] on option "Information Technology (computing)" at bounding box center [771, 301] width 226 height 21
type input "Information Technology"
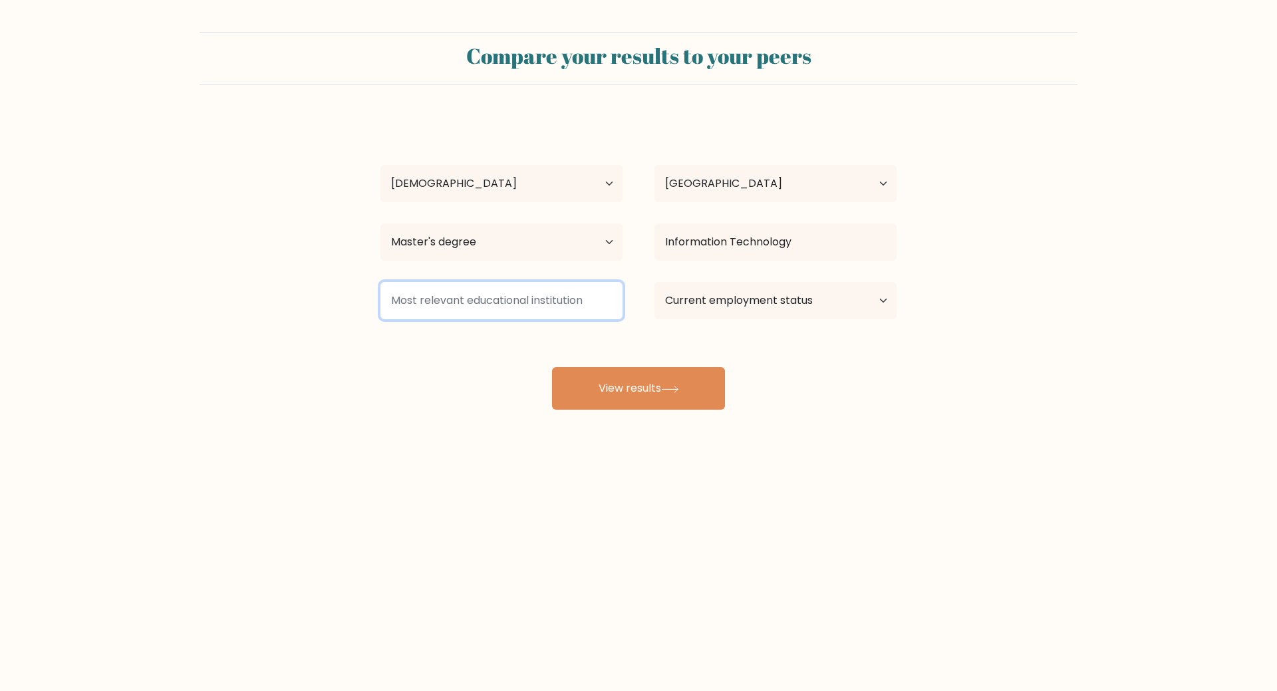
click at [499, 301] on input at bounding box center [501, 300] width 242 height 37
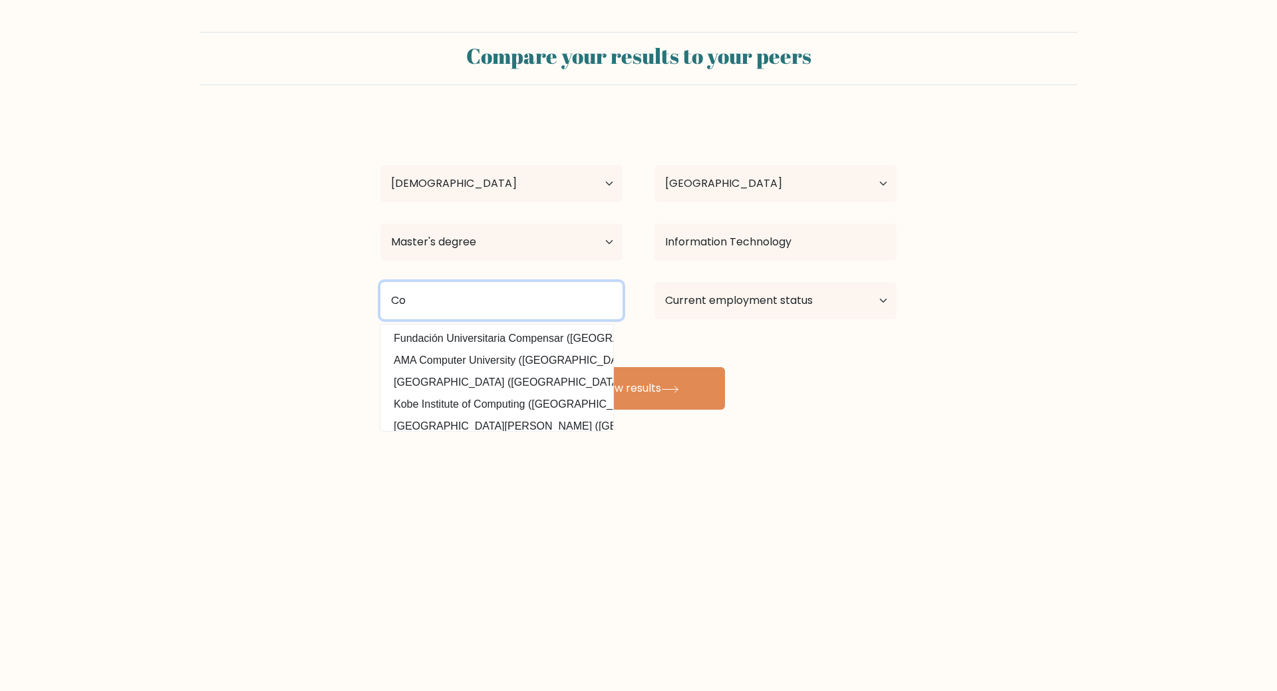
type input "C"
click at [605, 284] on input "Davao del Norte State College" at bounding box center [501, 300] width 242 height 37
type input "Davao del Norte State College"
click at [826, 376] on div "Jhon Reyel Jimenez Age Under 18 years old 18-24 years old 25-34 years old 35-44…" at bounding box center [638, 263] width 532 height 293
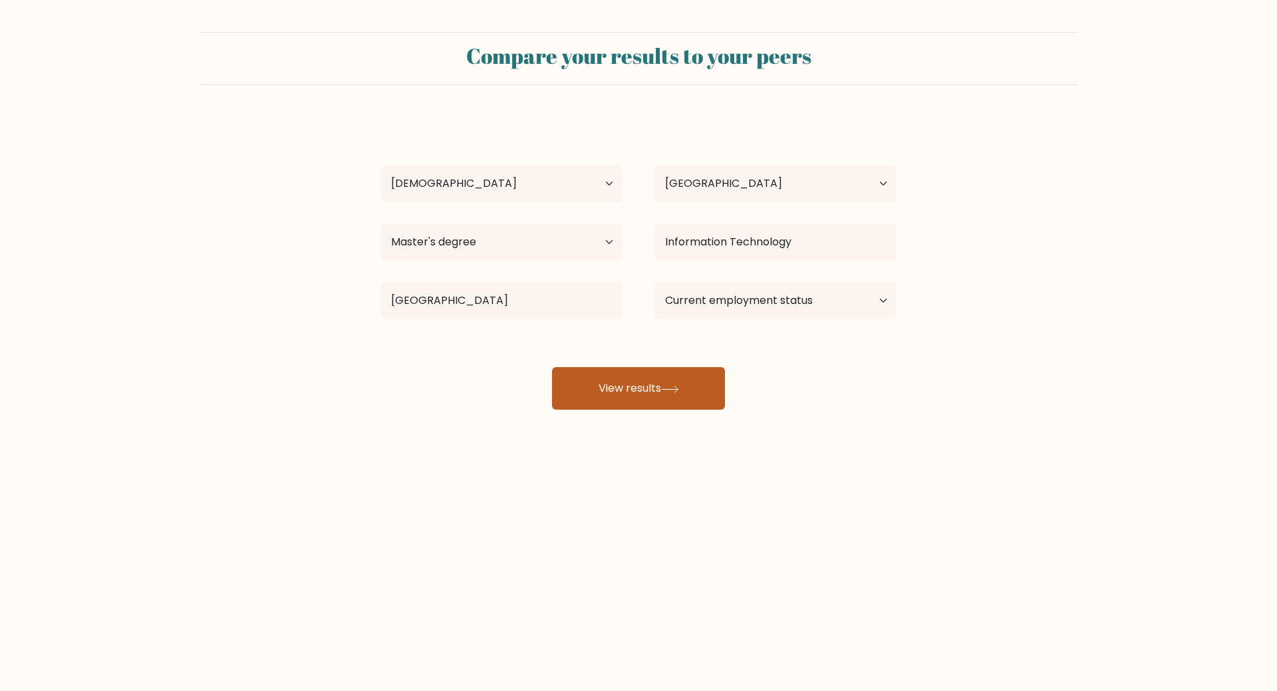
click at [650, 386] on button "View results" at bounding box center [638, 388] width 173 height 43
click at [758, 297] on select "Current employment status Employed Student Retired Other / prefer not to answer" at bounding box center [775, 300] width 242 height 37
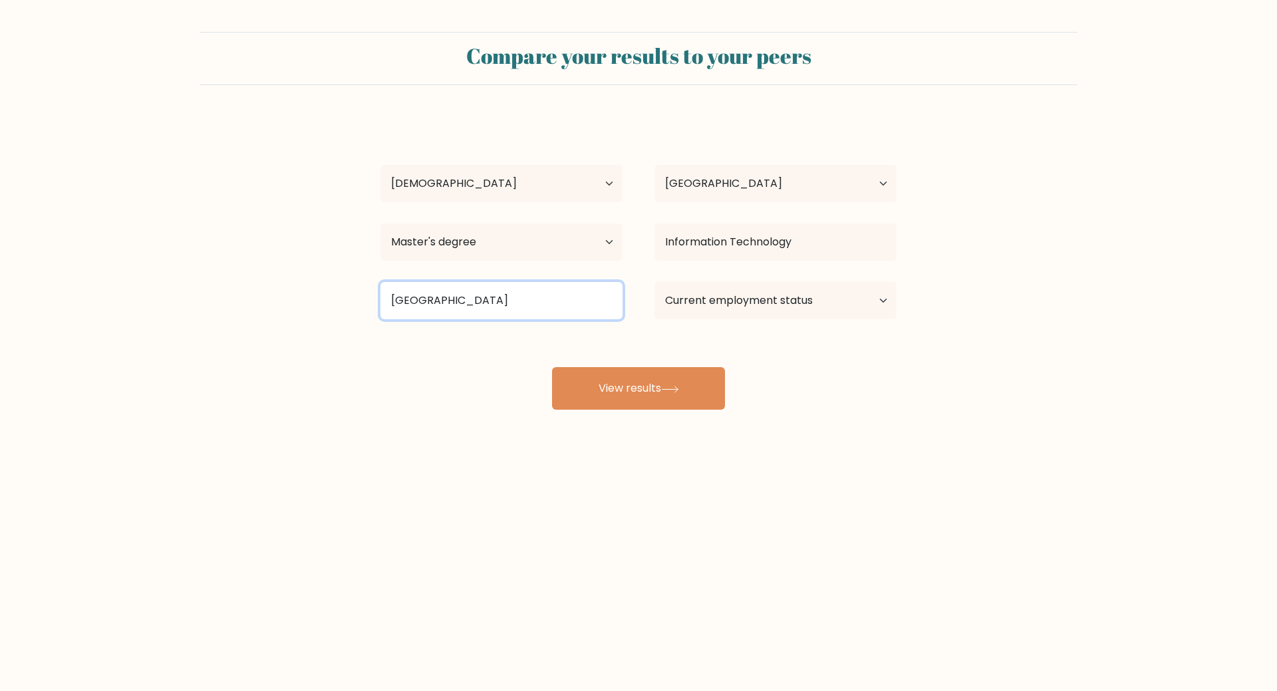
drag, startPoint x: 585, startPoint y: 294, endPoint x: 299, endPoint y: 291, distance: 286.0
click at [299, 291] on form "Compare your results to your peers Jhon Reyel Jimenez Age Under 18 years old 18…" at bounding box center [638, 221] width 1277 height 378
click at [845, 581] on body "Compare your results to your peers Jhon Reyel Jimenez Age Under 18 years old 18…" at bounding box center [638, 345] width 1277 height 691
click at [566, 299] on input at bounding box center [501, 300] width 242 height 37
type input "D"
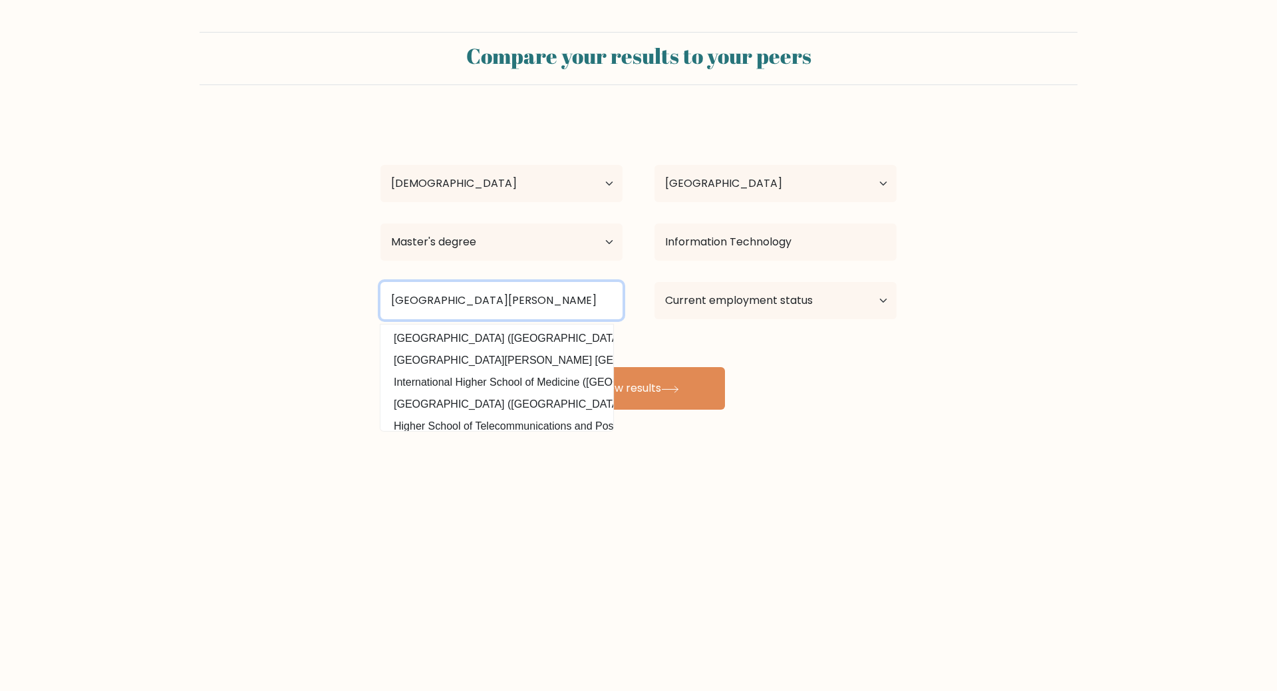
type input "San Vicente National High School"
click at [896, 508] on body "Compare your results to your peers Jhon Reyel Jimenez Age Under 18 years old 18…" at bounding box center [638, 345] width 1277 height 691
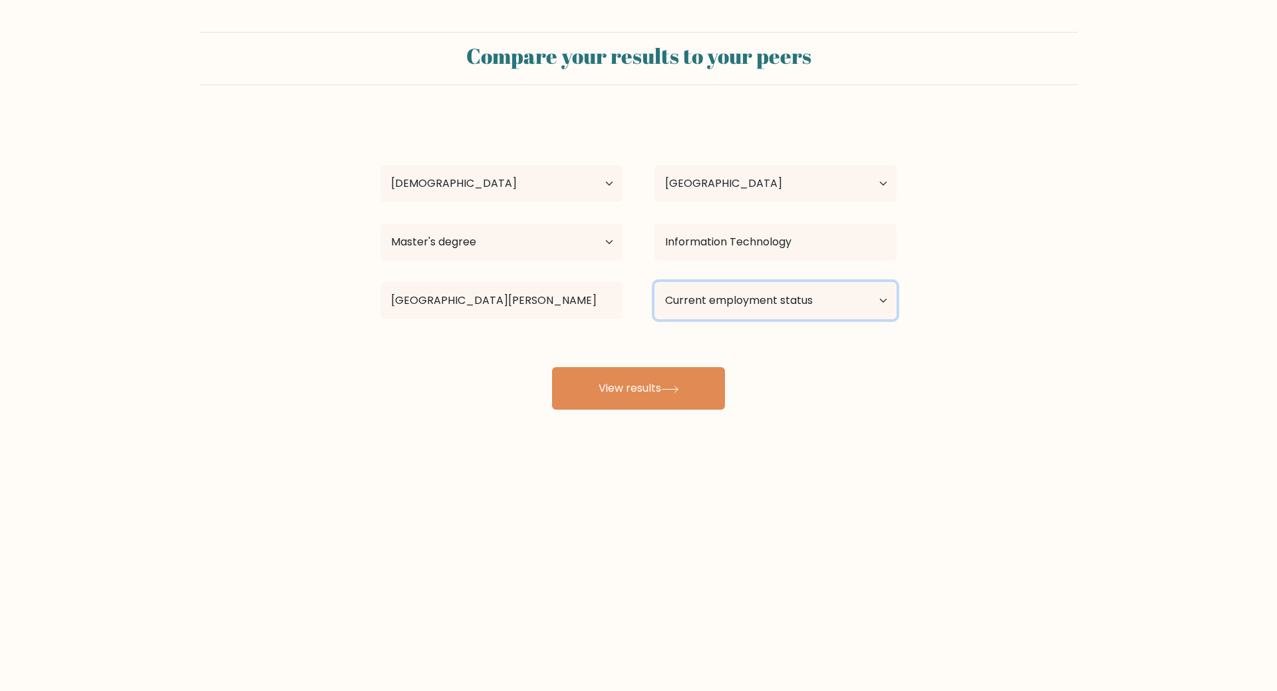
click at [740, 314] on select "Current employment status Employed Student Retired Other / prefer not to answer" at bounding box center [775, 300] width 242 height 37
select select "employed"
click at [654, 282] on select "Current employment status Employed Student Retired Other / prefer not to answer" at bounding box center [775, 300] width 242 height 37
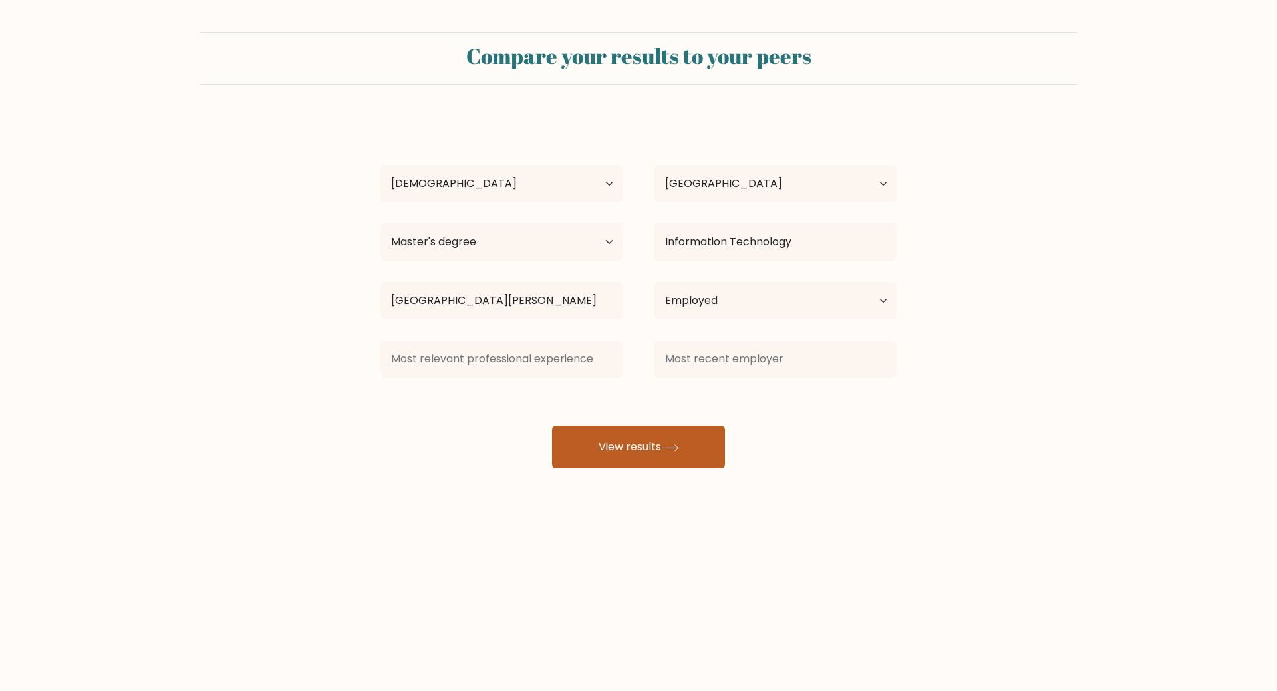
click at [646, 381] on div "Jhon Reyel Jimenez Age Under 18 years old 18-24 years old 25-34 years old 35-44…" at bounding box center [638, 292] width 532 height 351
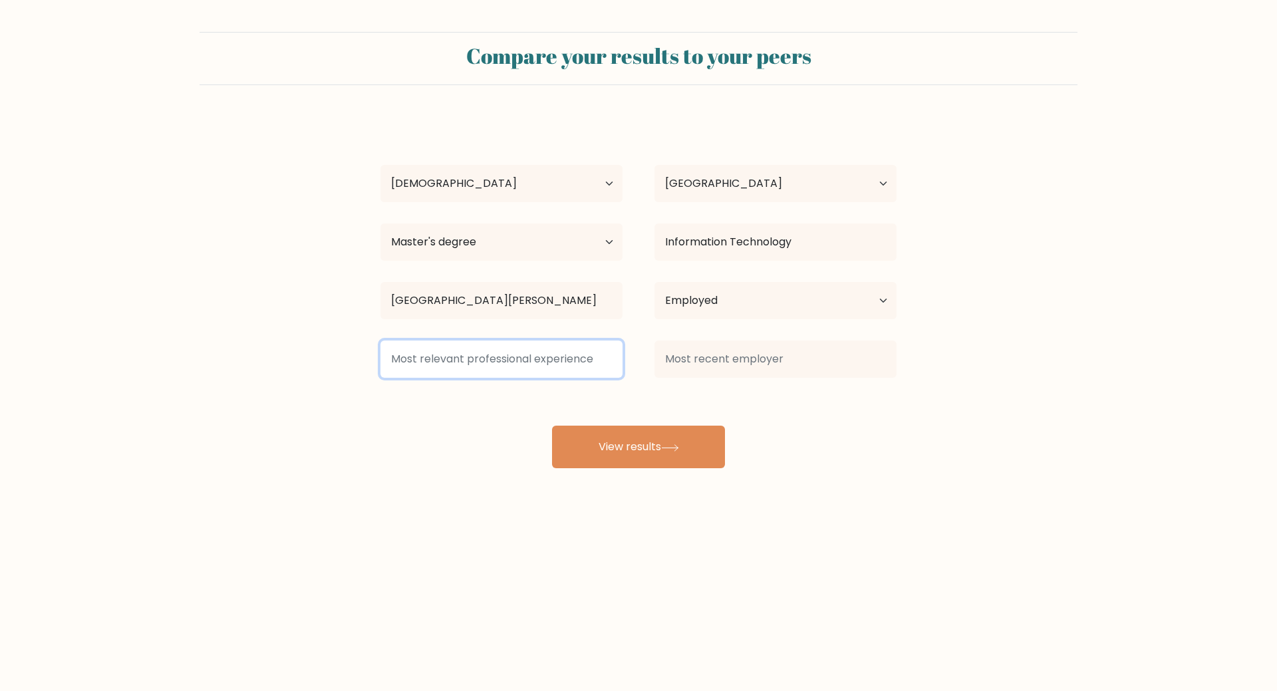
click at [472, 361] on input at bounding box center [501, 359] width 242 height 37
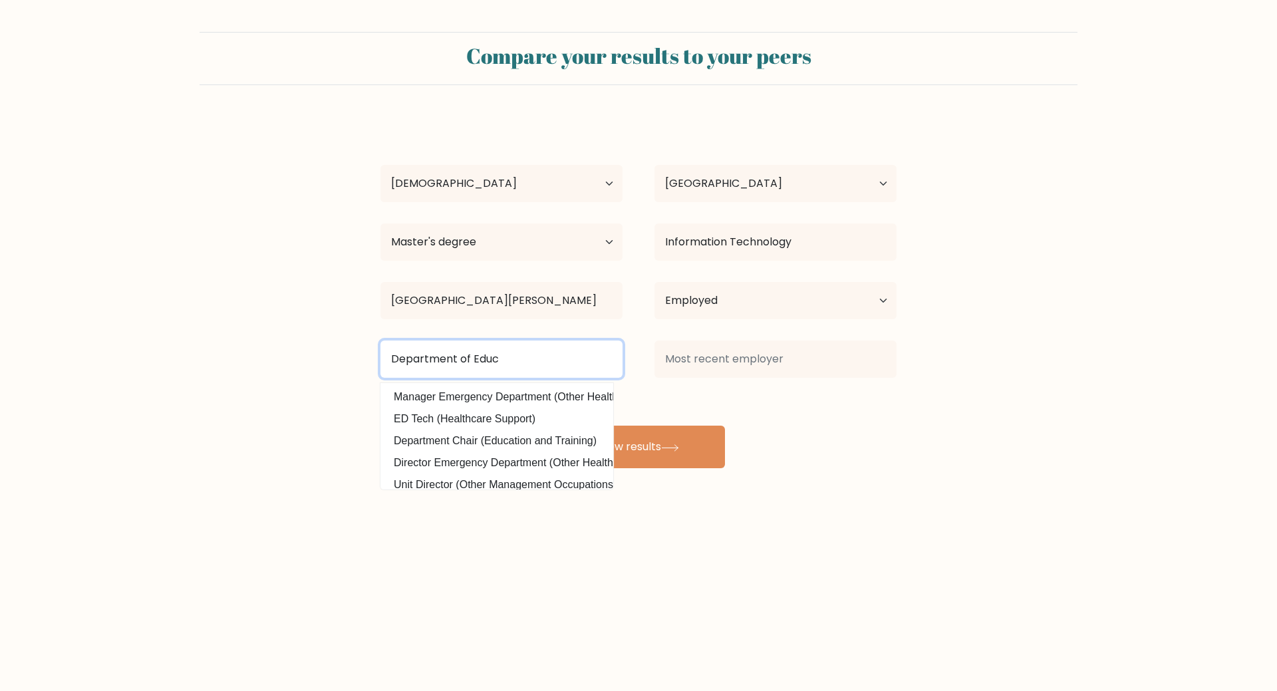
type input "Department of Educa"
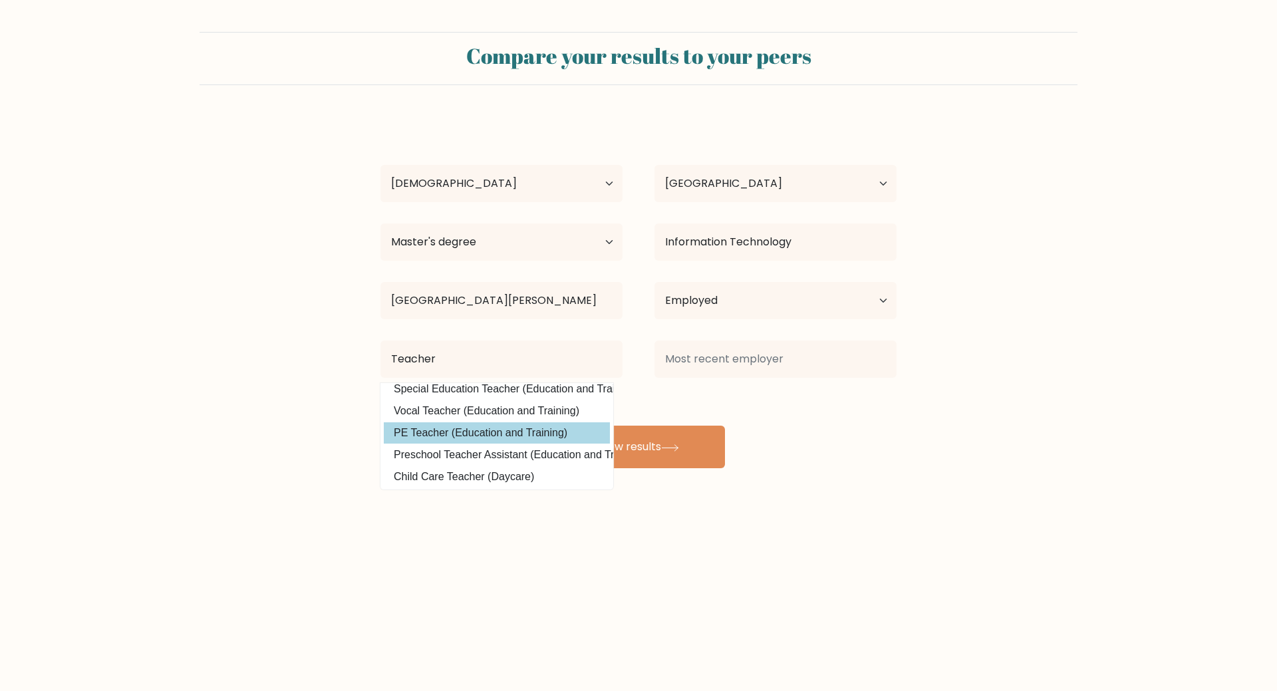
click at [532, 422] on option "PE Teacher (Education and Training)" at bounding box center [497, 432] width 226 height 21
type input "PE Teacher"
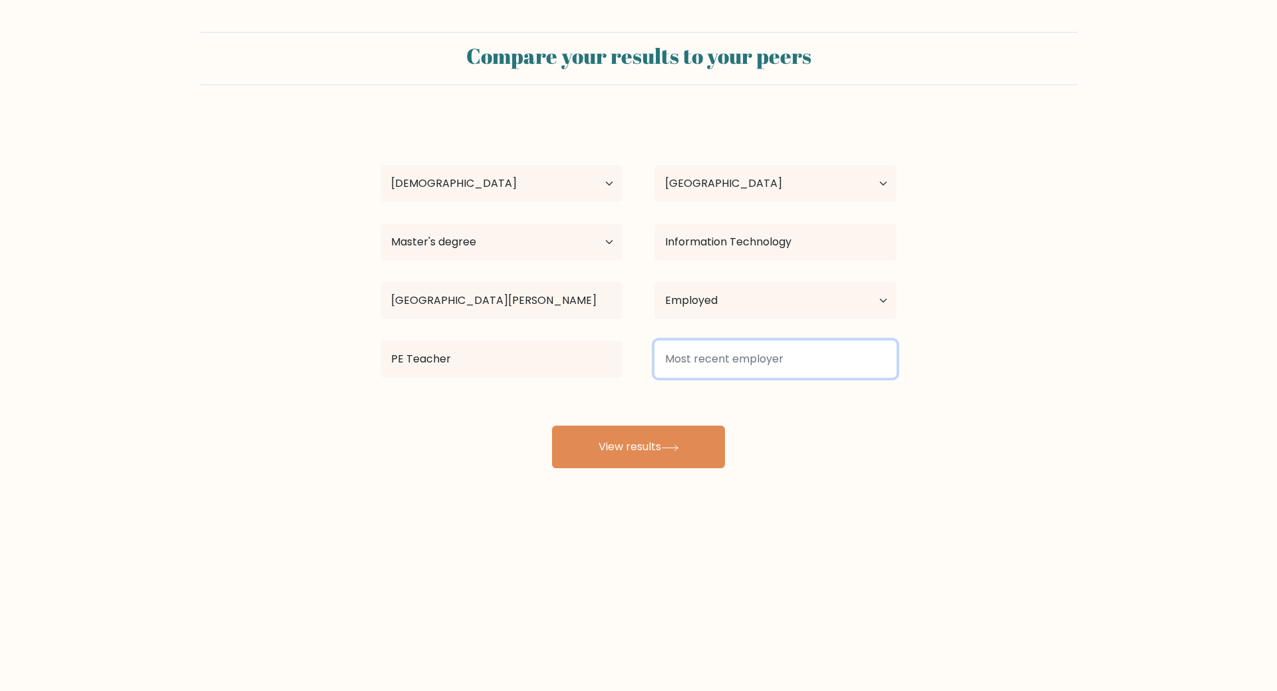
drag, startPoint x: 693, startPoint y: 343, endPoint x: 706, endPoint y: 357, distance: 19.8
click at [697, 348] on input at bounding box center [775, 359] width 242 height 37
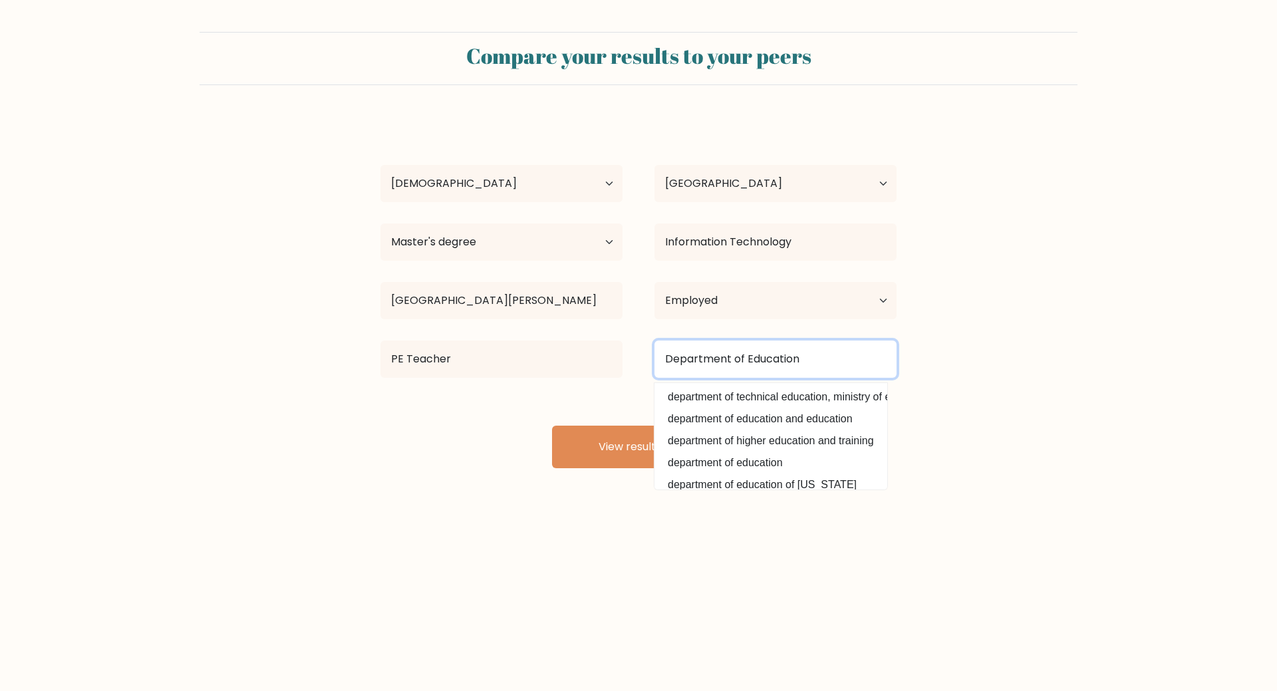
type input "Department of Education"
click at [1011, 409] on form "Compare your results to your peers Jhon Reyel Jimenez Age Under 18 years old 18…" at bounding box center [638, 250] width 1277 height 436
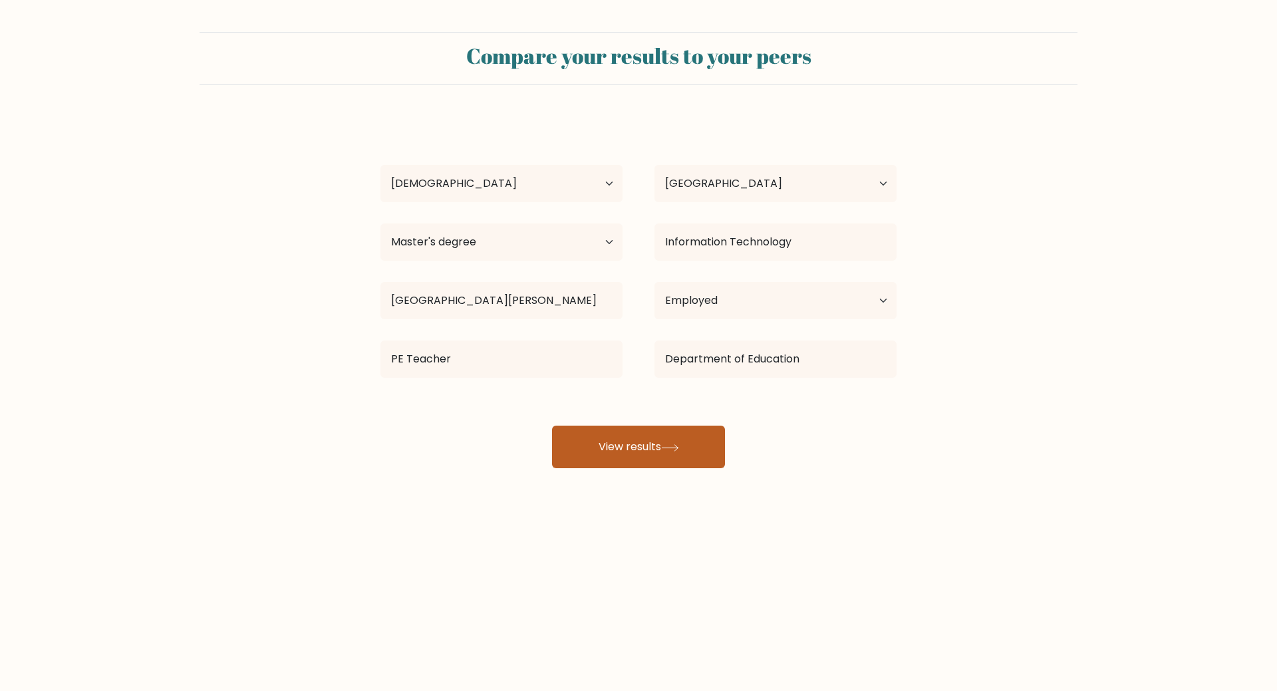
click at [614, 450] on button "View results" at bounding box center [638, 447] width 173 height 43
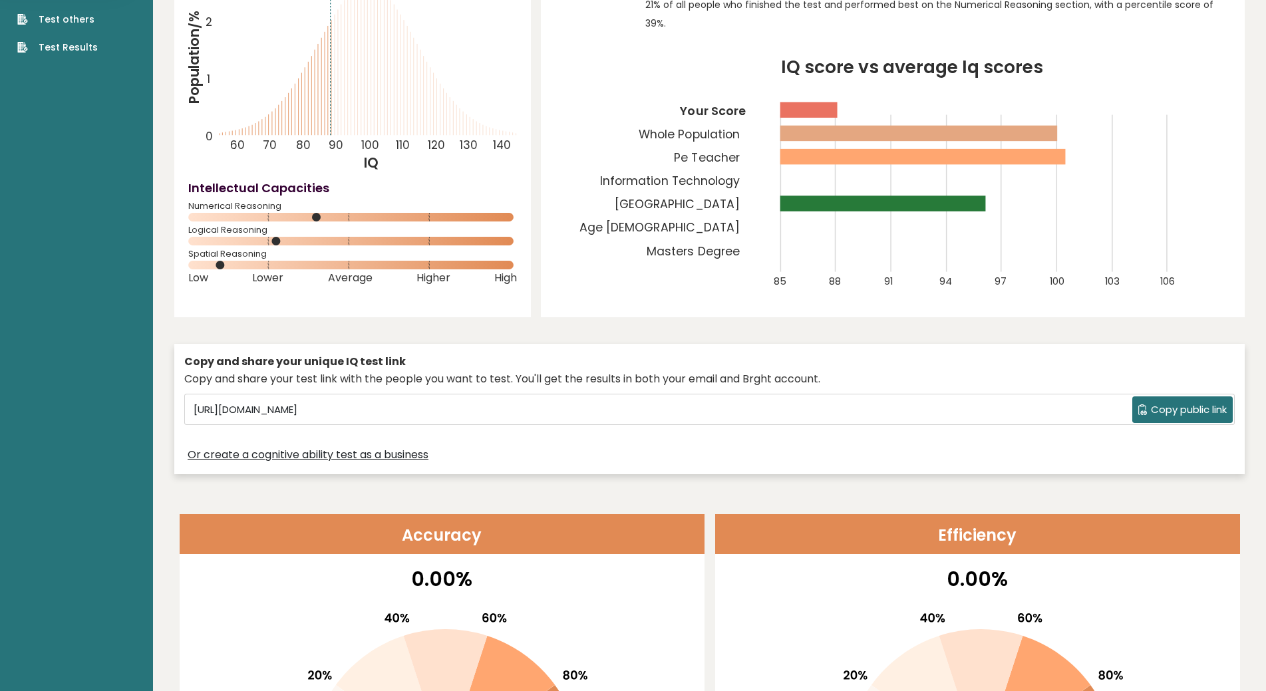
scroll to position [133, 0]
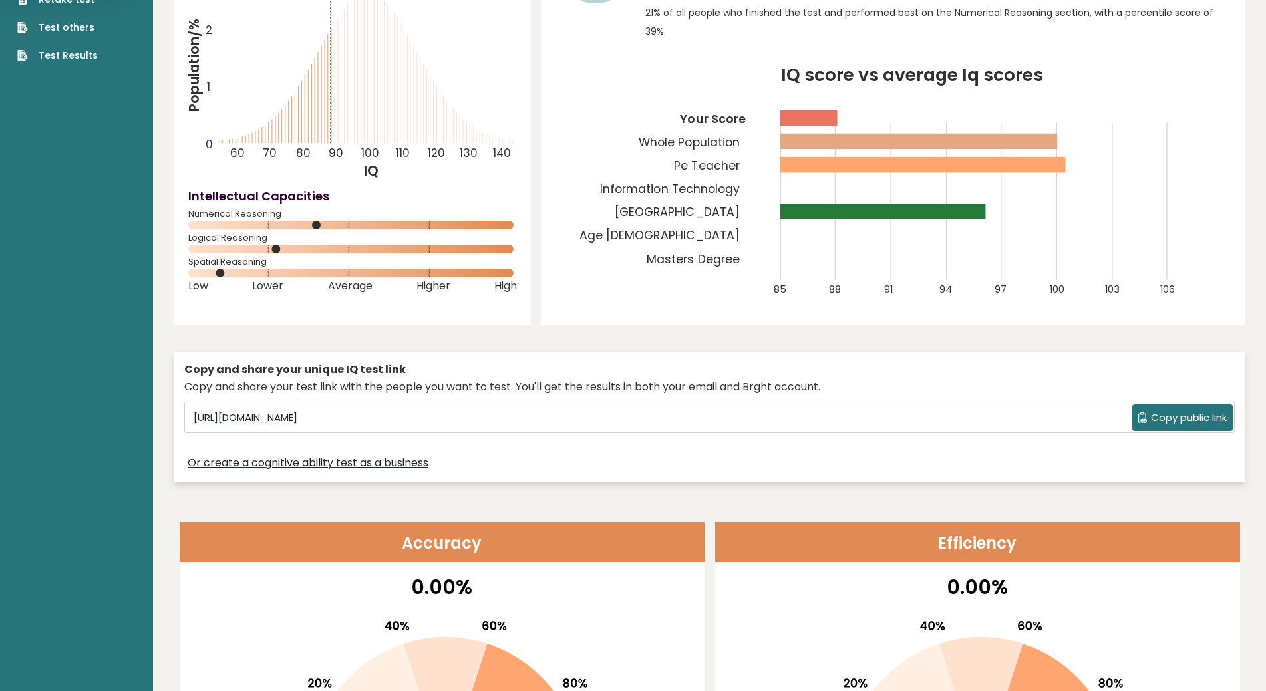
drag, startPoint x: 317, startPoint y: 225, endPoint x: 326, endPoint y: 225, distance: 8.6
click at [326, 225] on icon at bounding box center [352, 225] width 329 height 9
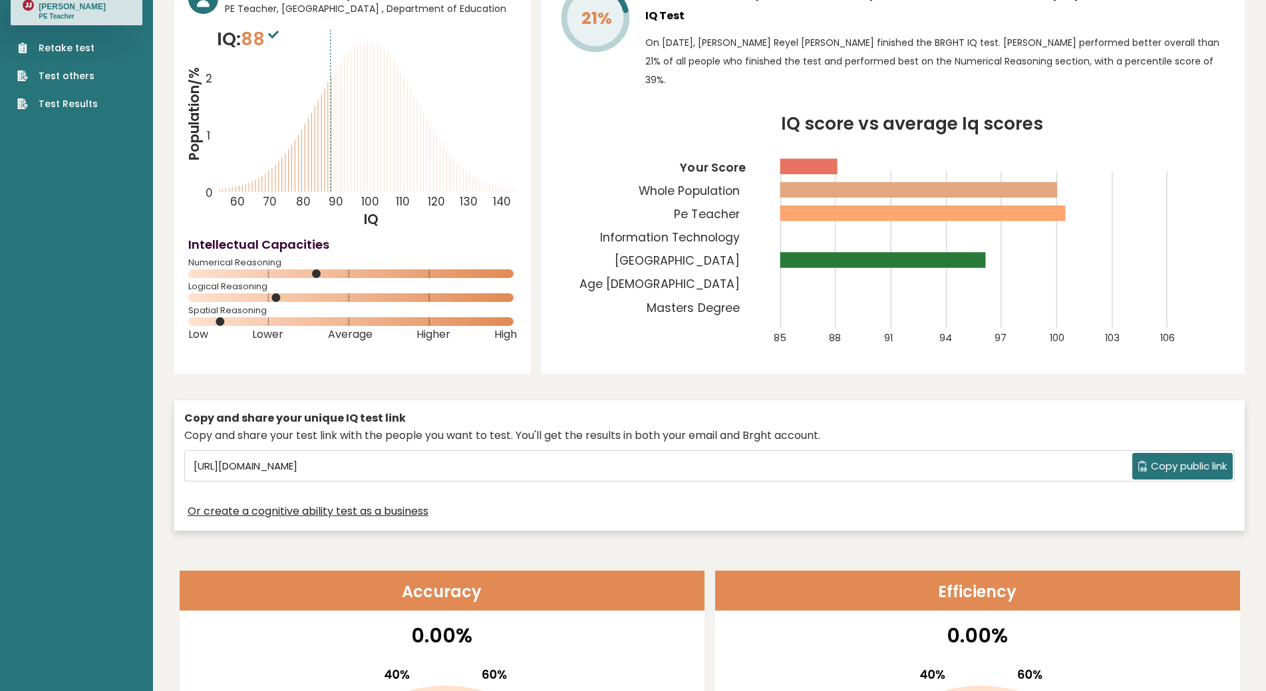
scroll to position [0, 0]
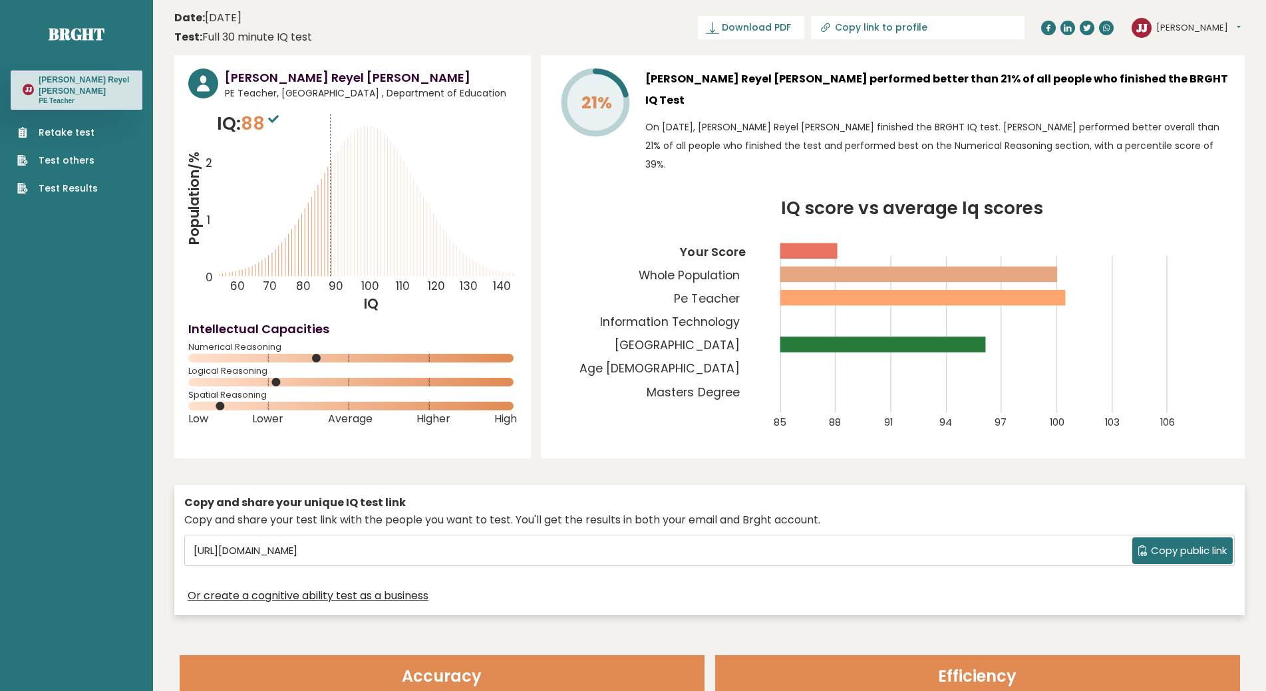
drag, startPoint x: 164, startPoint y: 128, endPoint x: 541, endPoint y: 6, distance: 395.6
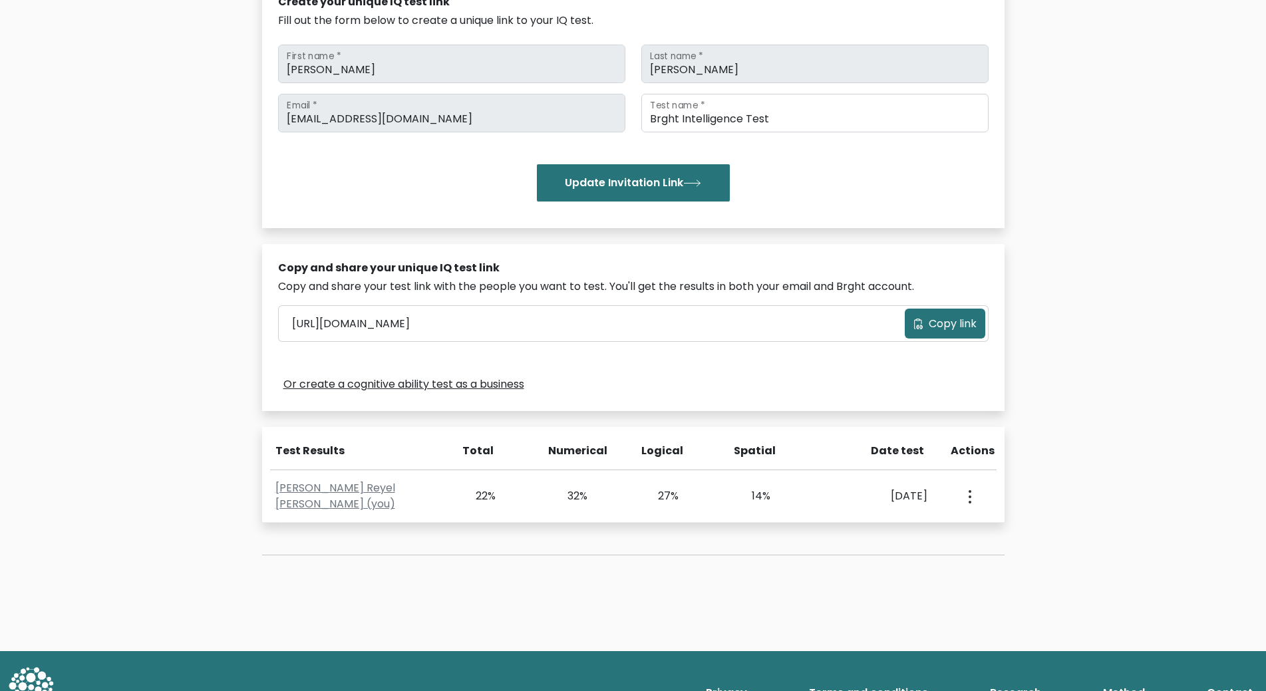
scroll to position [217, 0]
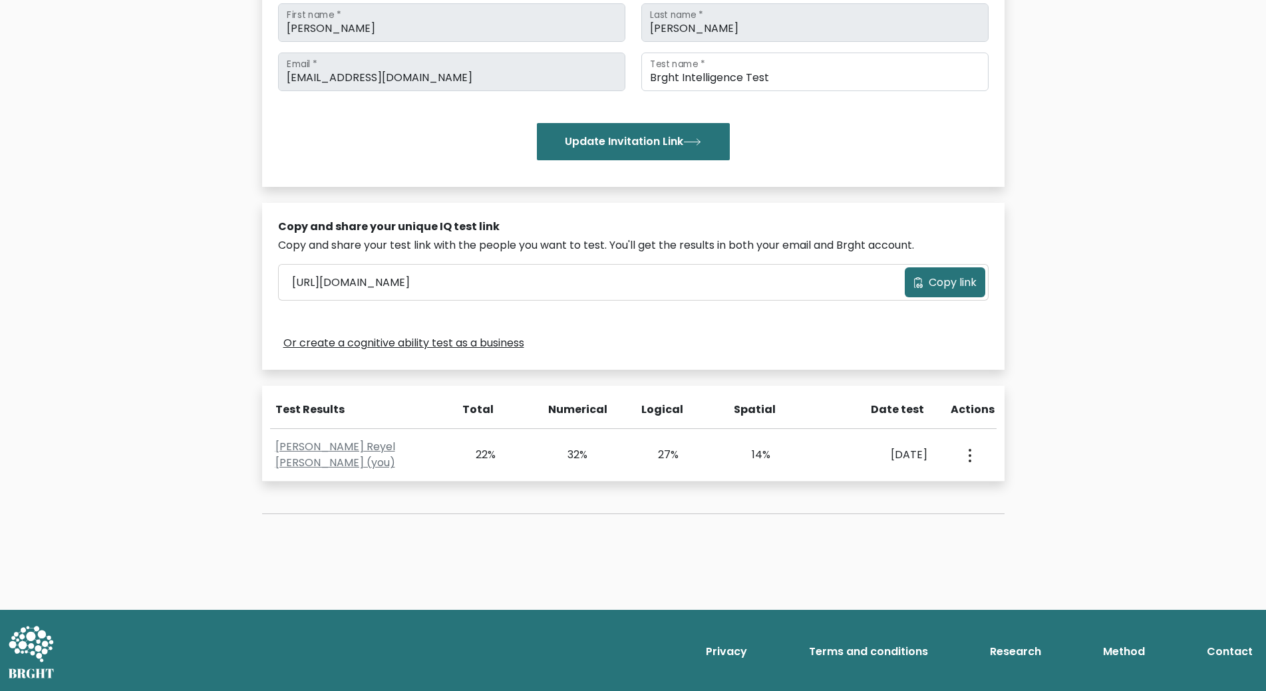
click at [963, 275] on span "Copy link" at bounding box center [952, 283] width 48 height 16
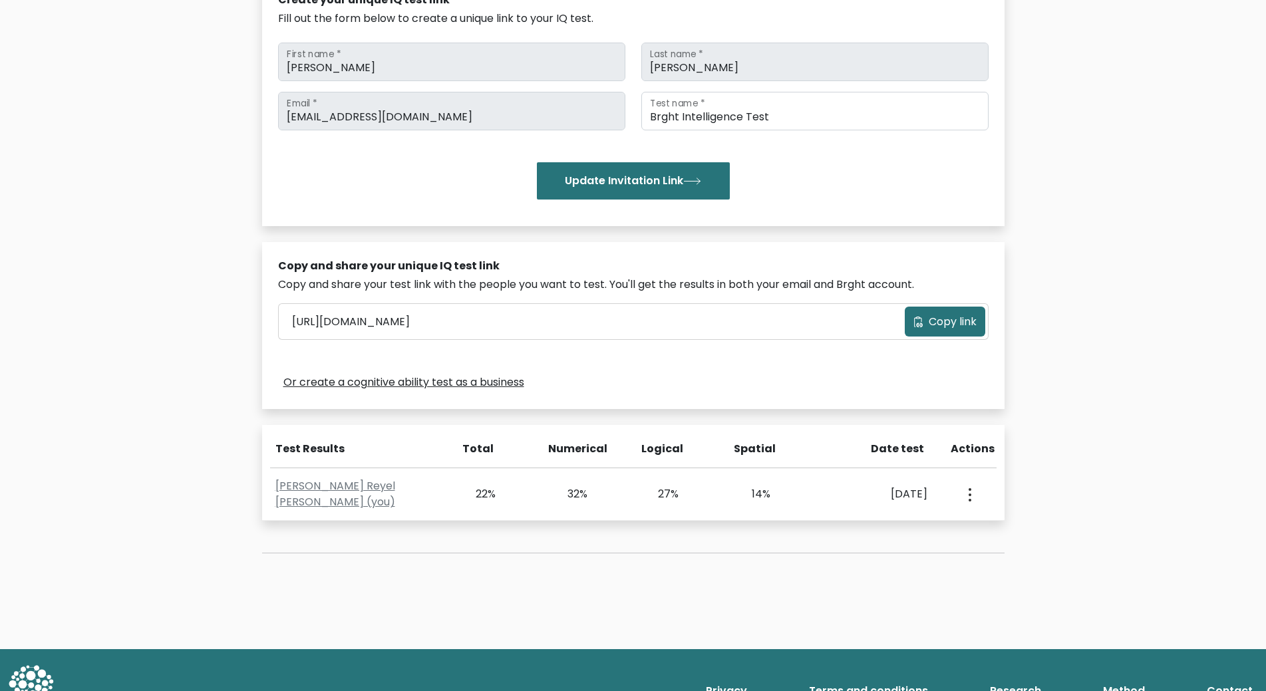
scroll to position [217, 0]
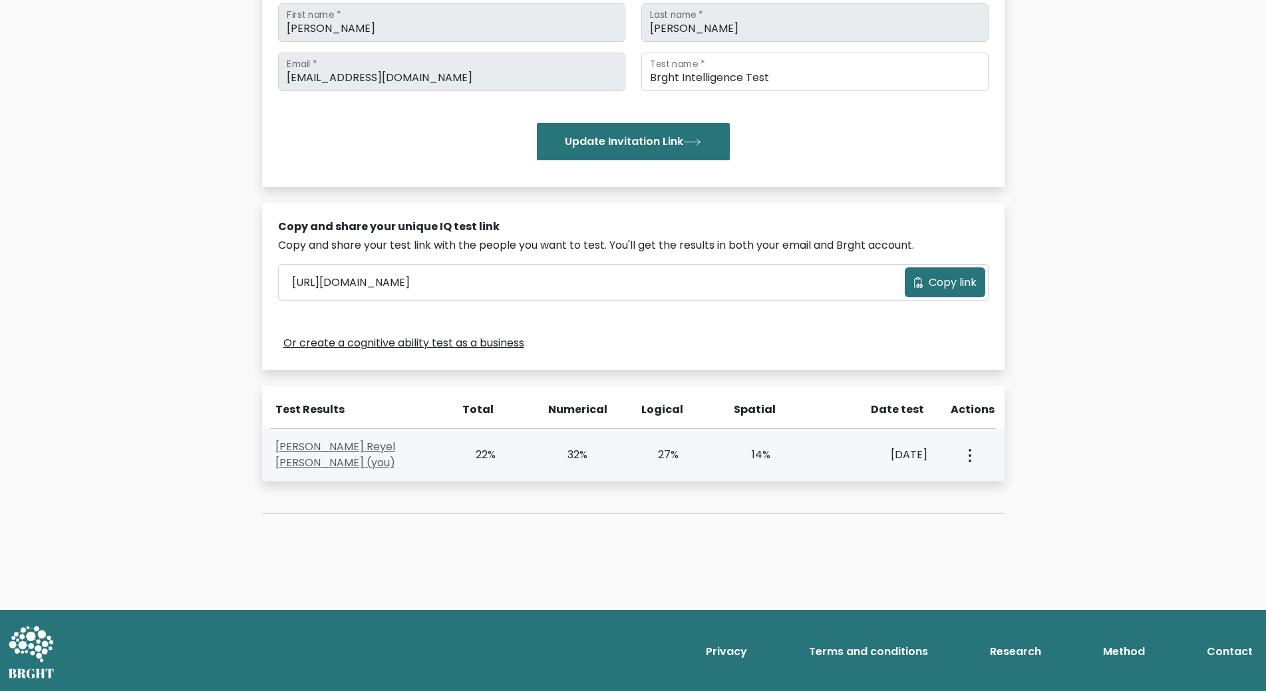
click at [373, 456] on link "Jhon Reyel Jimenez (you)" at bounding box center [335, 454] width 120 height 31
